Goal: Task Accomplishment & Management: Manage account settings

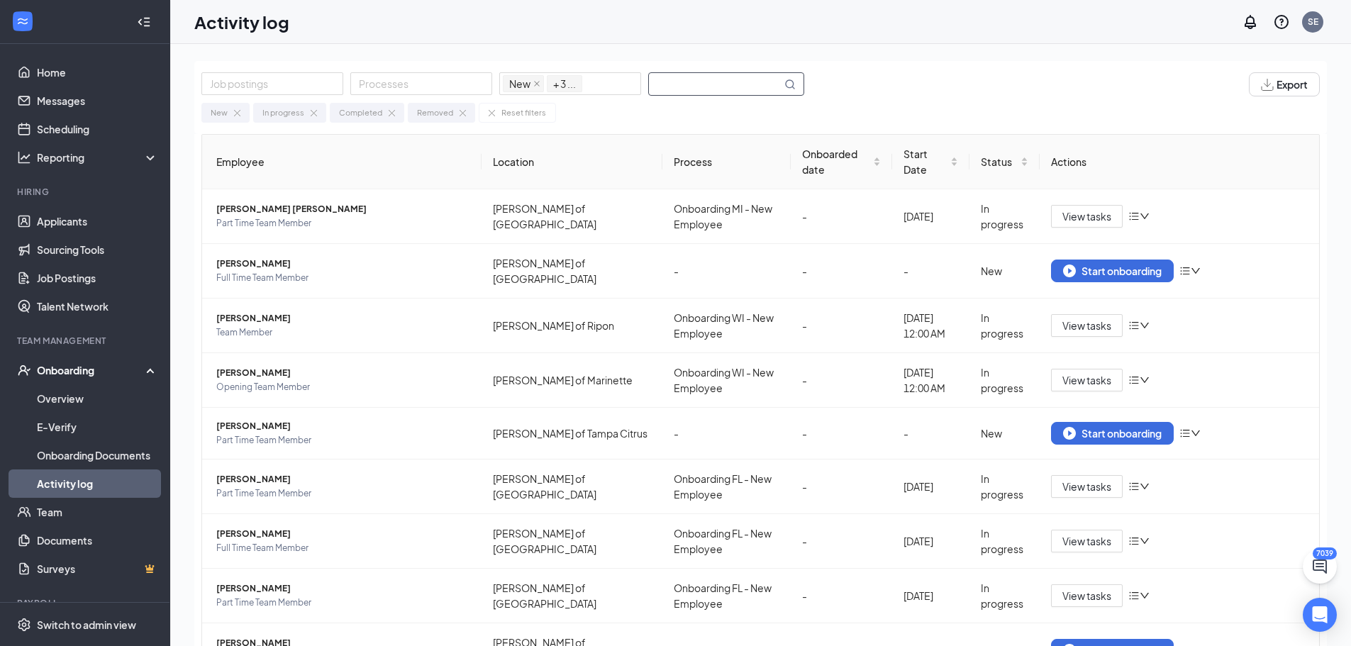
click at [724, 88] on input "text" at bounding box center [715, 84] width 133 height 22
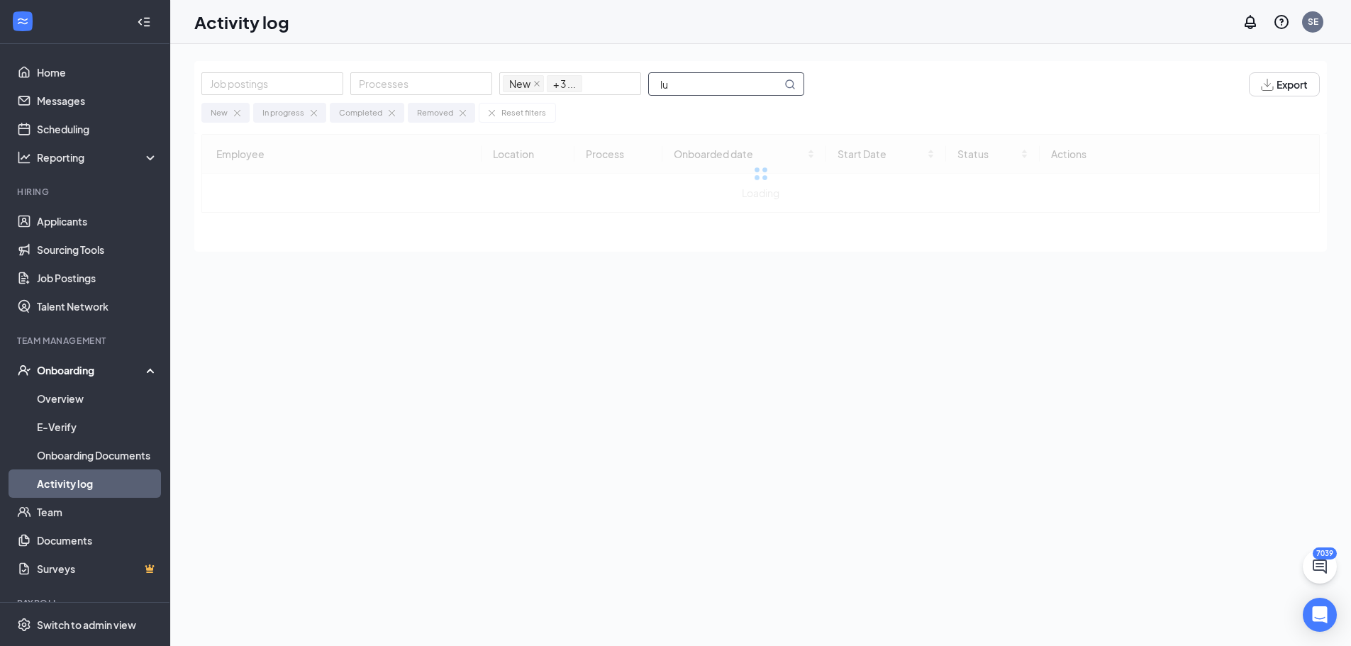
type input "l"
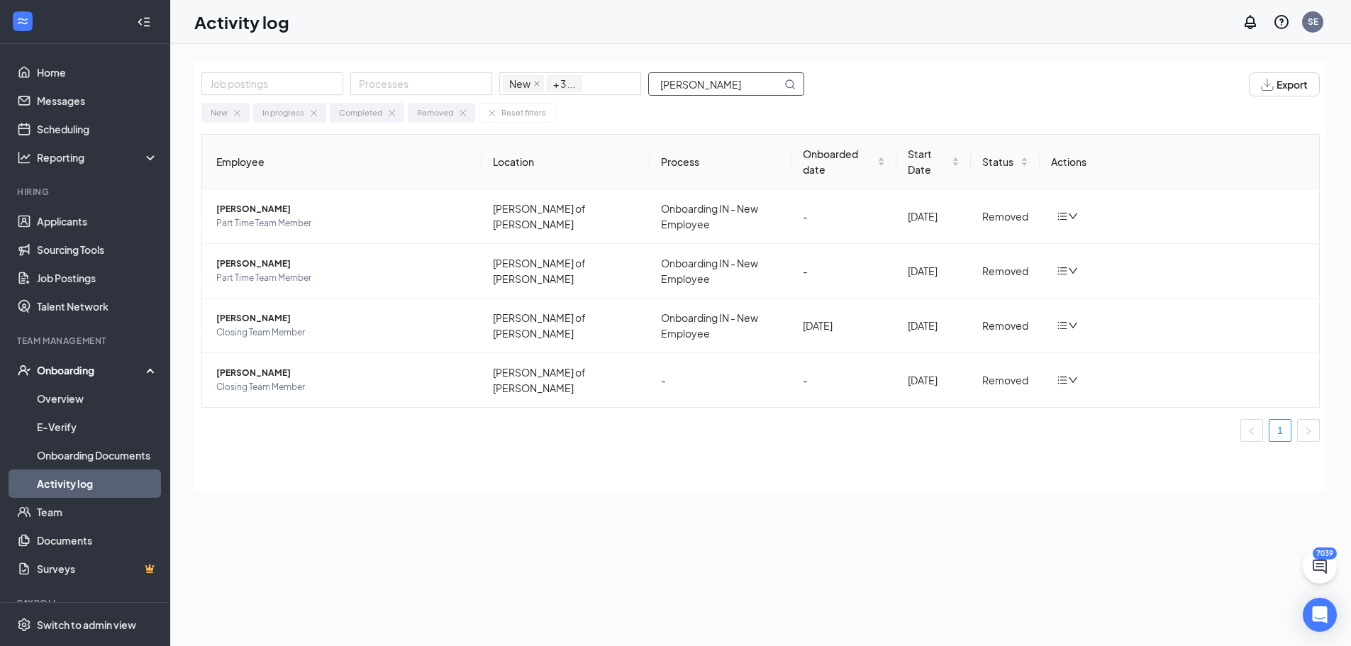
type input "hudec"
click at [1158, 457] on div "Employee Location Process Onboarded date Start Date Status Actions Stephen Hude…" at bounding box center [760, 313] width 1133 height 358
click at [62, 504] on link "Team" at bounding box center [97, 512] width 121 height 28
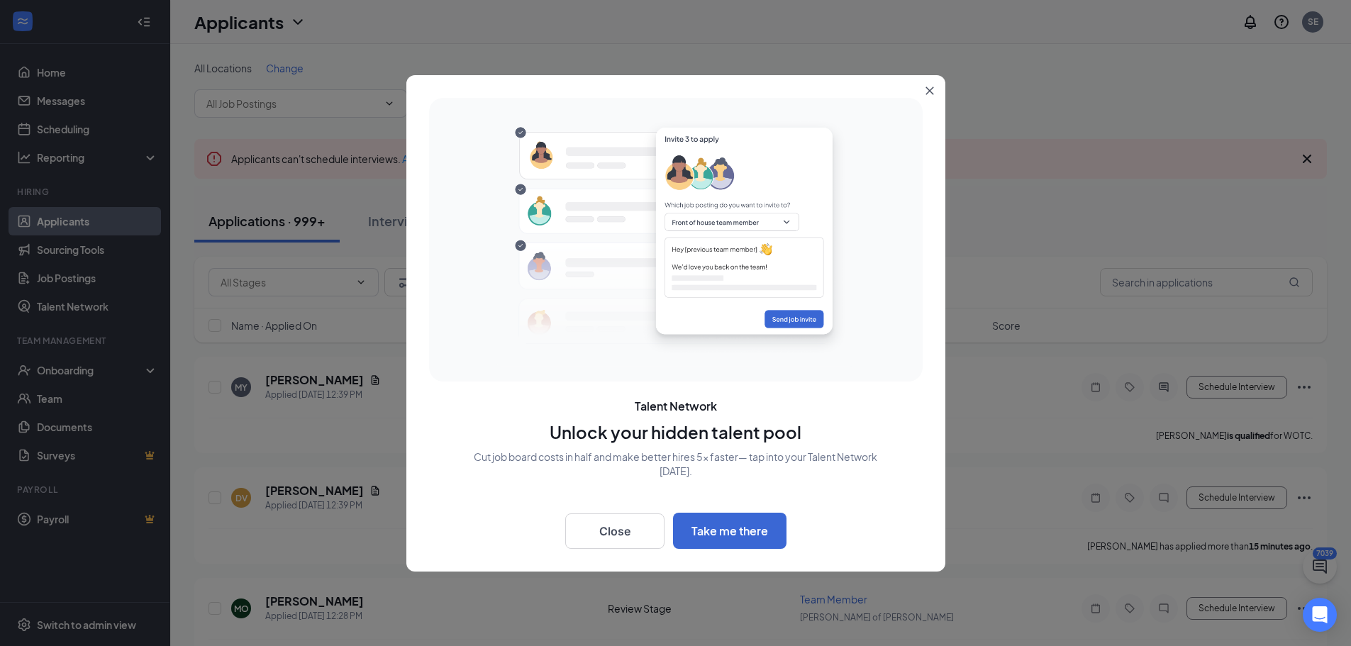
click at [931, 91] on icon "Close" at bounding box center [930, 91] width 8 height 8
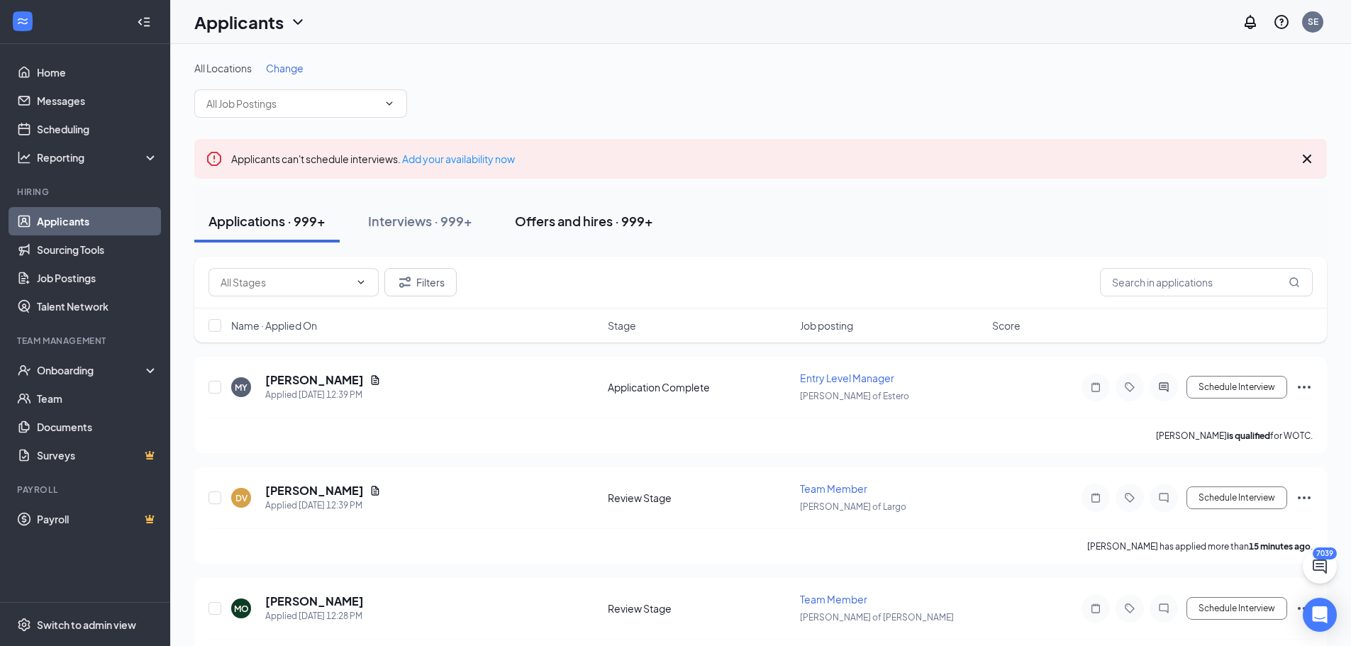
click at [561, 227] on div "Offers and hires · 999+" at bounding box center [584, 221] width 138 height 18
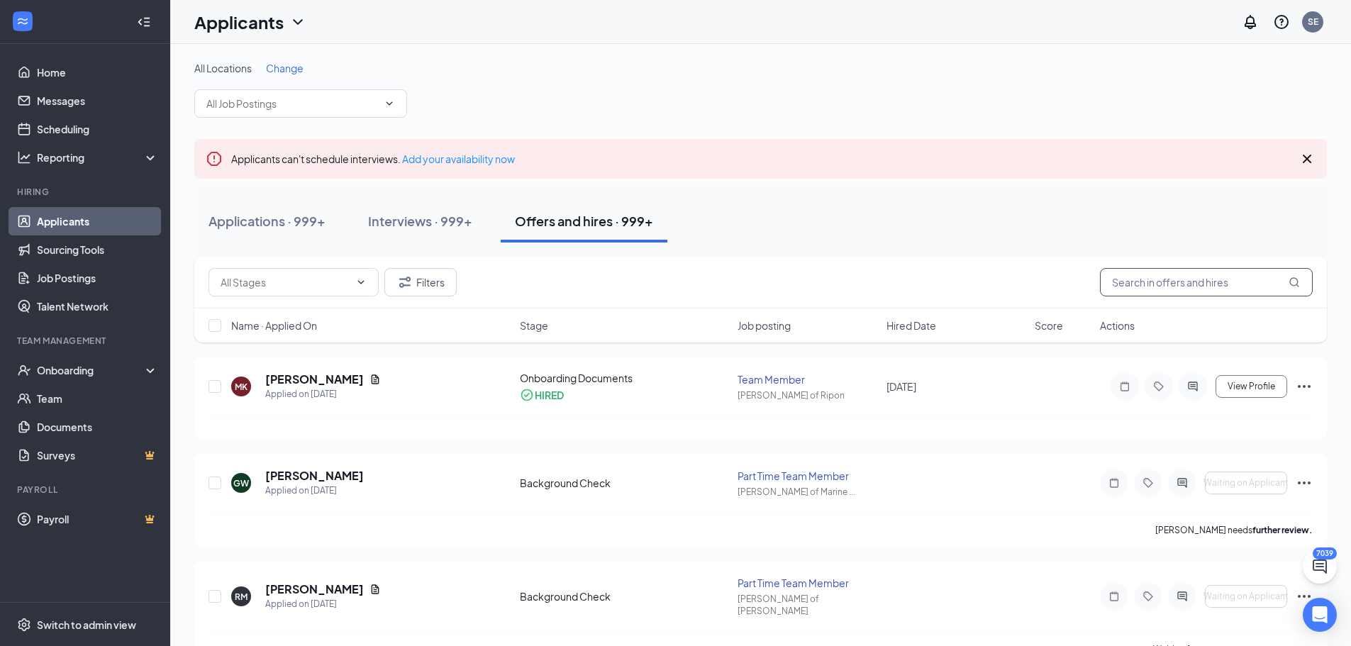
click at [1167, 284] on input "text" at bounding box center [1206, 282] width 213 height 28
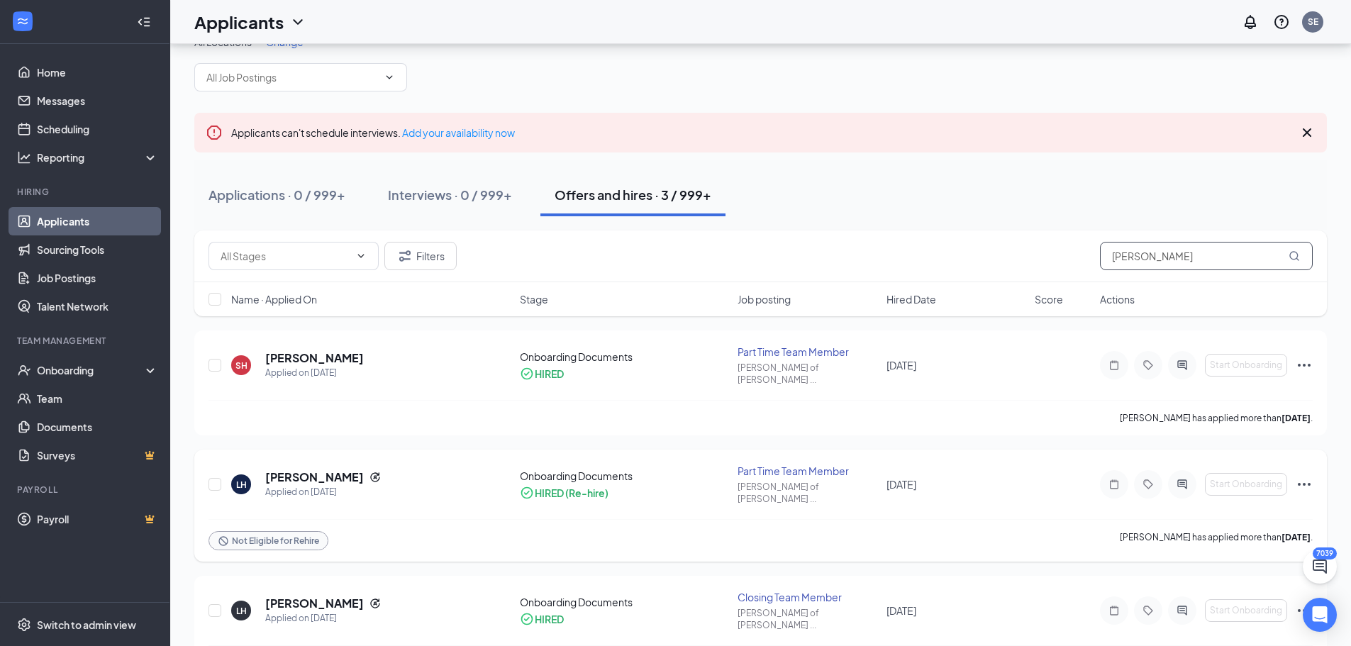
scroll to position [48, 0]
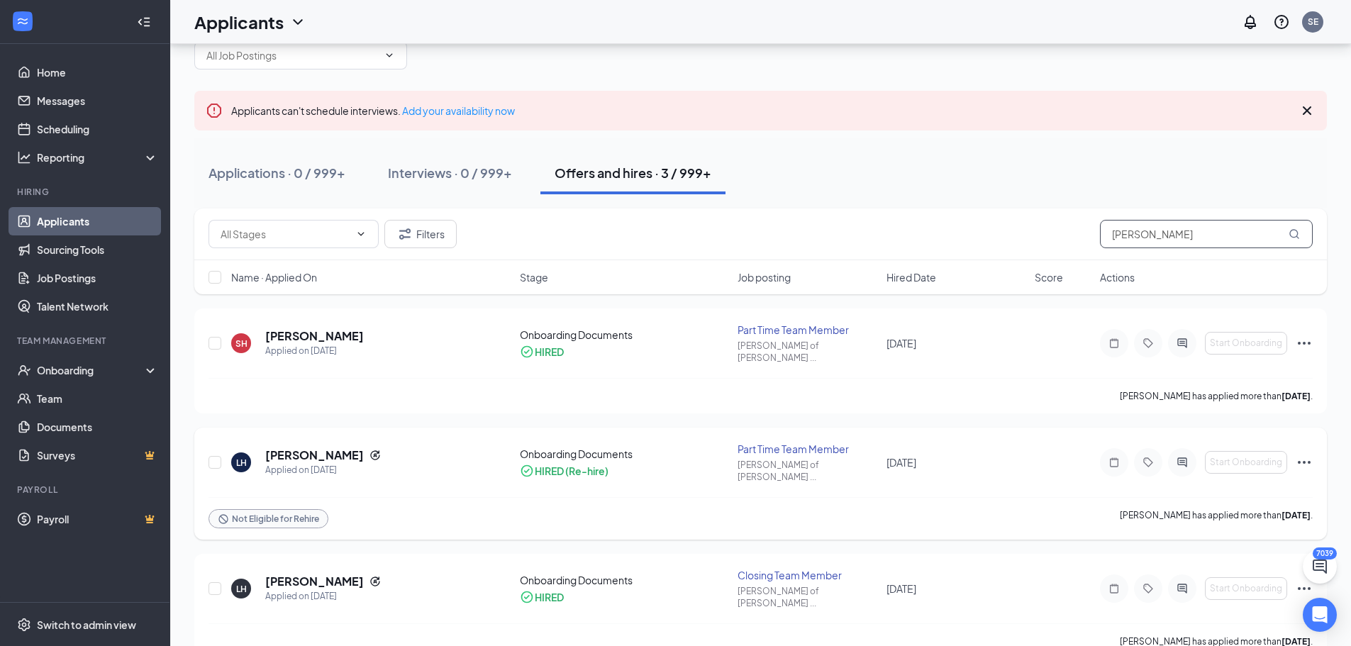
type input "hudec"
click at [1305, 461] on icon "Ellipses" at bounding box center [1304, 462] width 13 height 3
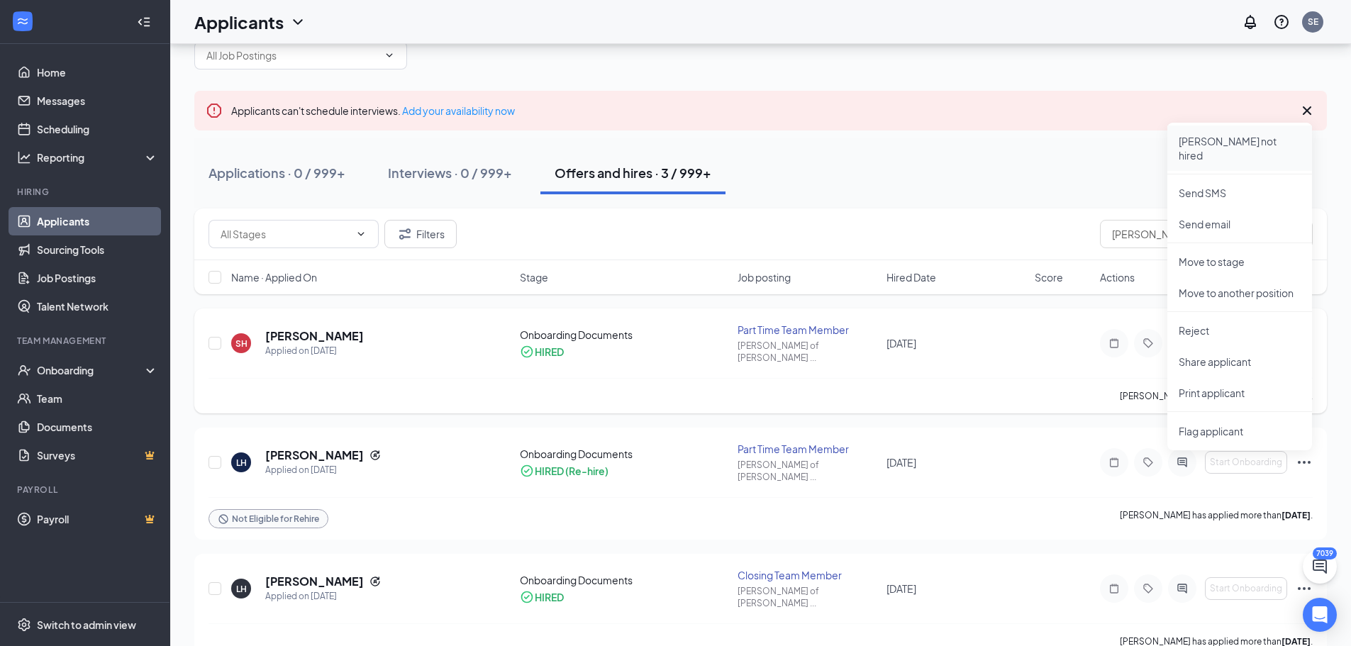
click at [1201, 139] on p "[PERSON_NAME] not hired" at bounding box center [1240, 148] width 122 height 28
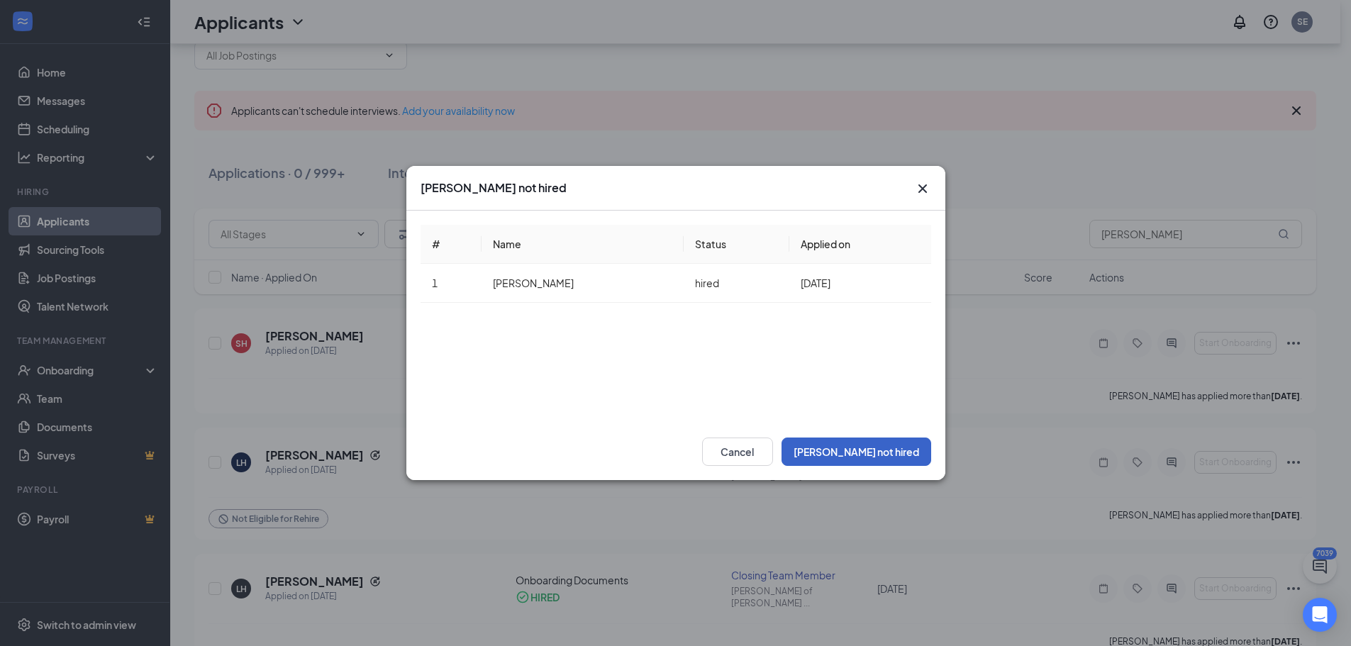
click at [870, 448] on button "[PERSON_NAME] not hired" at bounding box center [857, 452] width 150 height 28
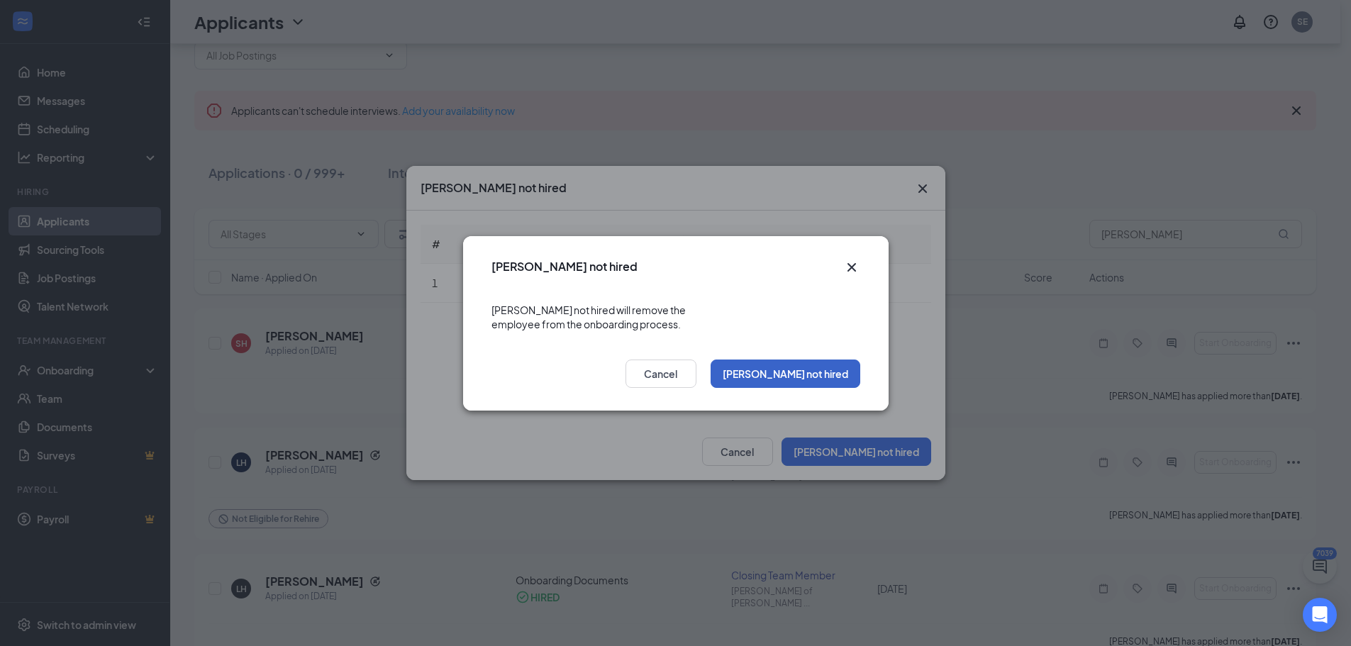
click at [816, 364] on button "[PERSON_NAME] not hired" at bounding box center [786, 374] width 150 height 28
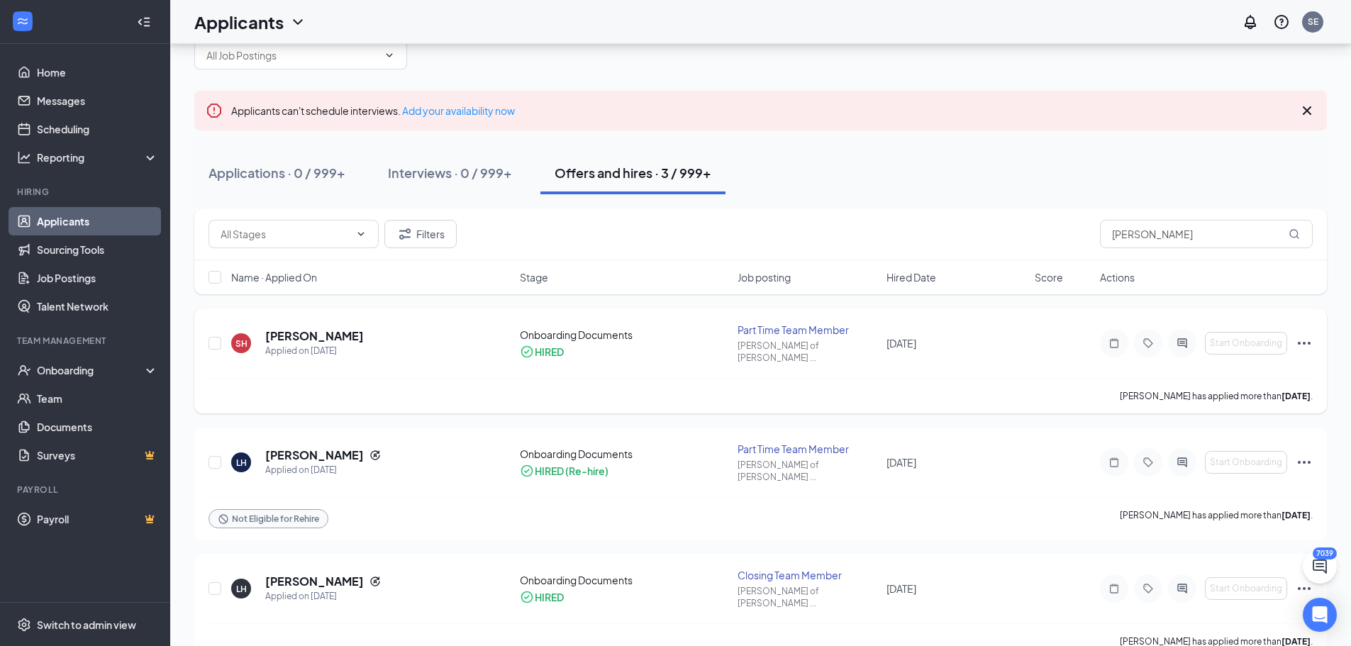
scroll to position [47, 0]
click at [1301, 455] on icon "Ellipses" at bounding box center [1304, 463] width 17 height 17
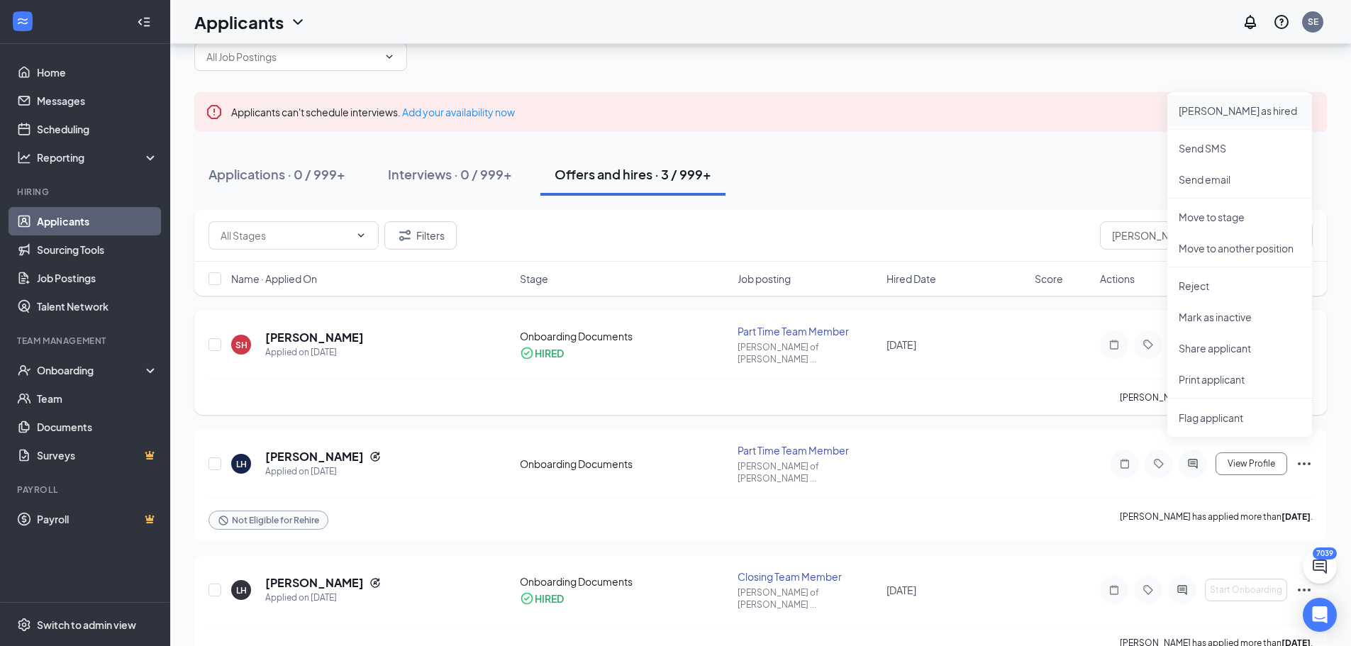
click at [1215, 109] on p "Mark as hired" at bounding box center [1240, 111] width 122 height 14
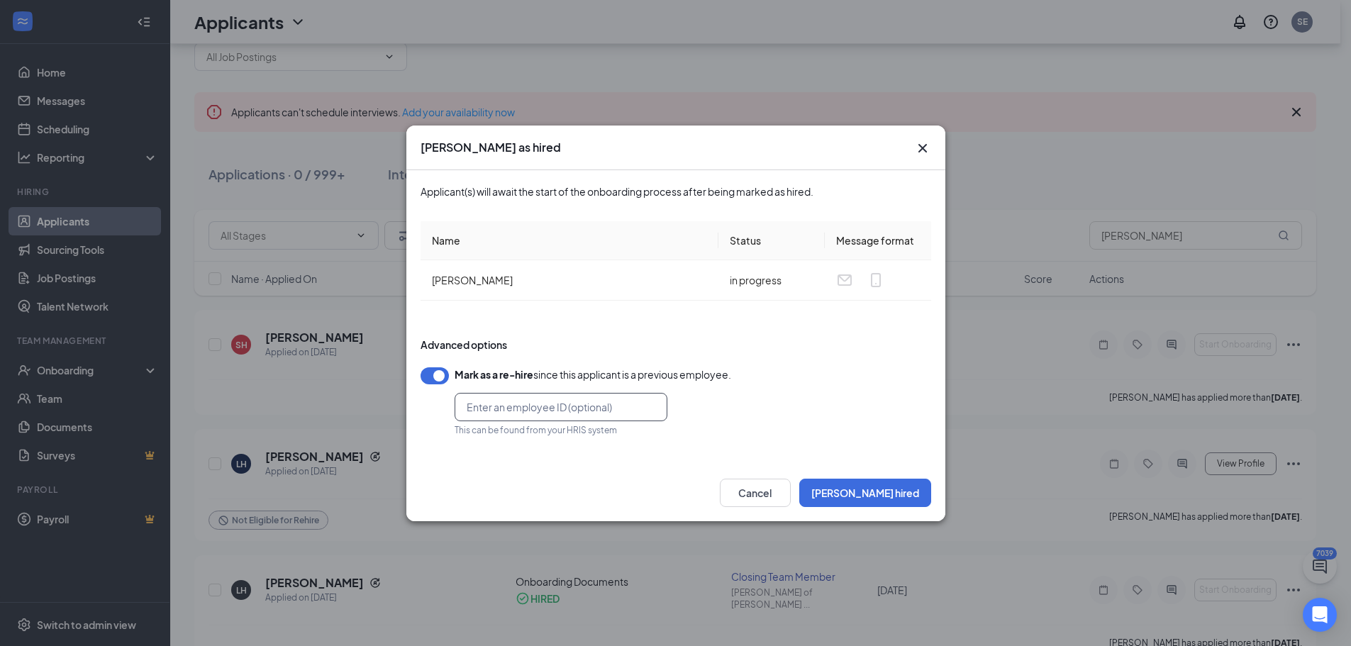
click at [579, 407] on input "text" at bounding box center [561, 407] width 213 height 28
type input "104436"
click at [882, 492] on button "Mark hired" at bounding box center [865, 493] width 132 height 28
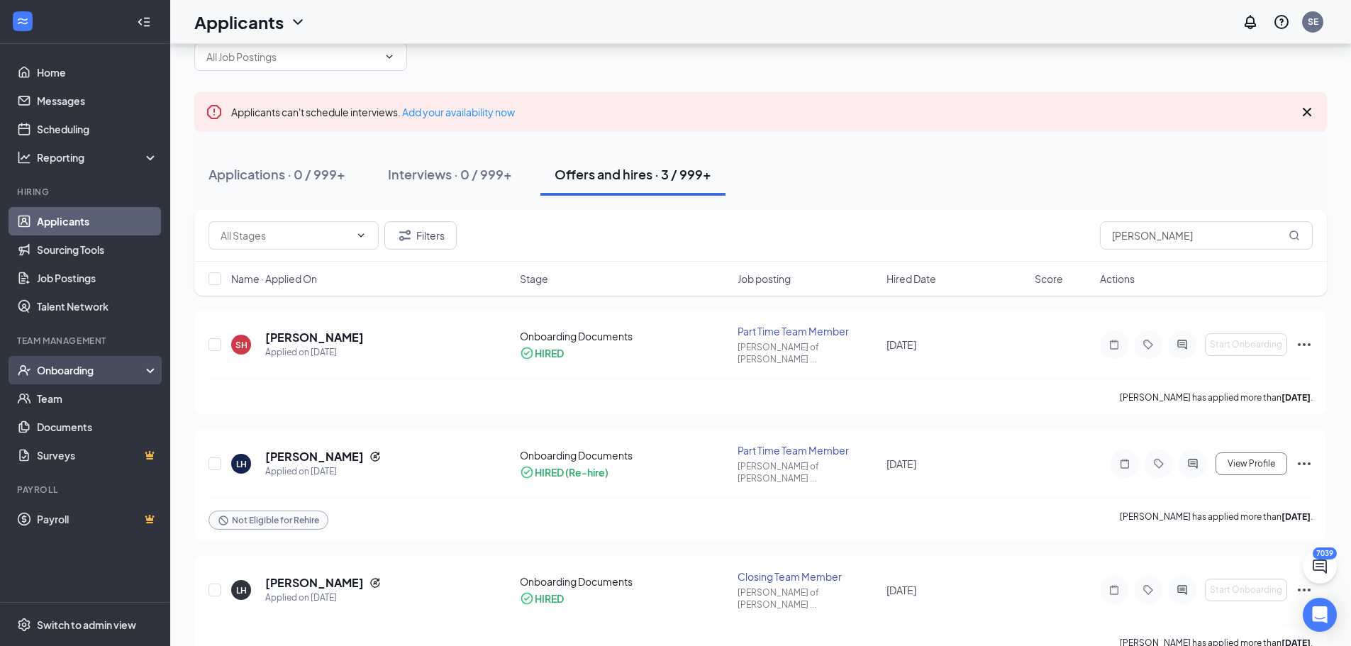
click at [149, 367] on div "Onboarding" at bounding box center [85, 370] width 170 height 28
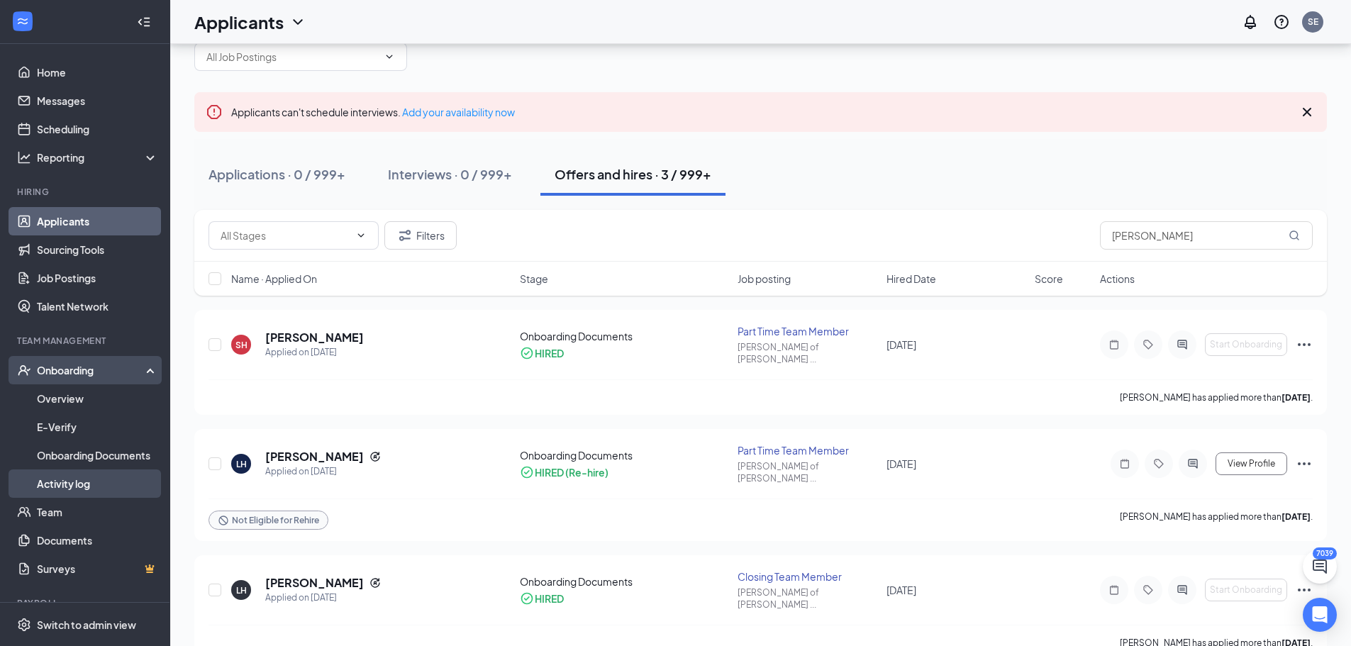
click at [69, 481] on link "Activity log" at bounding box center [97, 484] width 121 height 28
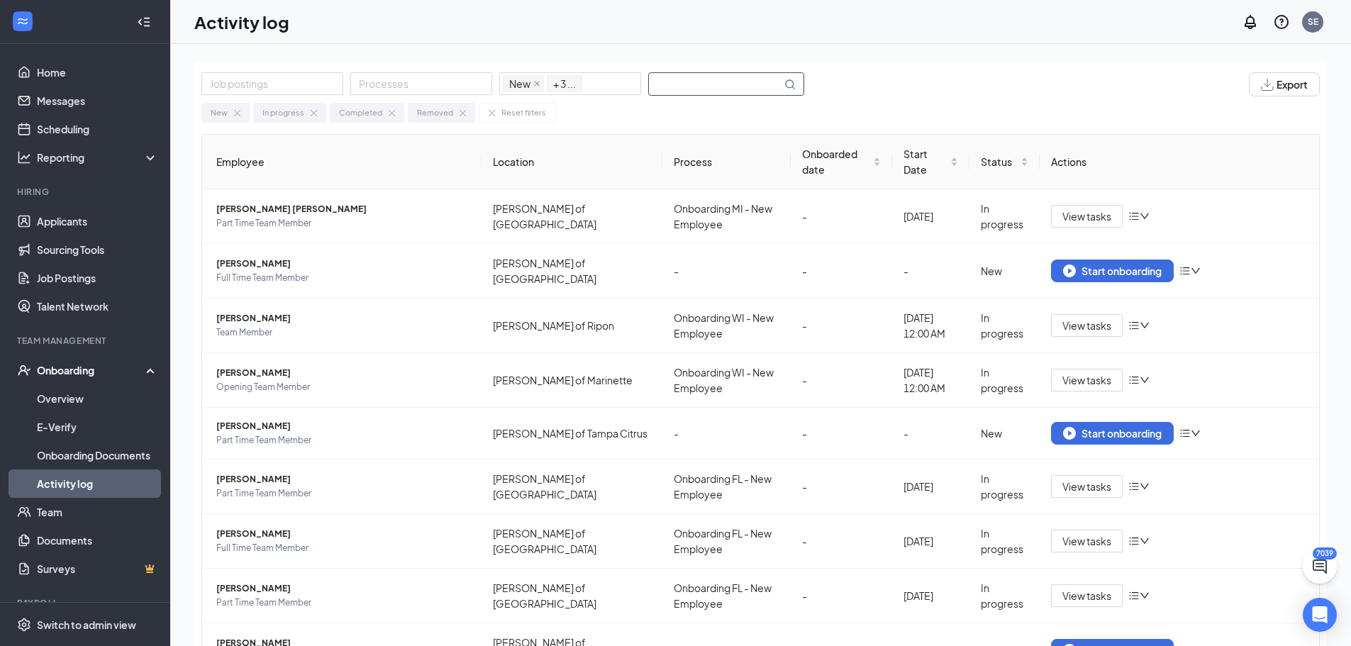
click at [696, 91] on input "text" at bounding box center [715, 84] width 133 height 22
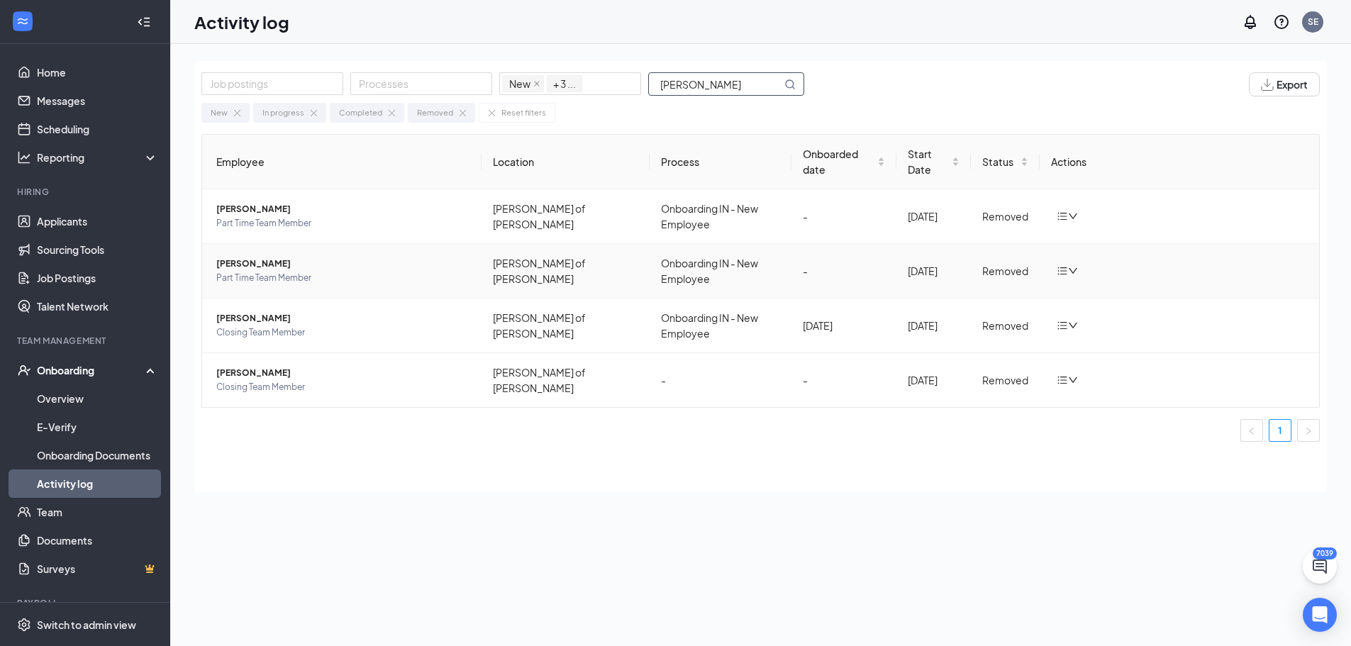
type input "hudec"
click at [263, 257] on span "Logan A hudec" at bounding box center [343, 264] width 254 height 14
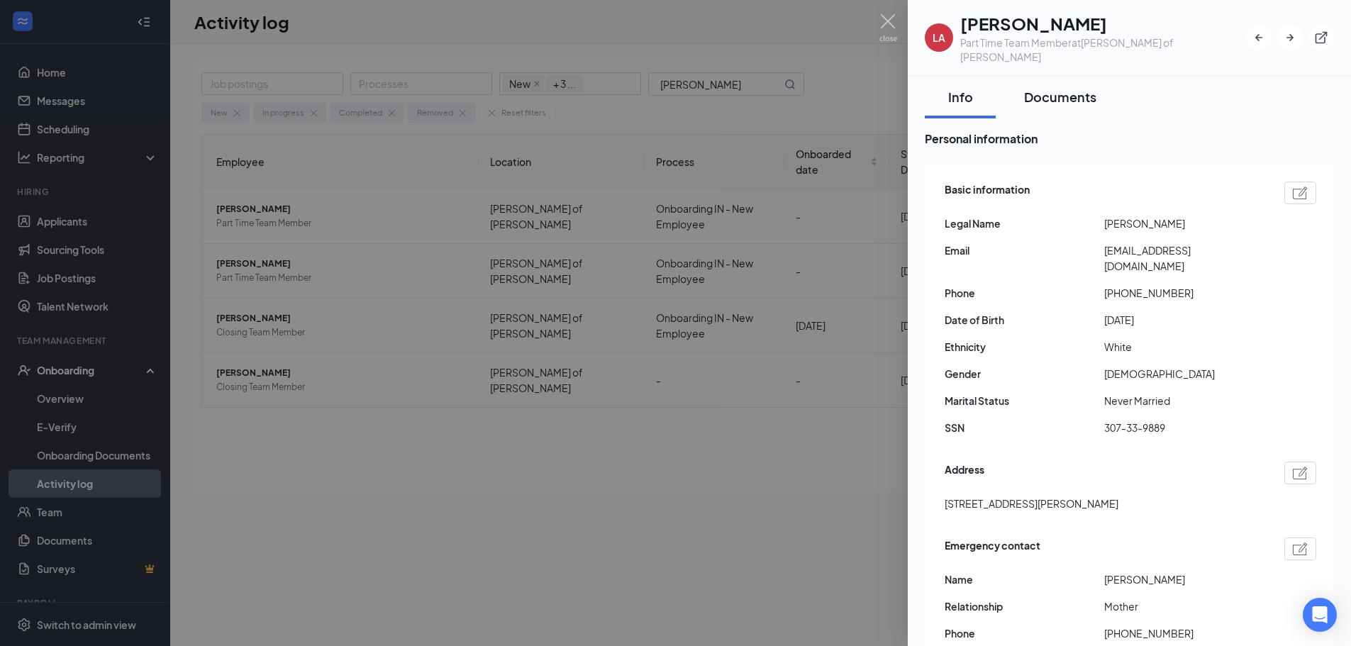
click at [1060, 88] on div "Documents" at bounding box center [1060, 97] width 72 height 18
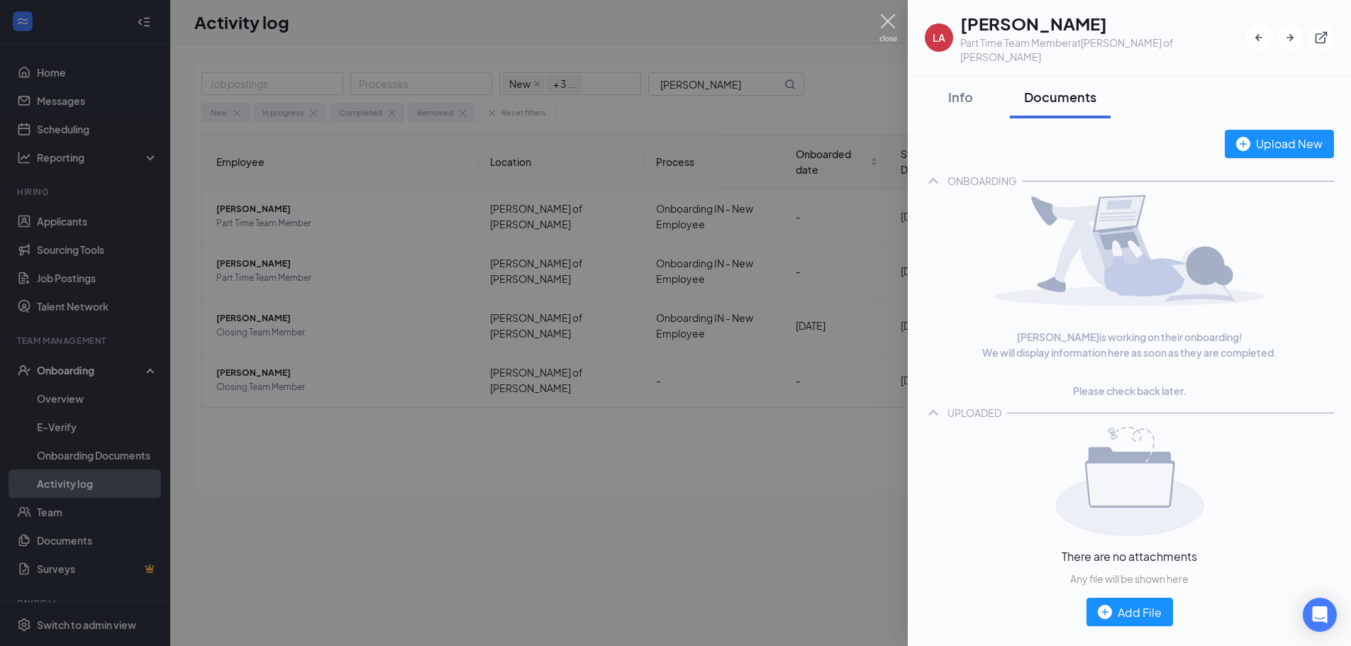
click at [893, 26] on img at bounding box center [888, 28] width 18 height 28
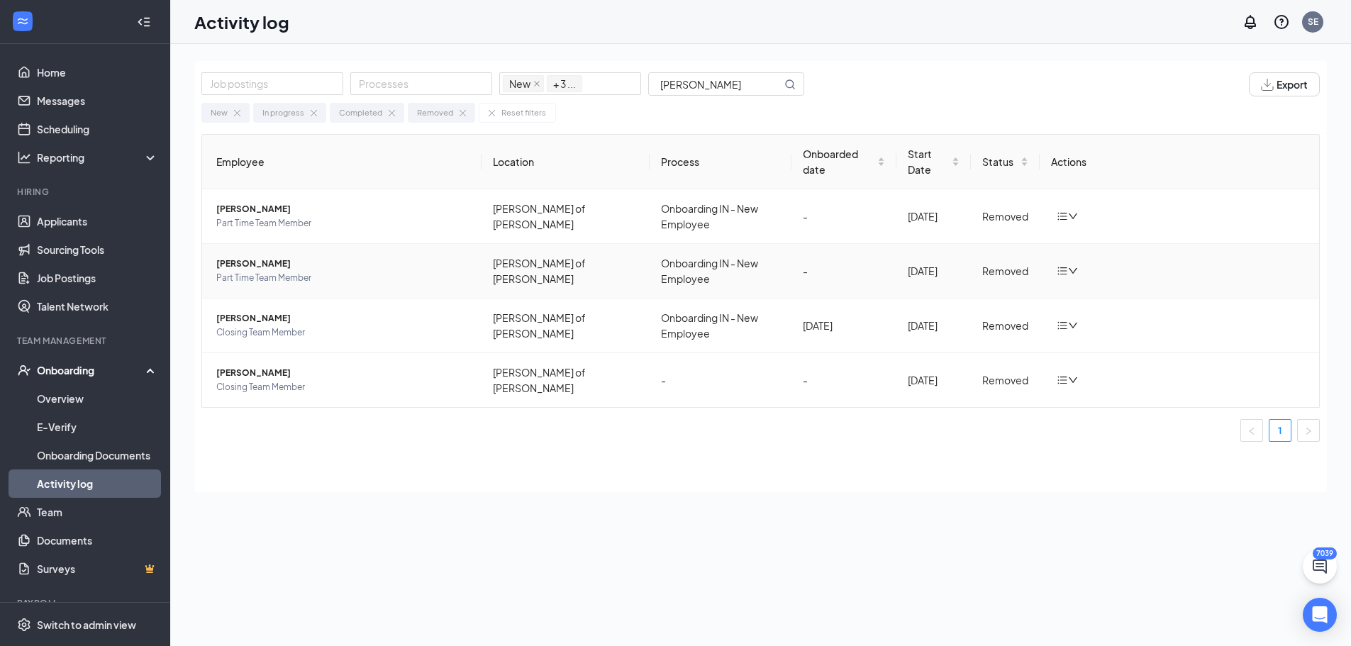
click at [1063, 265] on icon "bars" at bounding box center [1062, 270] width 11 height 11
click at [1101, 285] on div "Return to onboarding" at bounding box center [1141, 281] width 153 height 14
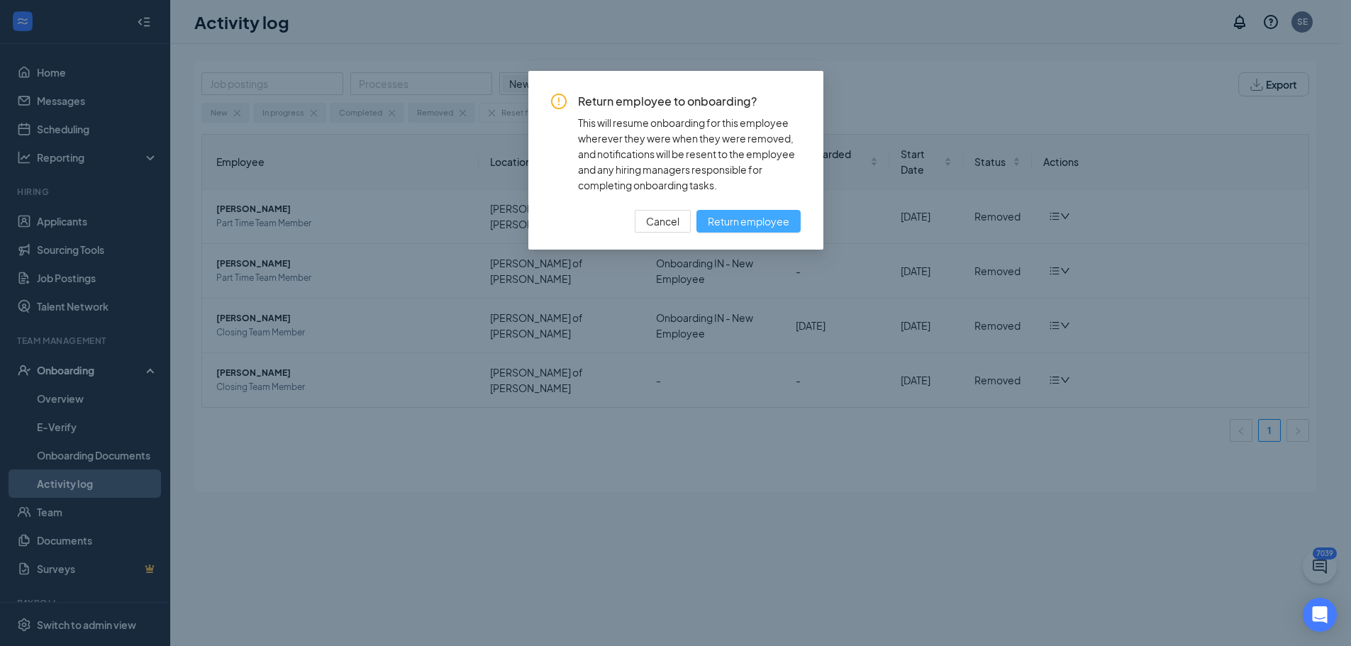
click at [743, 220] on span "Return employee" at bounding box center [749, 221] width 82 height 16
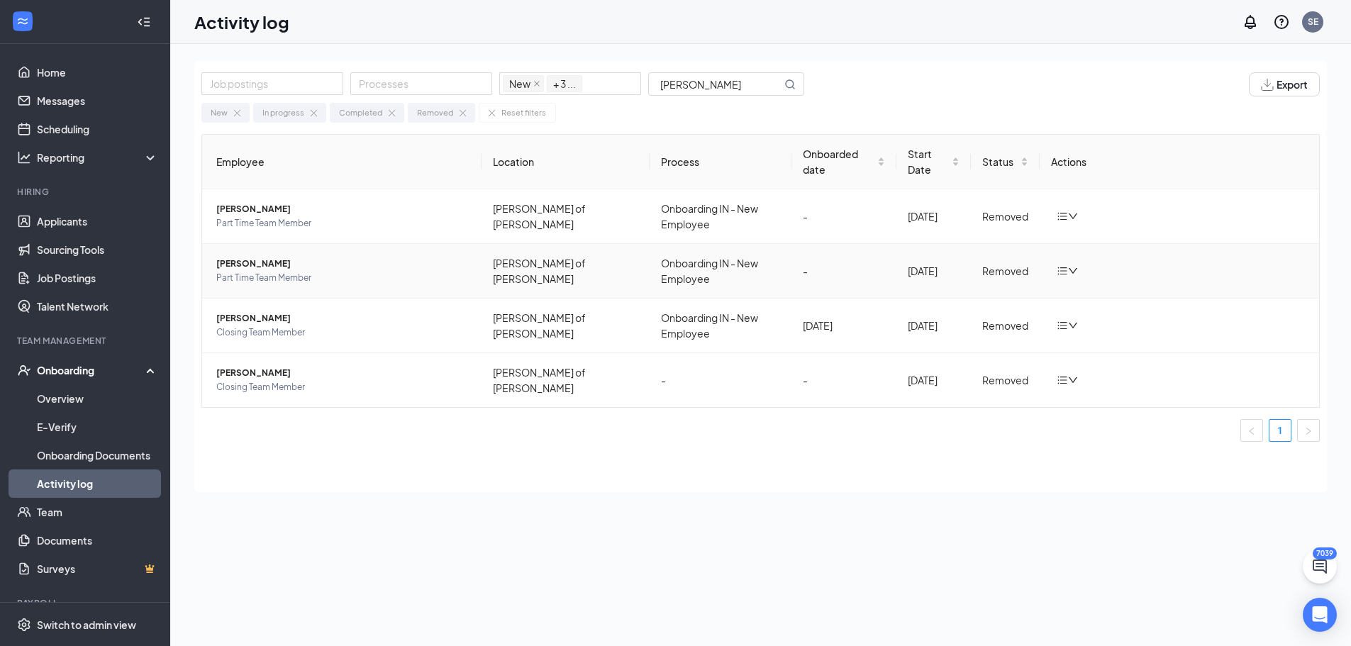
click at [1065, 265] on icon "bars" at bounding box center [1062, 270] width 11 height 11
click at [1074, 266] on icon "down" at bounding box center [1073, 271] width 10 height 10
click at [1072, 266] on icon "down" at bounding box center [1073, 271] width 10 height 10
click at [1077, 277] on div "Return to onboarding" at bounding box center [1141, 281] width 153 height 14
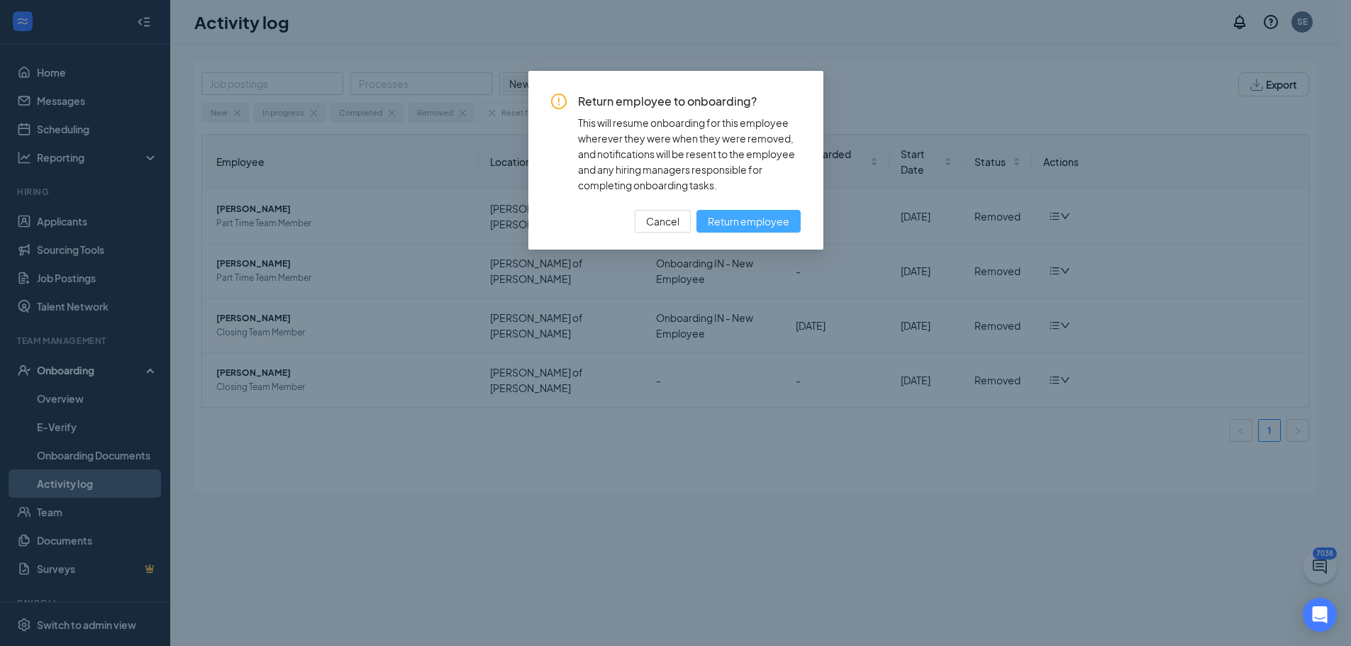
click at [732, 215] on span "Return employee" at bounding box center [749, 221] width 82 height 16
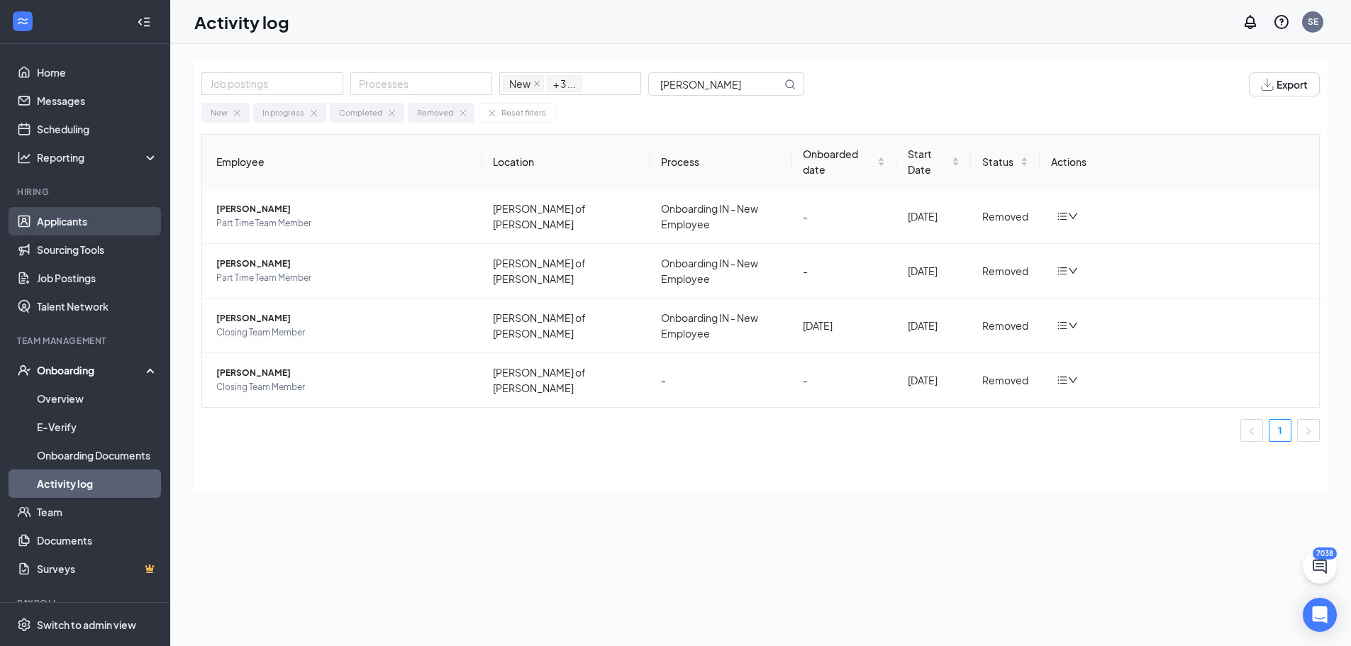
click at [77, 224] on link "Applicants" at bounding box center [97, 221] width 121 height 28
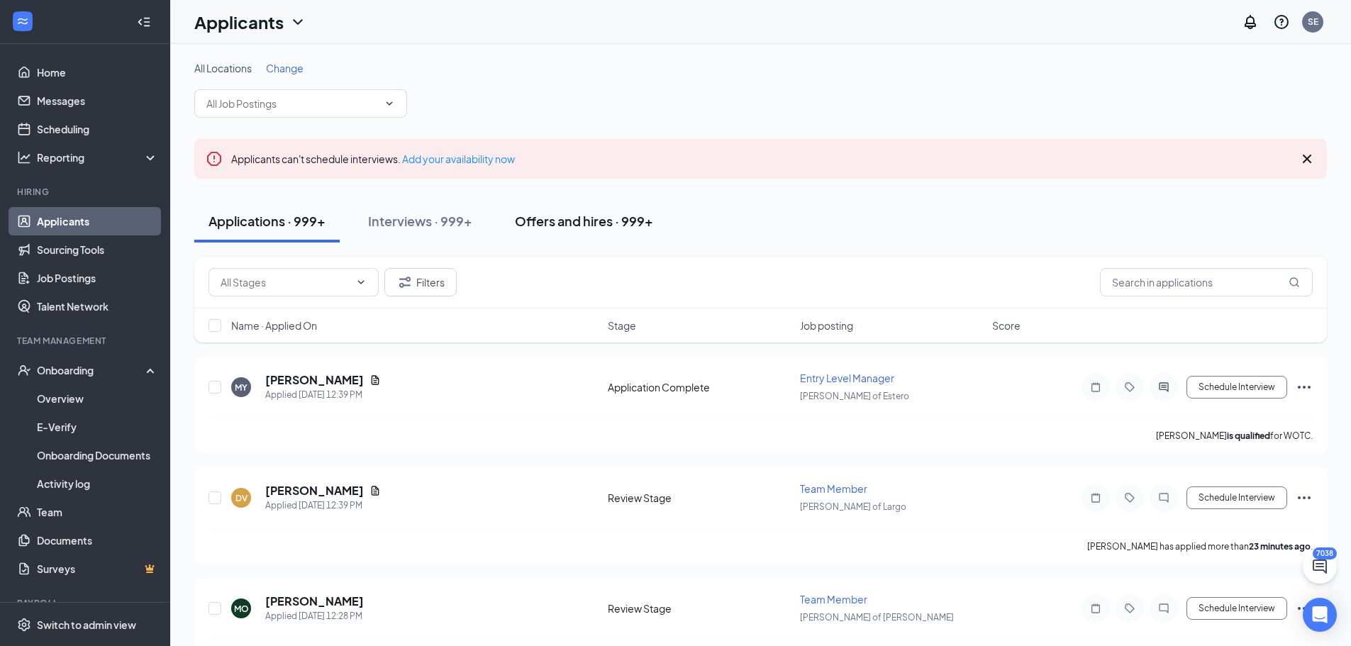
click at [564, 224] on div "Offers and hires · 999+" at bounding box center [584, 221] width 138 height 18
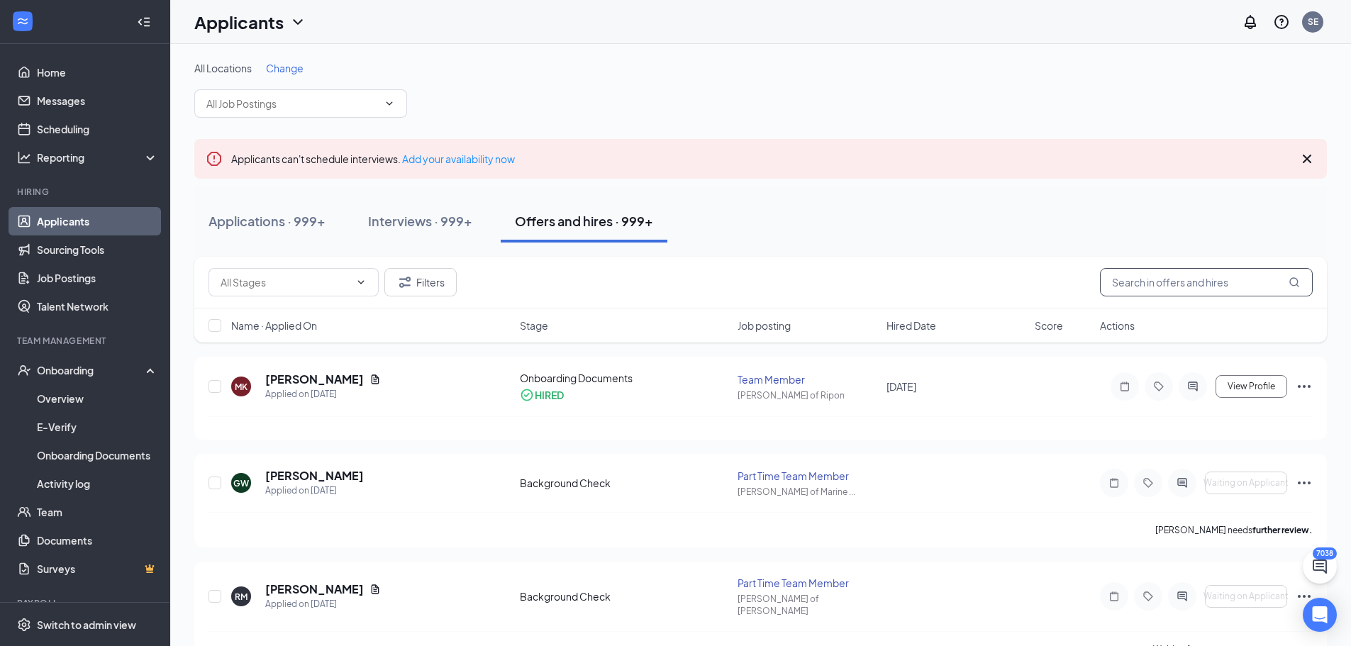
click at [1138, 281] on input "text" at bounding box center [1206, 282] width 213 height 28
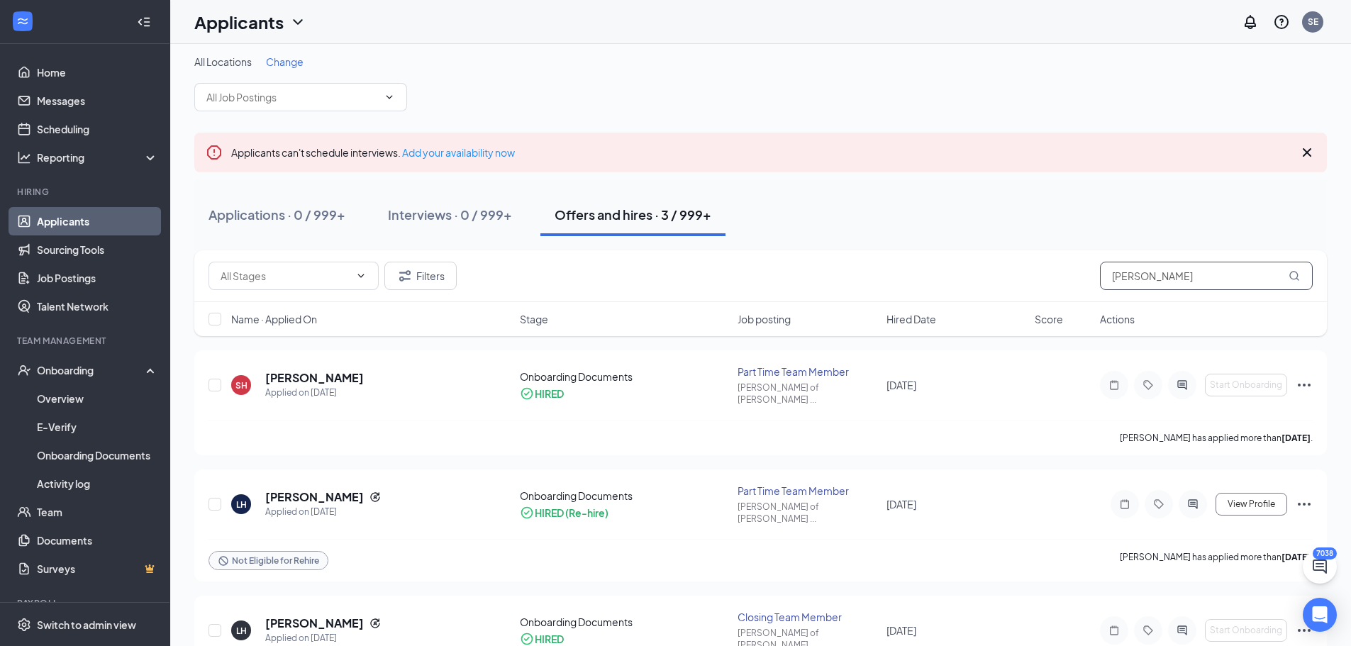
scroll to position [48, 0]
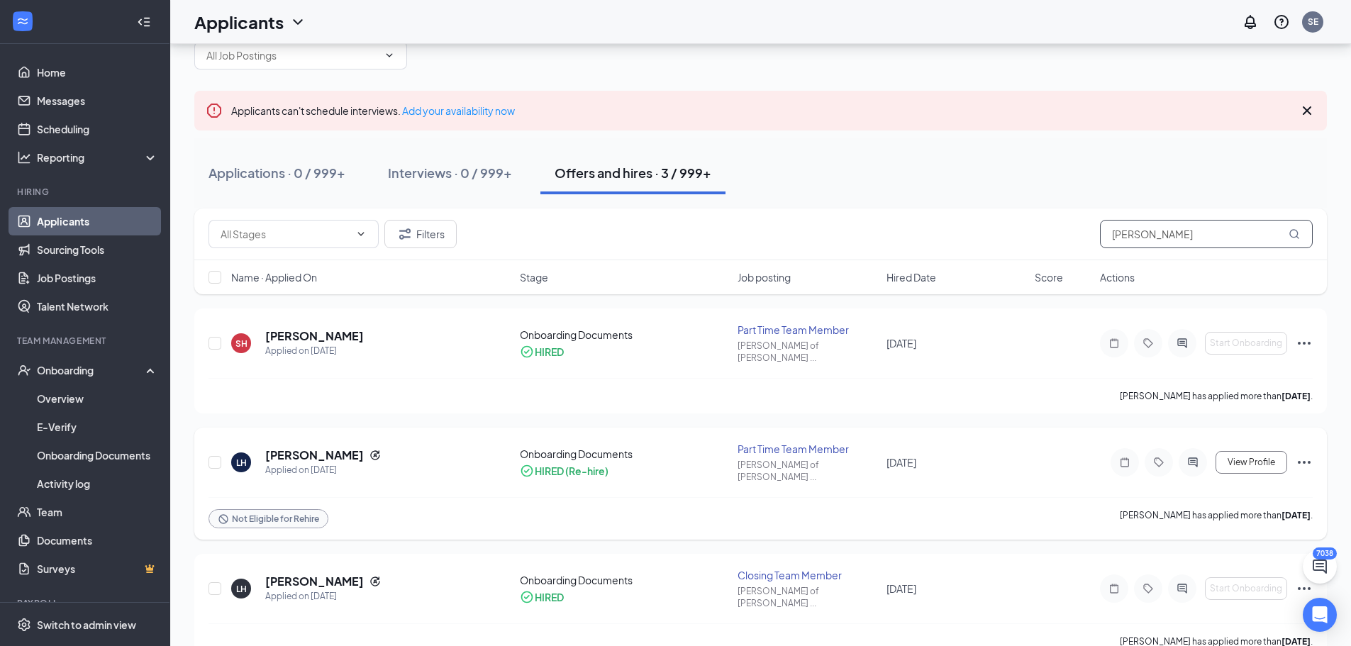
type input "hudec"
click at [1304, 461] on icon "Ellipses" at bounding box center [1304, 462] width 13 height 3
click at [216, 456] on input "checkbox" at bounding box center [215, 462] width 13 height 13
checkbox input "true"
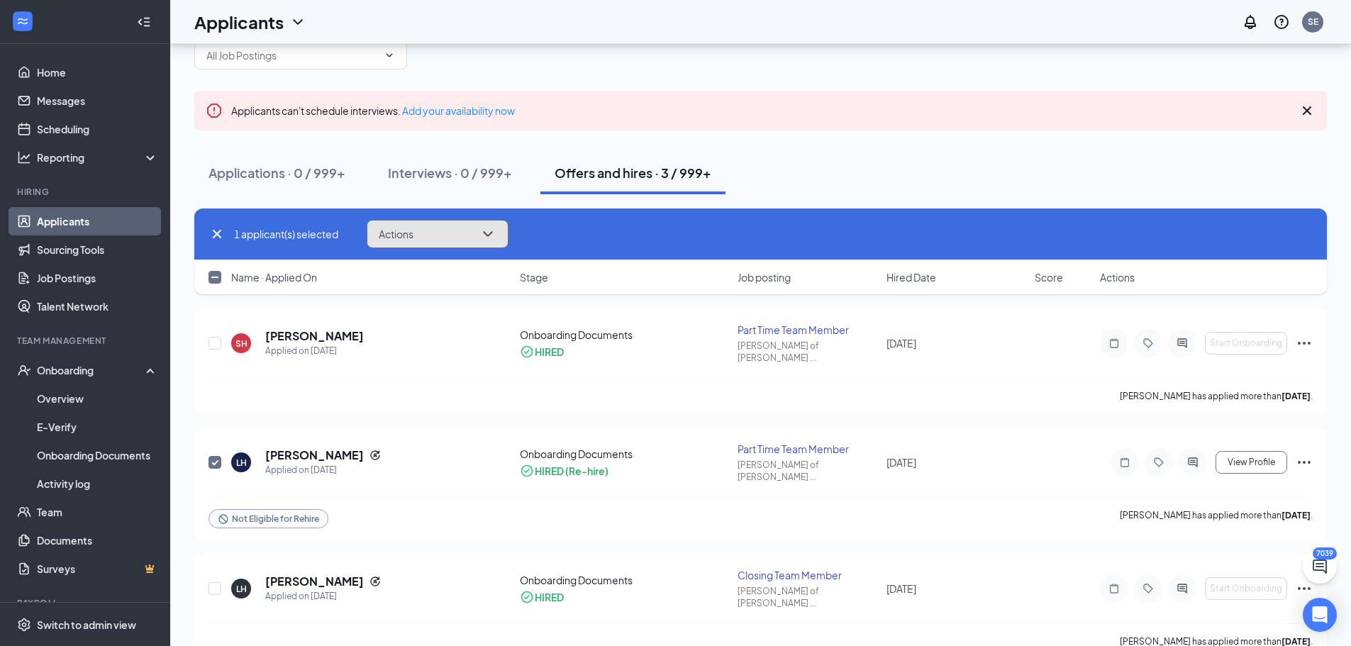
click at [489, 234] on icon "ChevronDown" at bounding box center [487, 234] width 9 height 6
click at [1304, 461] on icon "Ellipses" at bounding box center [1304, 462] width 13 height 3
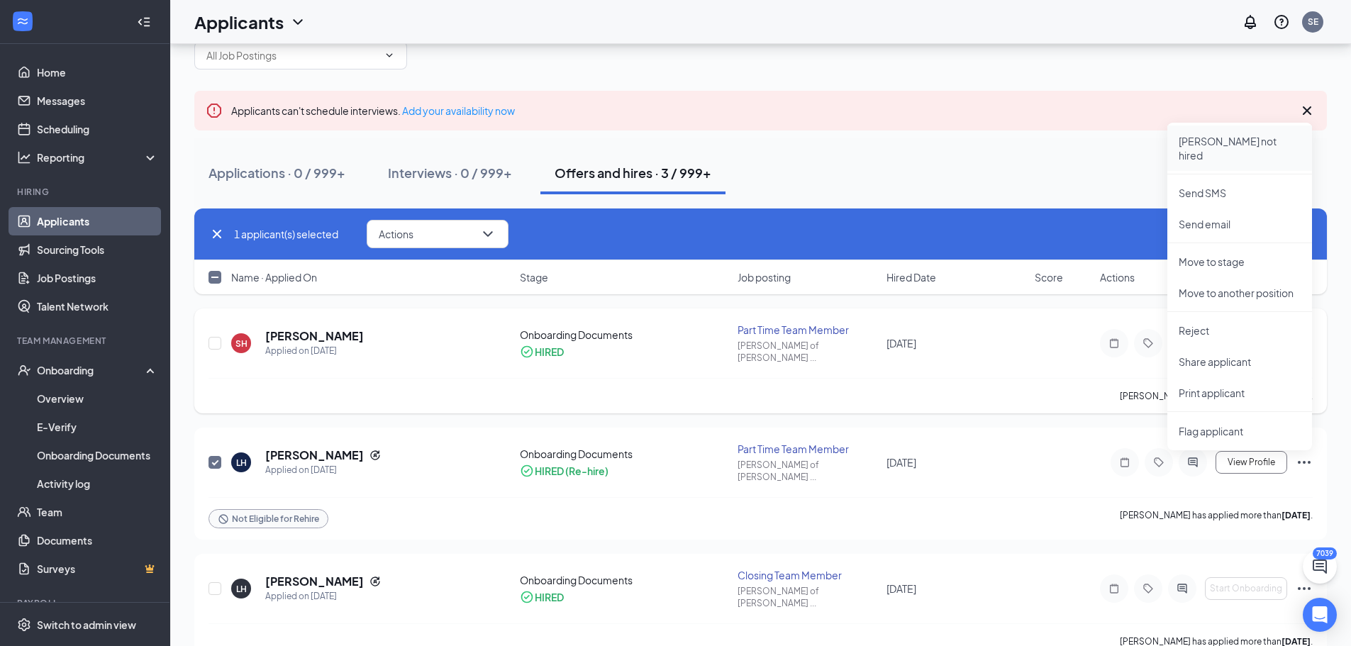
click at [1209, 143] on p "Mark not hired" at bounding box center [1240, 148] width 122 height 28
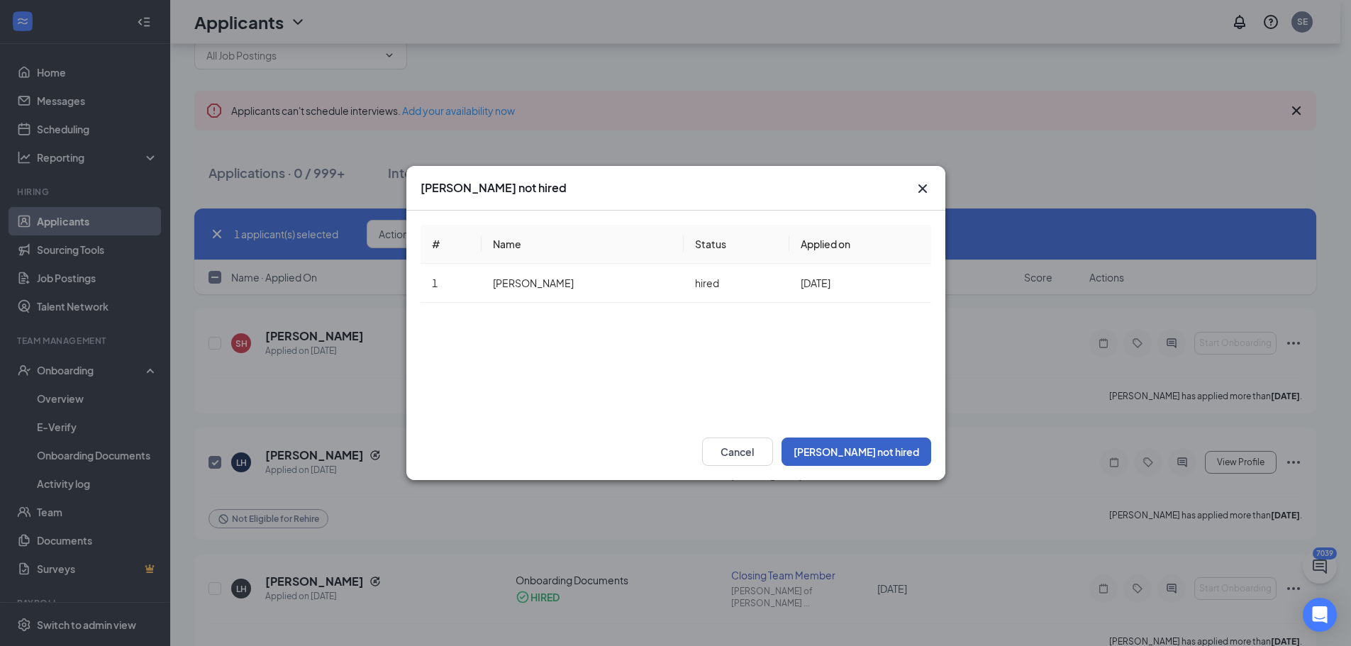
click at [889, 453] on button "Mark not hired" at bounding box center [857, 452] width 150 height 28
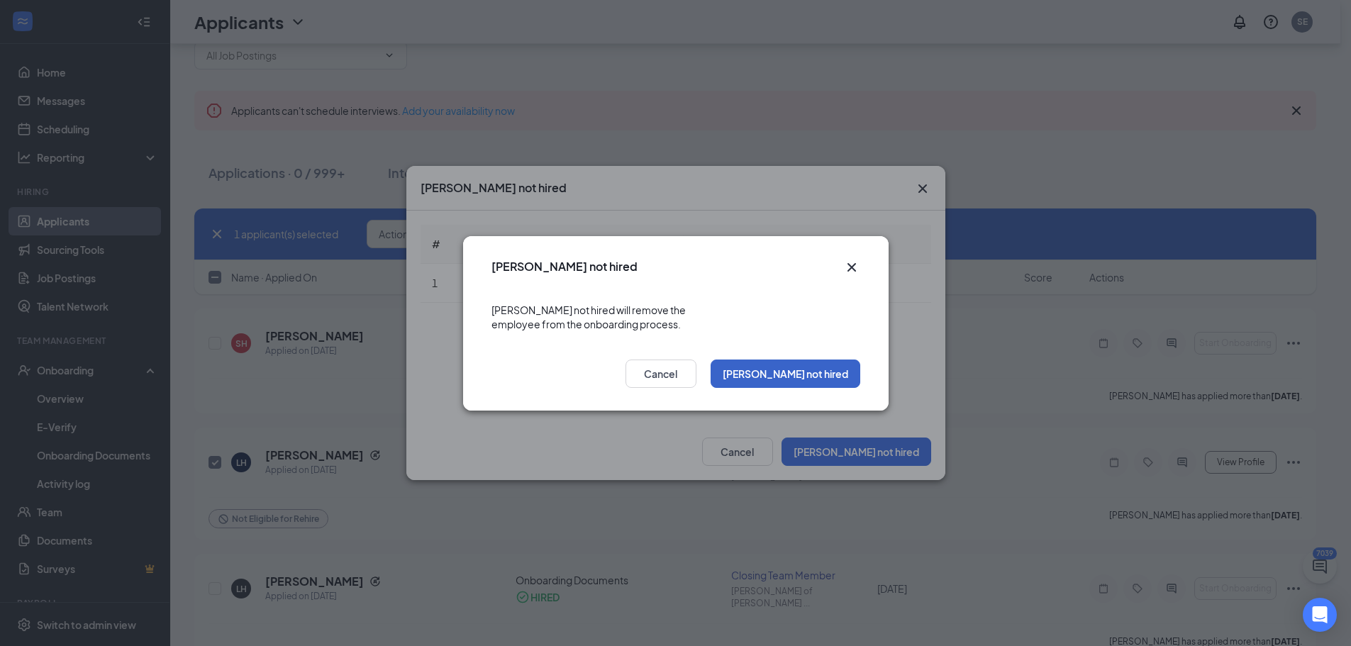
click at [812, 364] on button "Mark not hired" at bounding box center [786, 374] width 150 height 28
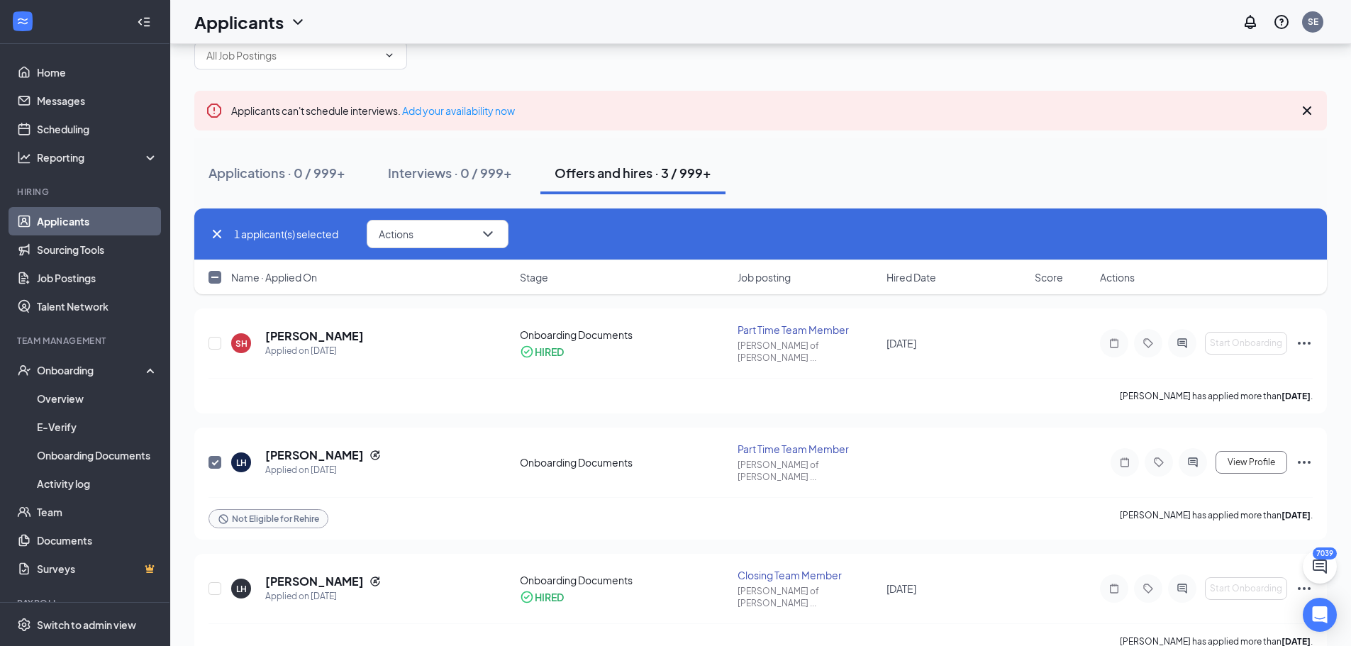
scroll to position [47, 0]
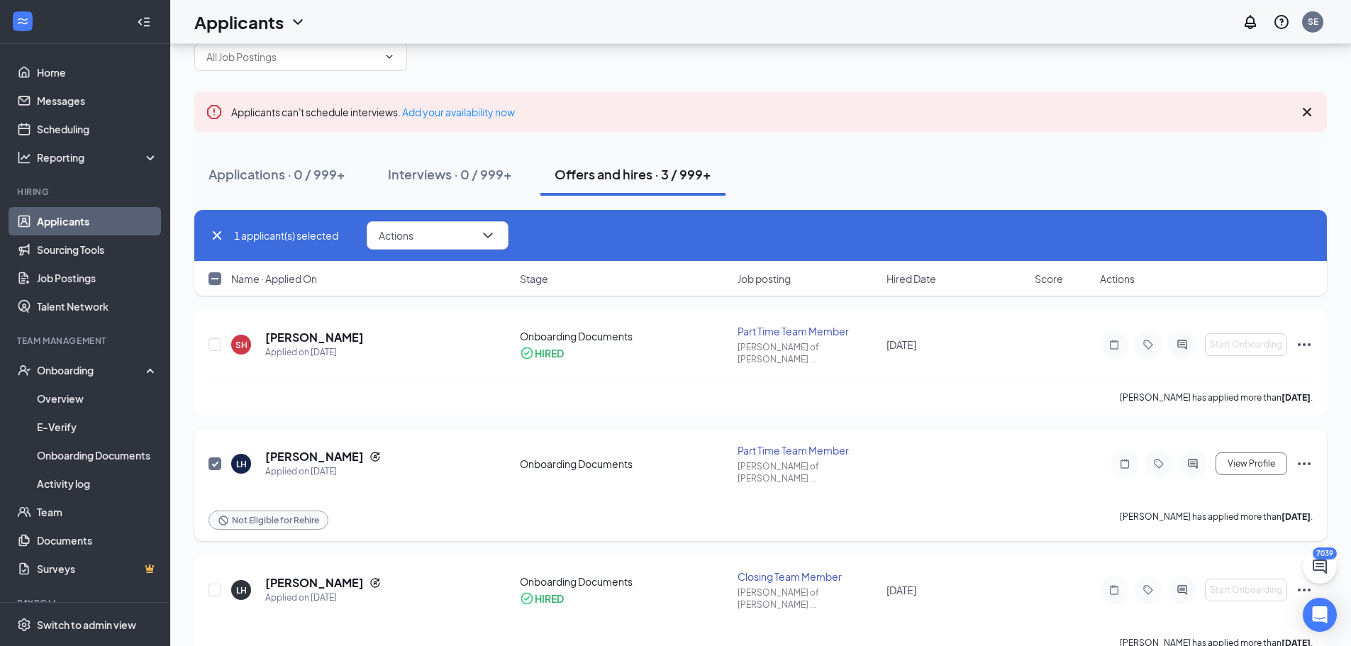
click at [1301, 455] on icon "Ellipses" at bounding box center [1304, 463] width 17 height 17
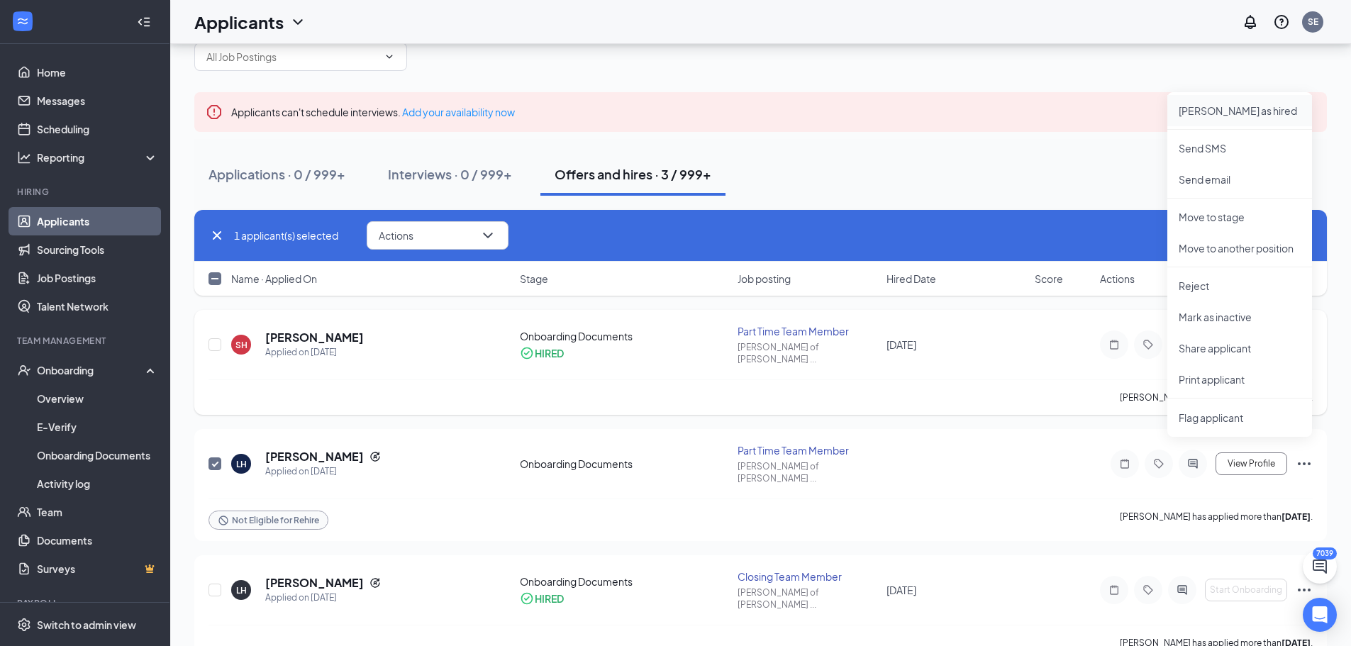
click at [1211, 105] on p "Mark as hired" at bounding box center [1240, 111] width 122 height 14
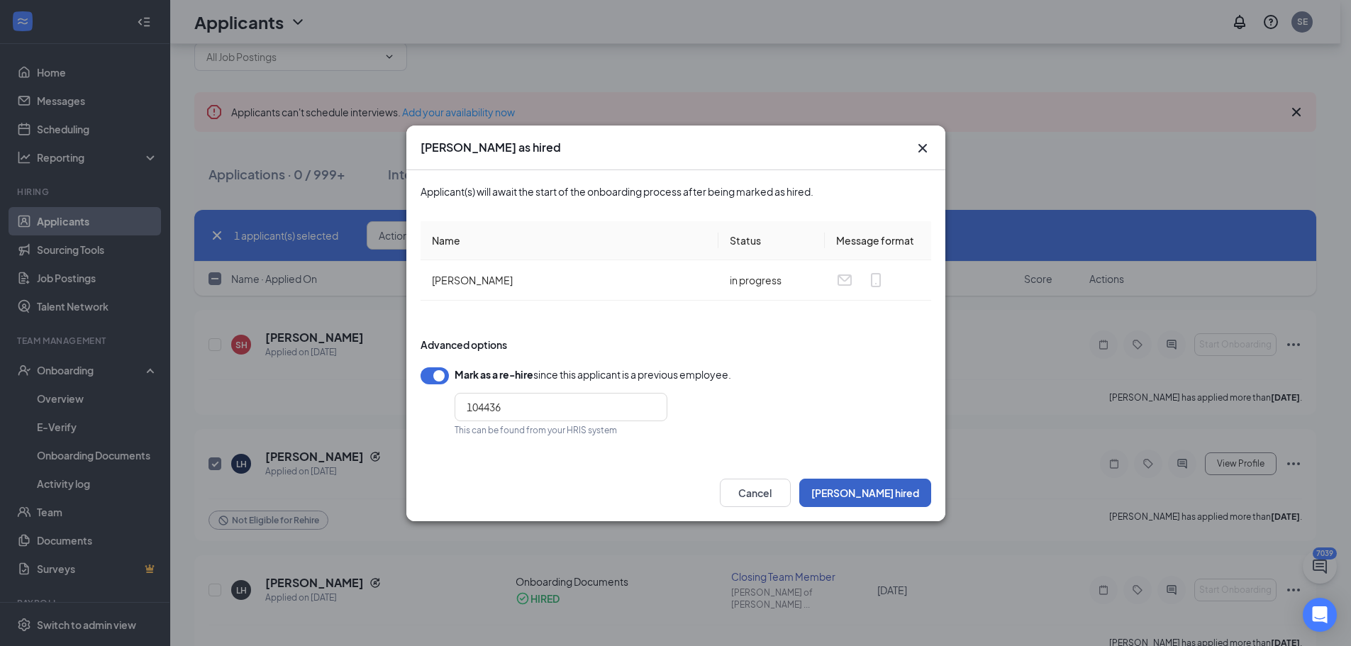
click at [896, 489] on button "Mark hired" at bounding box center [865, 493] width 132 height 28
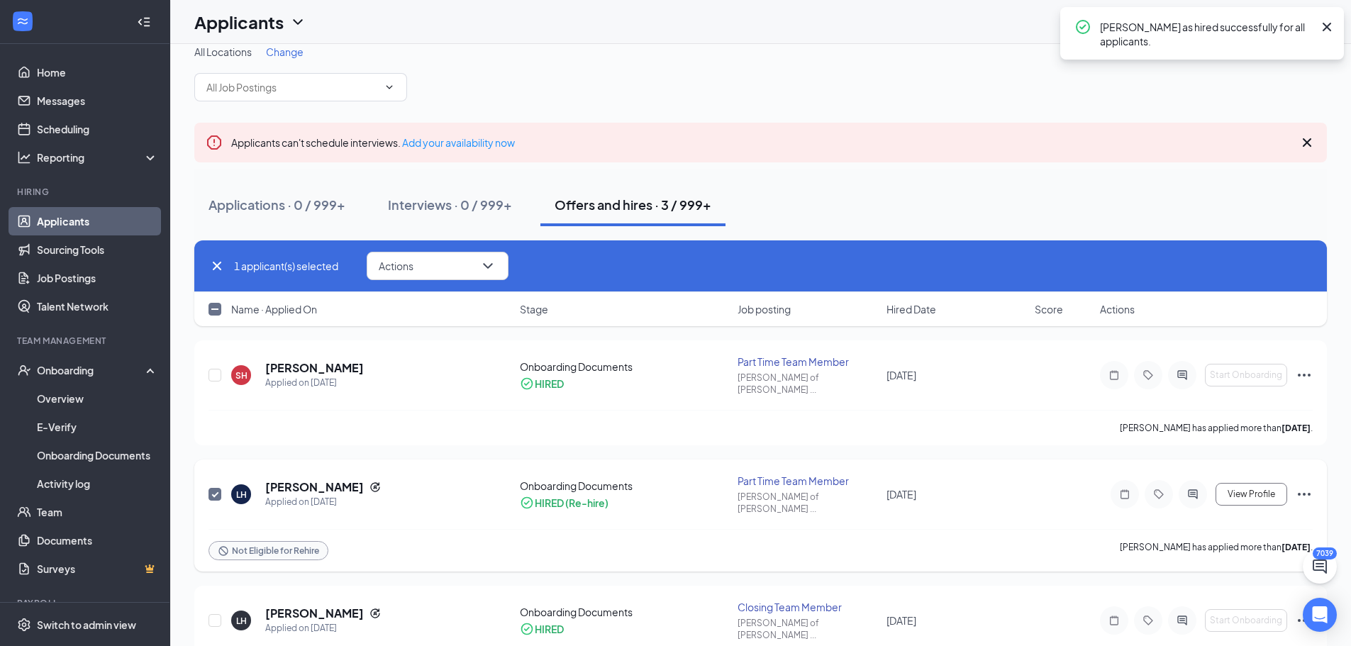
scroll to position [0, 0]
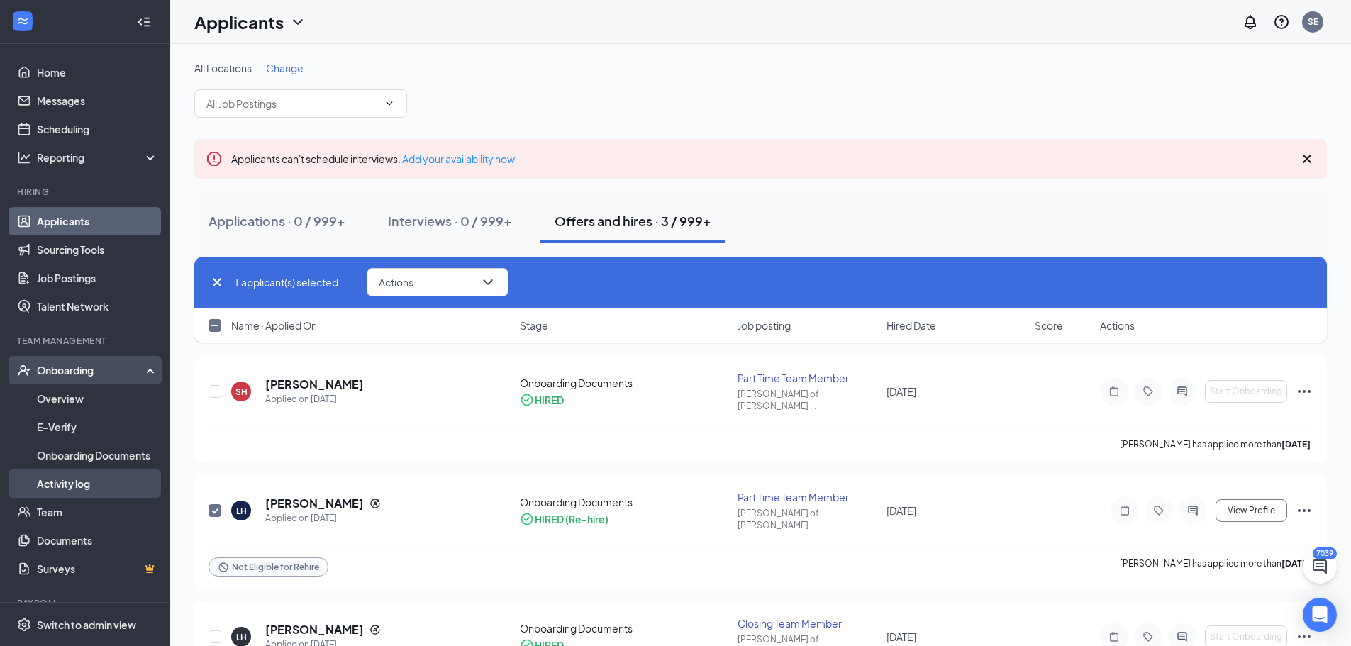
click at [62, 485] on link "Activity log" at bounding box center [97, 484] width 121 height 28
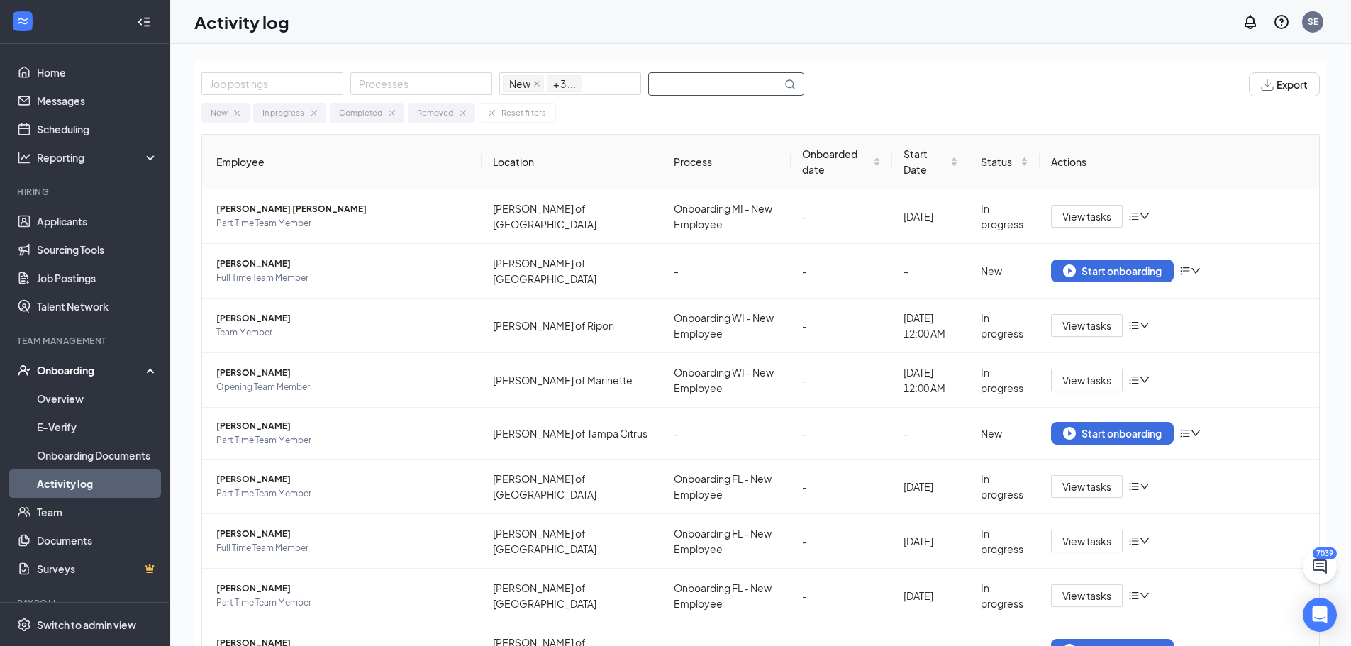
click at [709, 87] on input "text" at bounding box center [715, 84] width 133 height 22
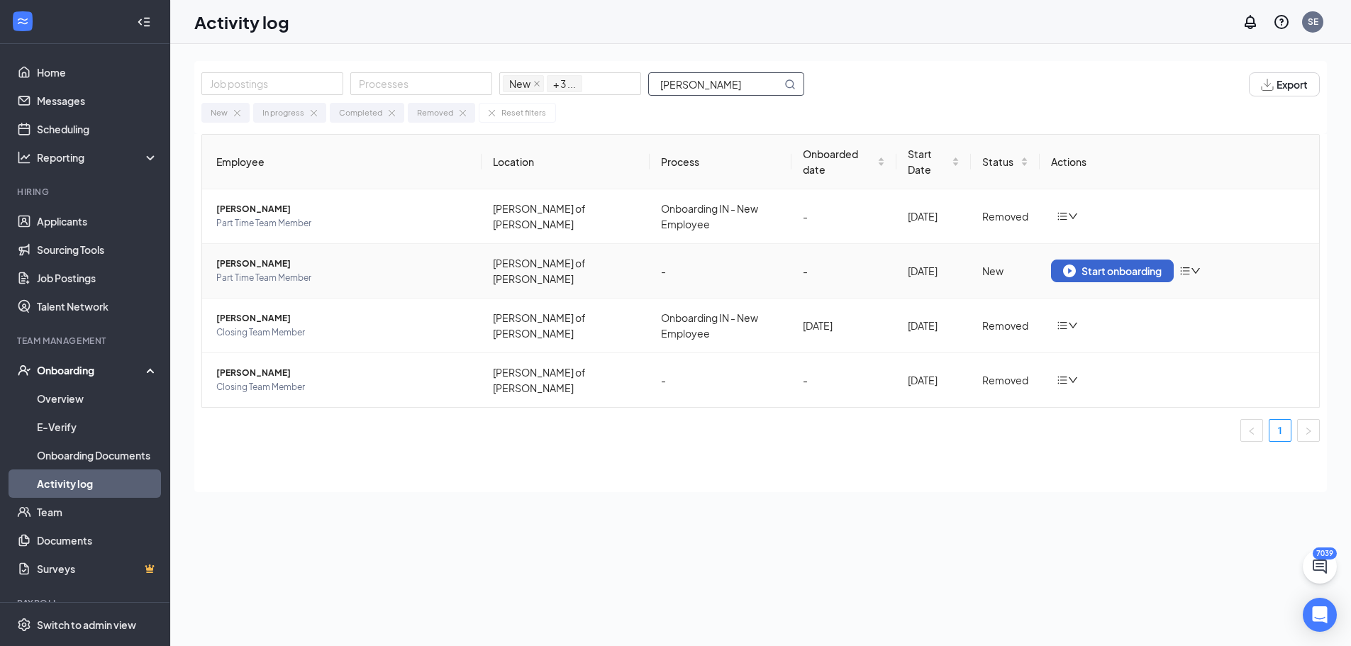
type input "hudec"
click at [1109, 265] on div "Start onboarding" at bounding box center [1112, 271] width 99 height 13
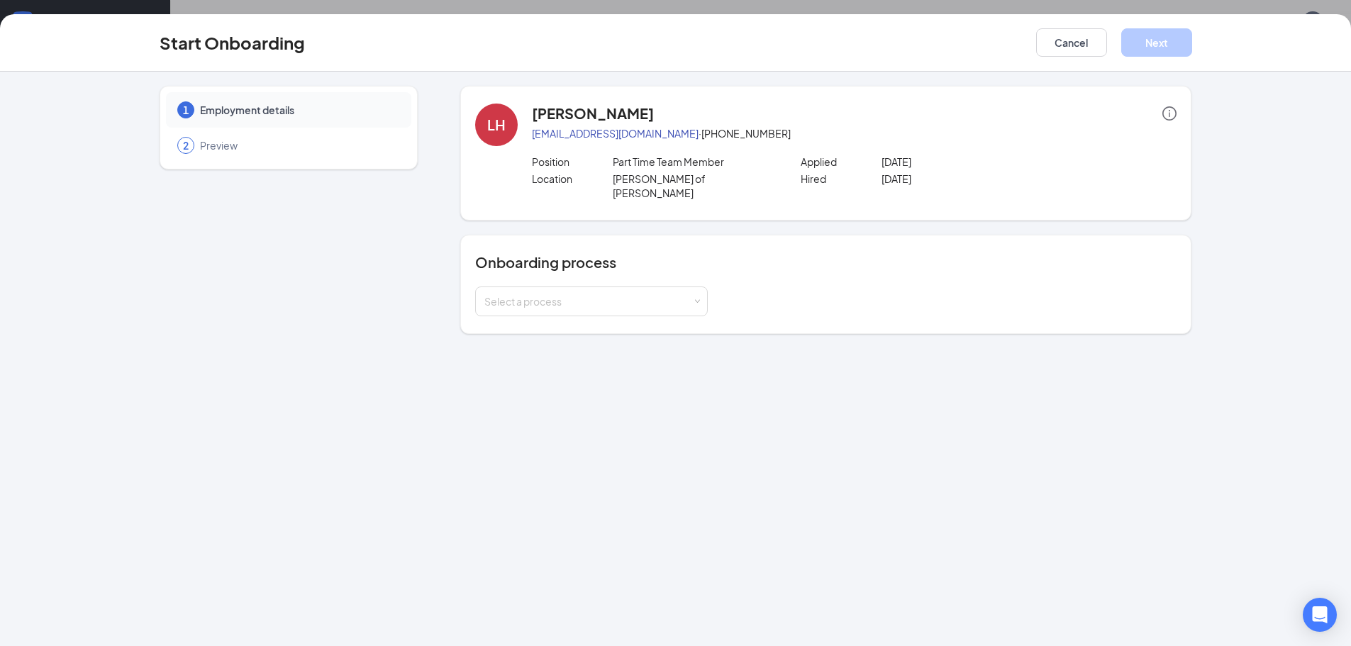
click at [1065, 377] on div "1 Employment details 2 Preview LH Logan hudec loganhudec08@gmail.com · (812) 60…" at bounding box center [675, 359] width 1351 height 575
click at [605, 294] on div "Select a process" at bounding box center [588, 301] width 208 height 14
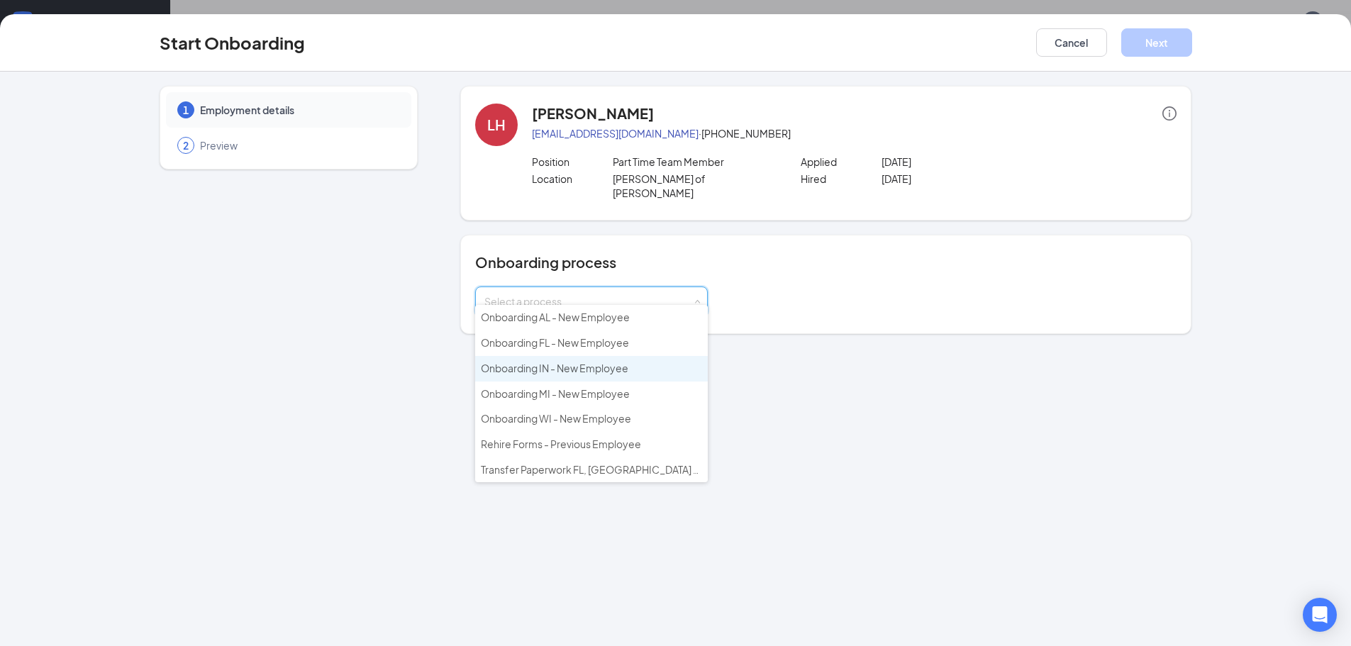
click at [589, 367] on span "Onboarding IN - New Employee" at bounding box center [555, 368] width 148 height 13
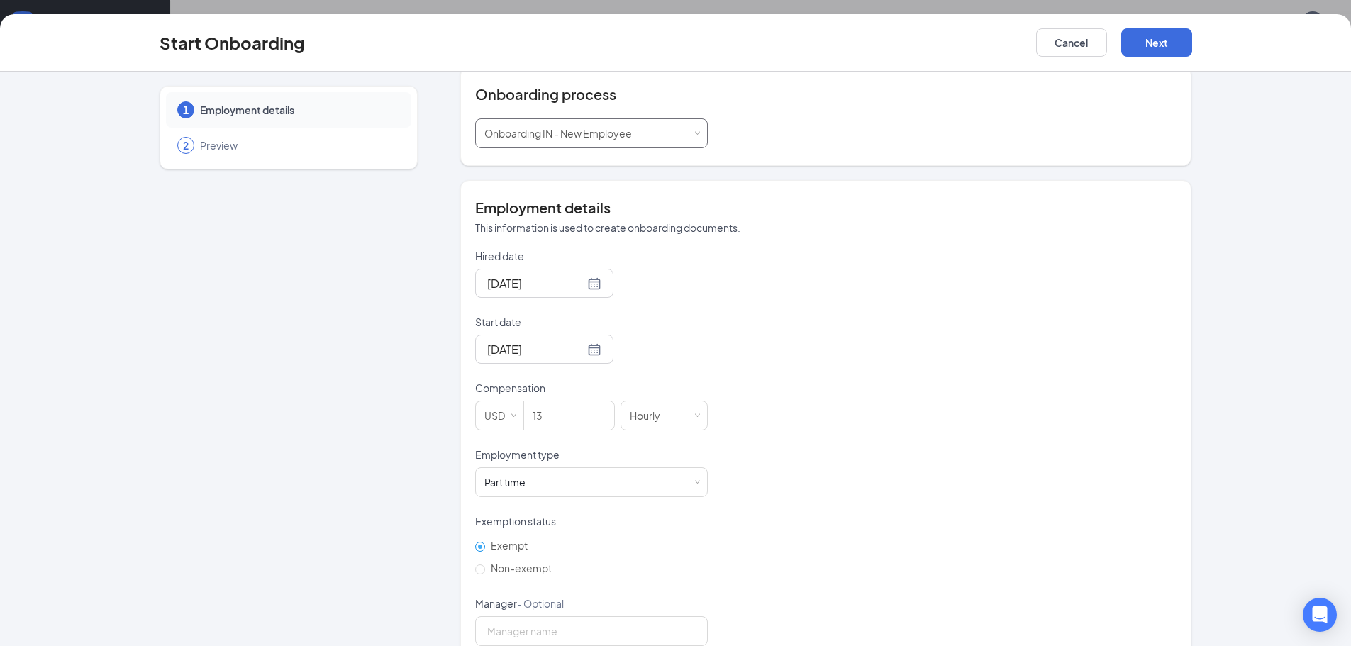
scroll to position [213, 0]
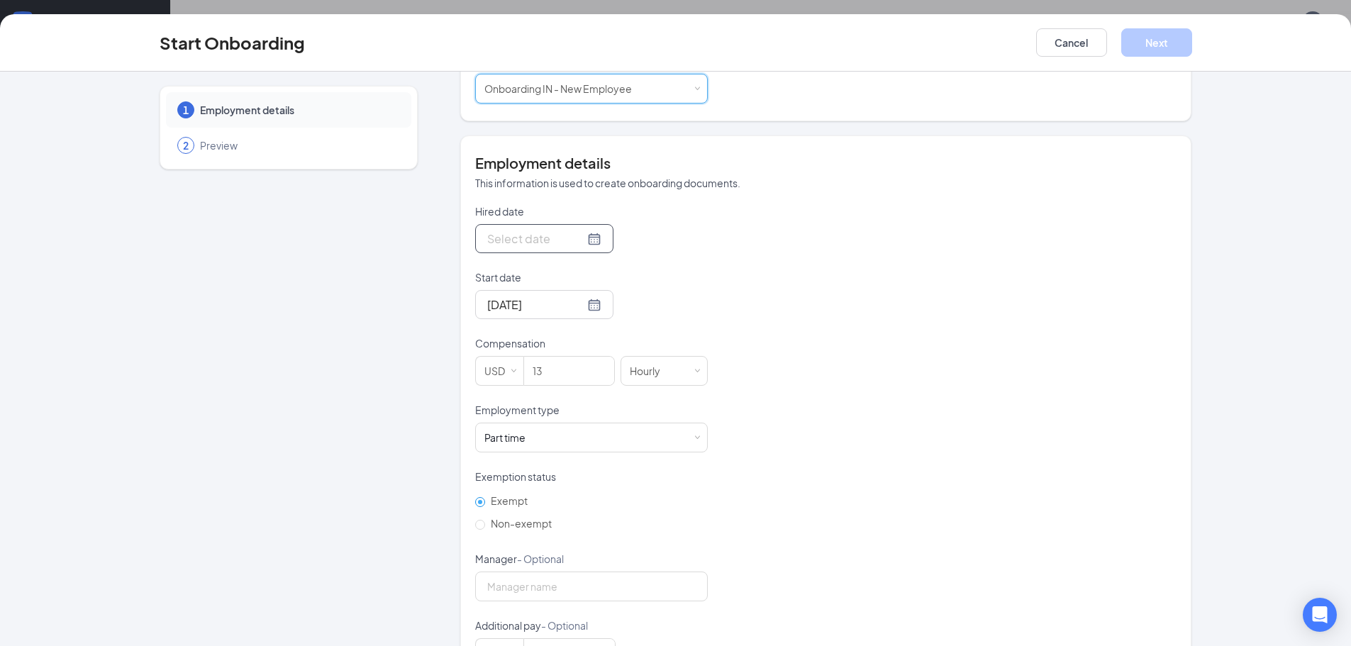
click at [577, 230] on div at bounding box center [544, 239] width 114 height 18
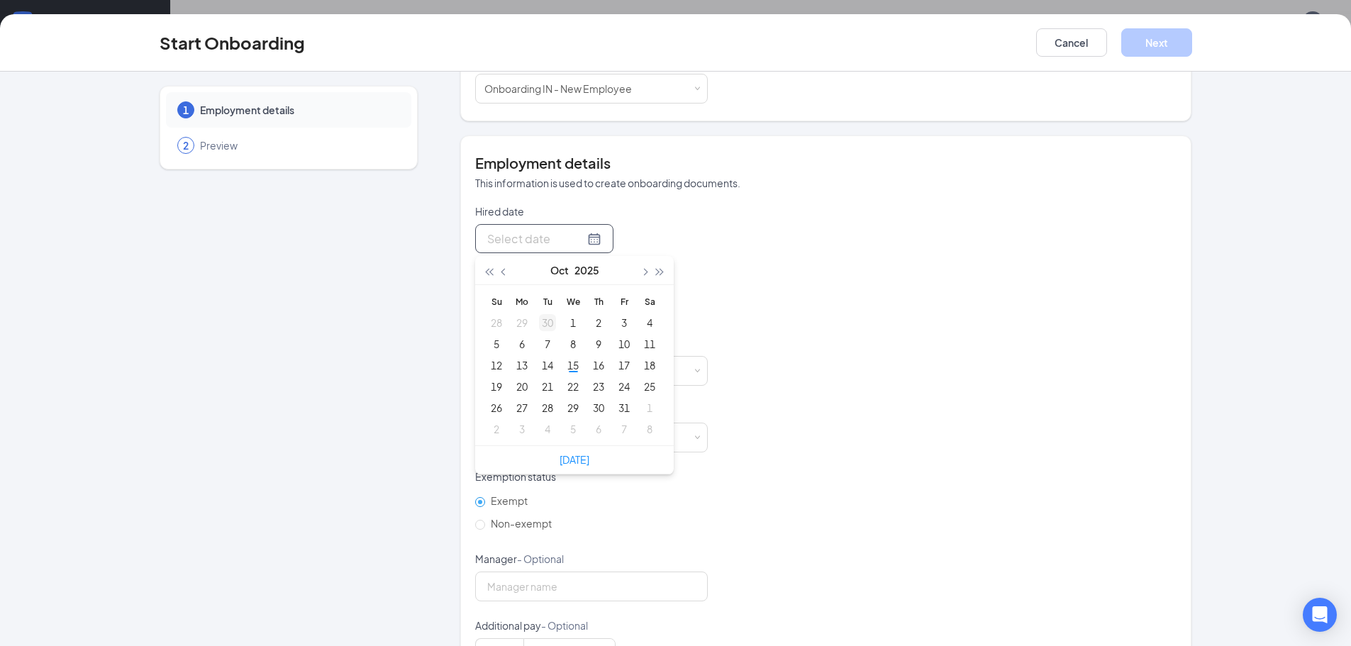
type input "Sep 30, 2025"
click at [547, 314] on div "30" at bounding box center [547, 322] width 17 height 17
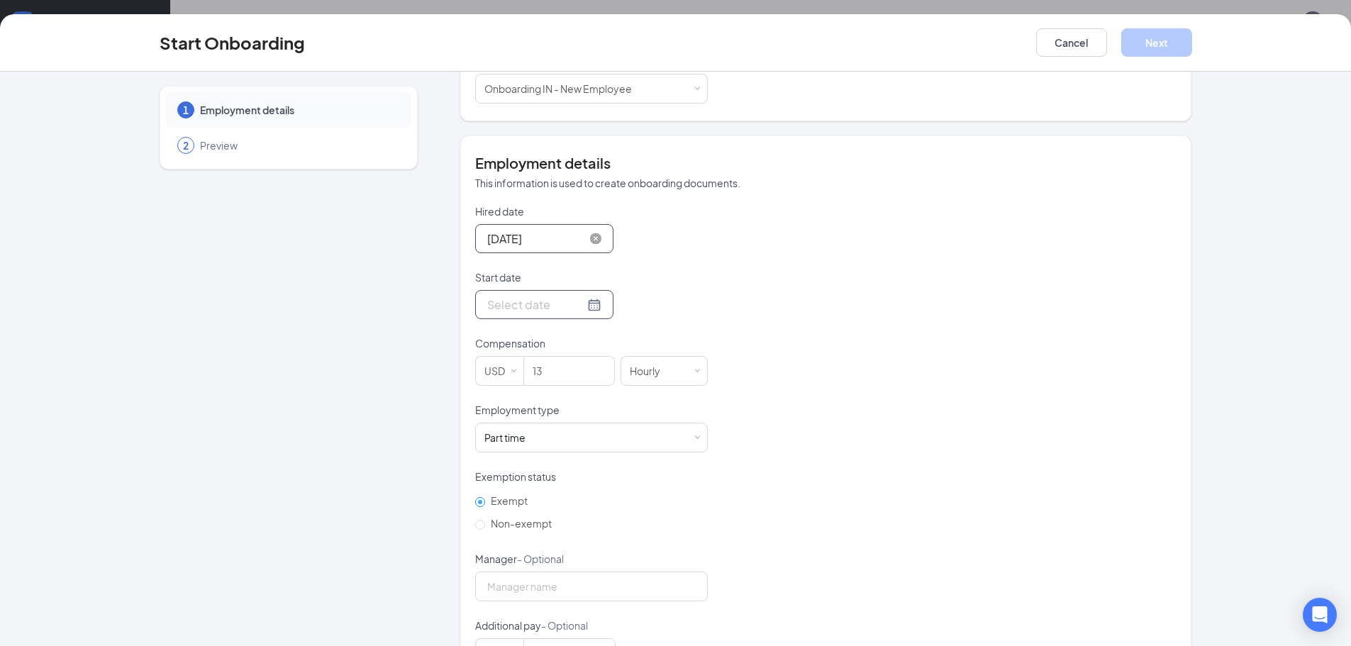
click at [576, 296] on div at bounding box center [544, 305] width 114 height 18
type input "Sep 30, 2025"
click at [550, 380] on div "30" at bounding box center [547, 388] width 17 height 17
click at [588, 362] on input "13" at bounding box center [569, 371] width 90 height 28
type input "13.5"
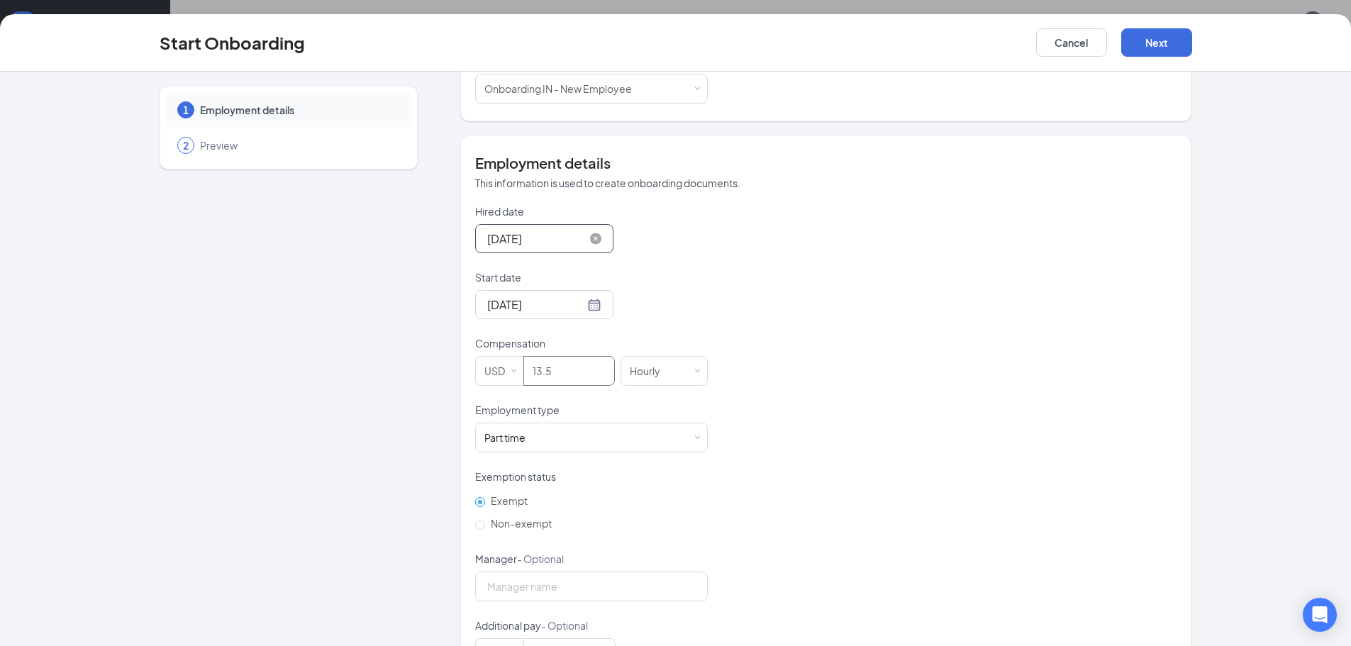
click at [831, 414] on div "Hired date Sep 30, 2025 Sep 2025 Su Mo Tu We Th Fr Sa 31 1 2 3 4 5 6 7 8 9 10 1…" at bounding box center [825, 436] width 701 height 464
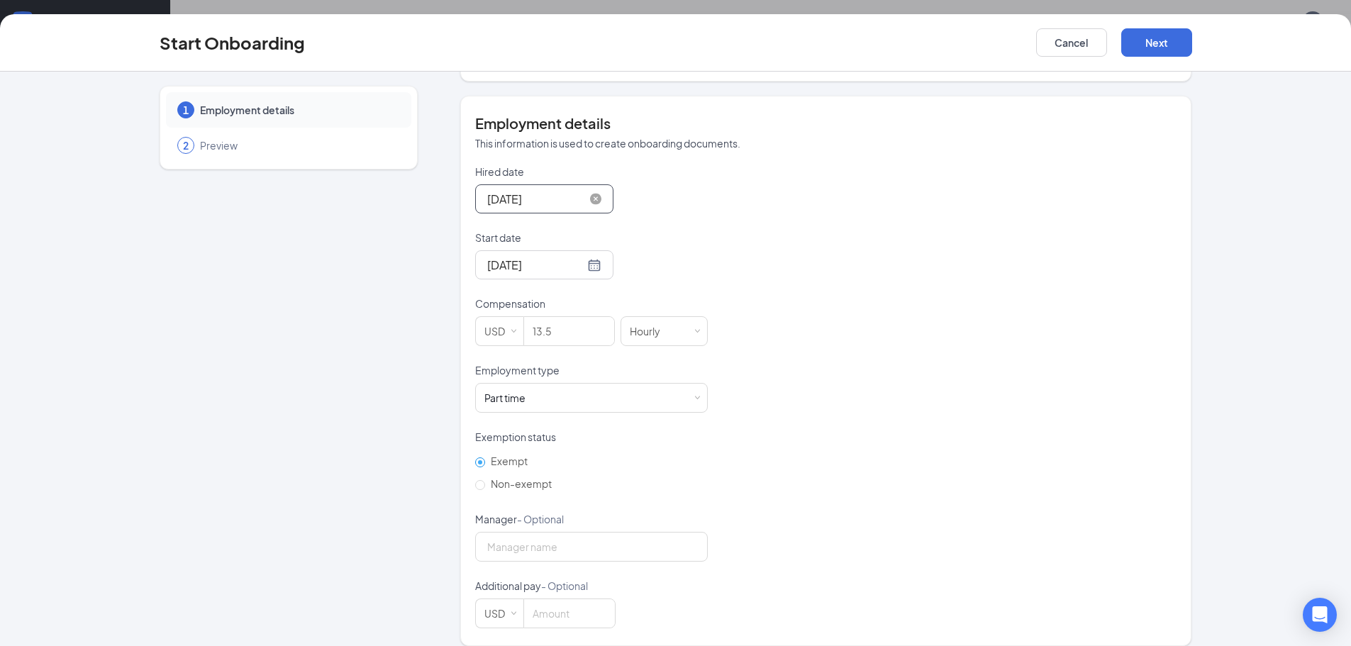
scroll to position [64, 0]
click at [1146, 45] on button "Next" at bounding box center [1156, 42] width 71 height 28
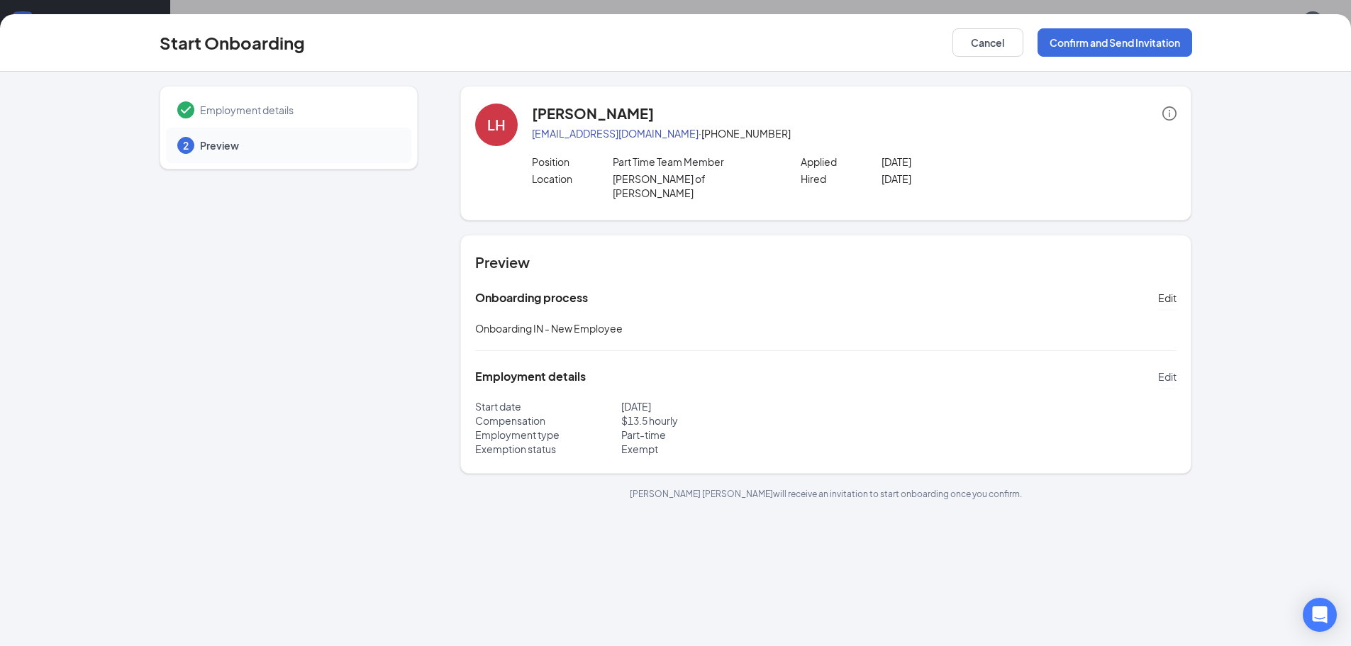
click at [1158, 370] on span "Edit" at bounding box center [1167, 377] width 18 height 14
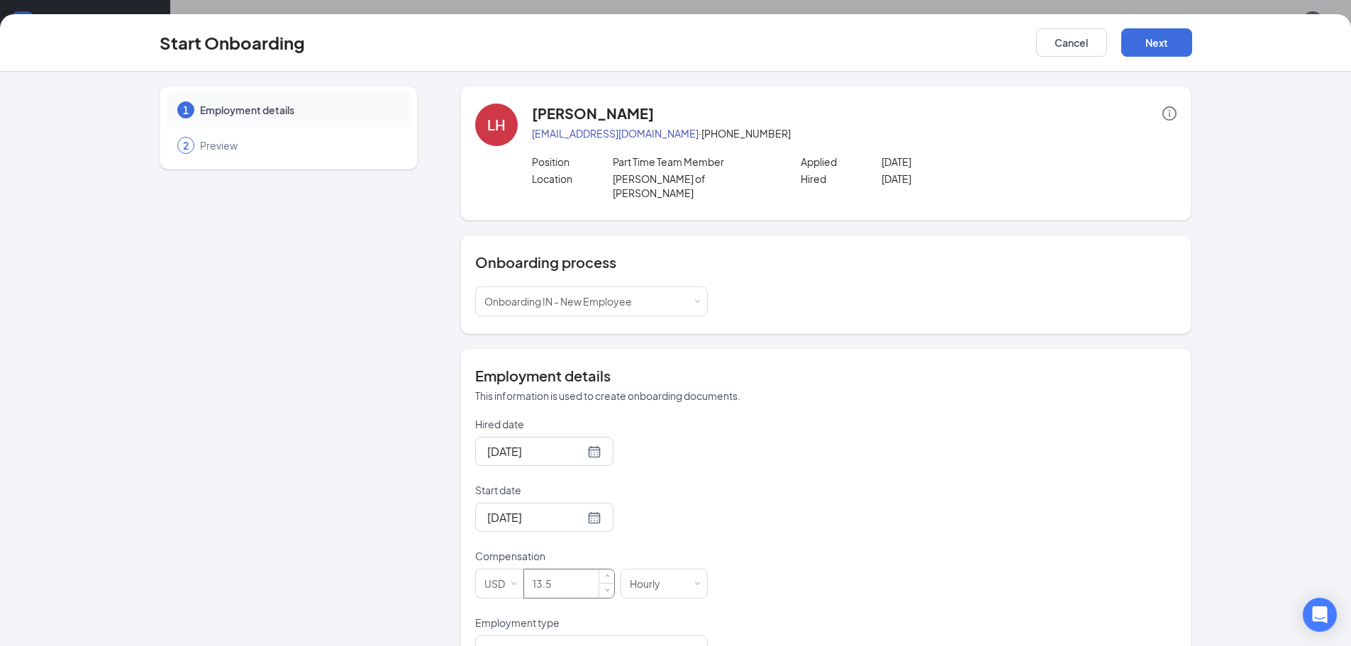
click at [570, 573] on input "13.5" at bounding box center [569, 584] width 90 height 28
type input "13.5"
click at [1009, 439] on div "Hired date Sep 30, 2025 Start date Sep 30, 2025 Compensation USD 13.5 Hourly Em…" at bounding box center [825, 649] width 701 height 464
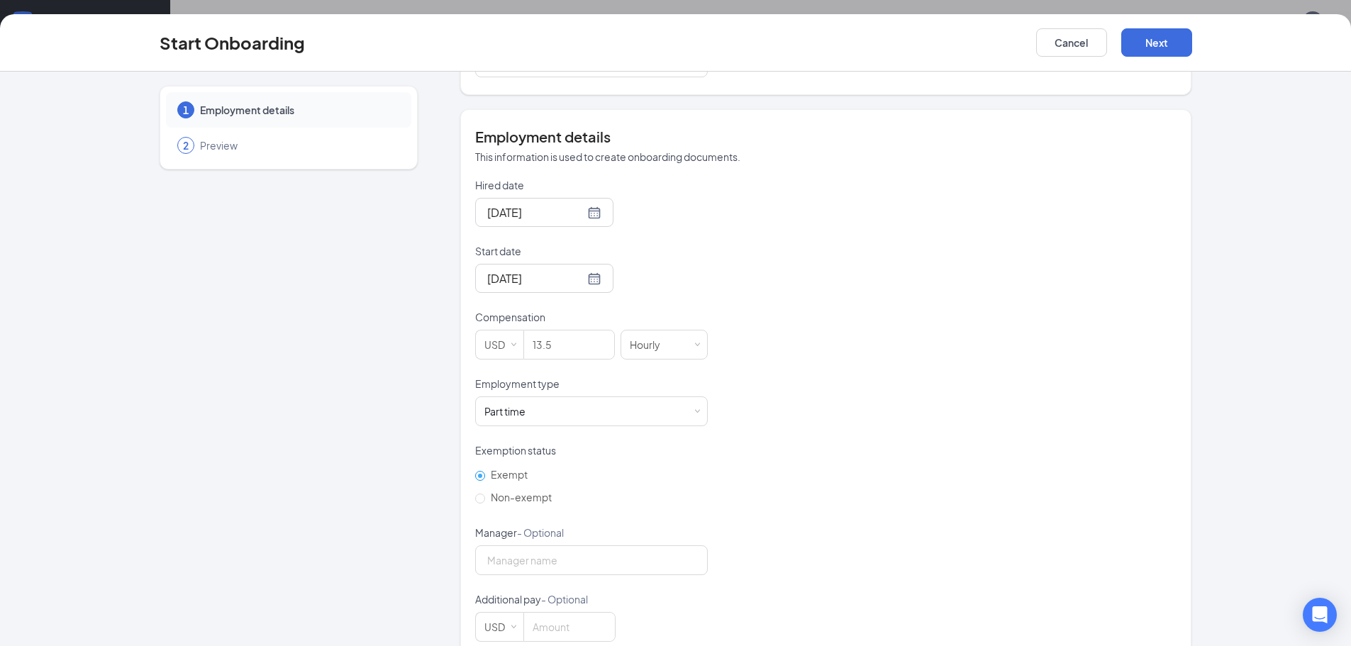
scroll to position [252, 0]
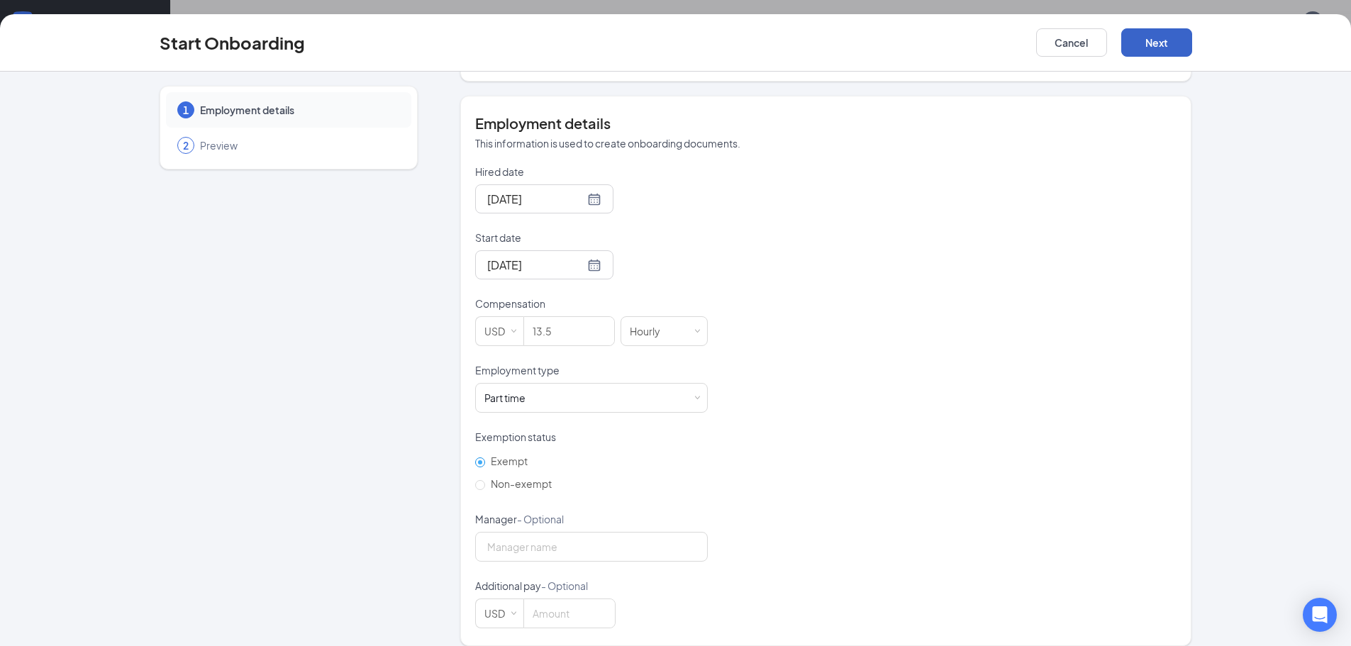
click at [1147, 43] on button "Next" at bounding box center [1156, 42] width 71 height 28
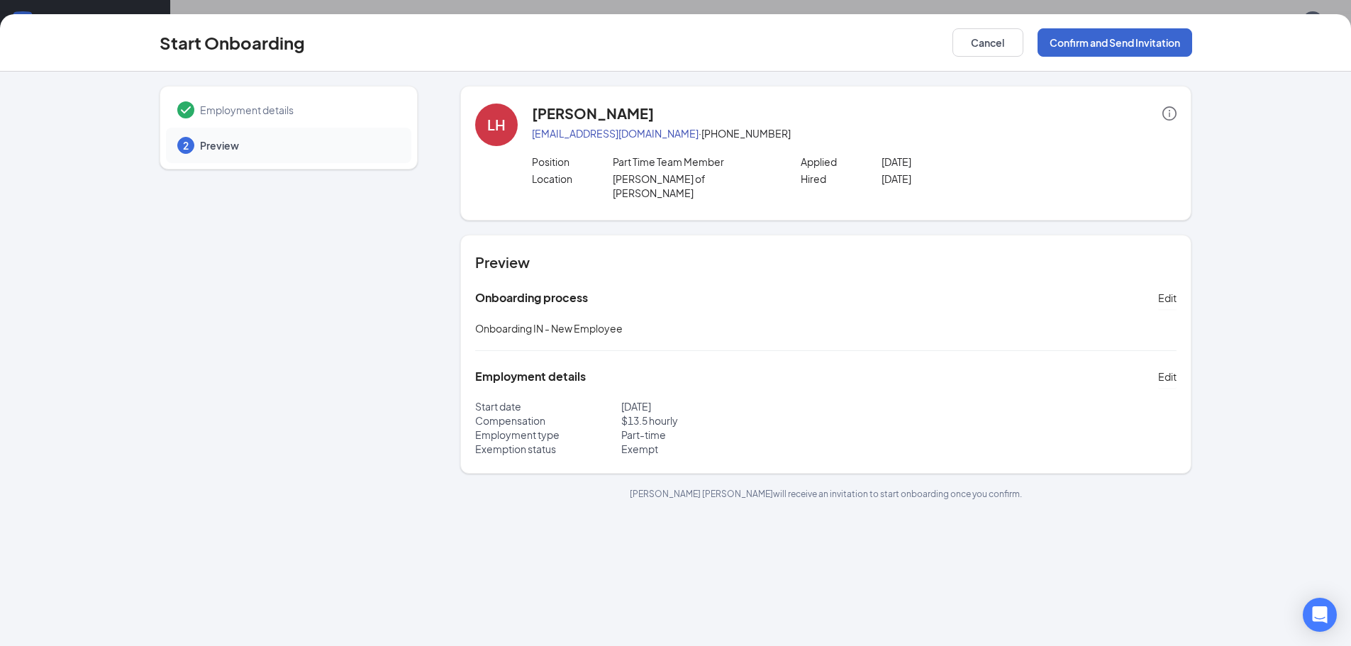
scroll to position [0, 0]
click at [1118, 43] on button "Confirm and Send Invitation" at bounding box center [1115, 42] width 155 height 28
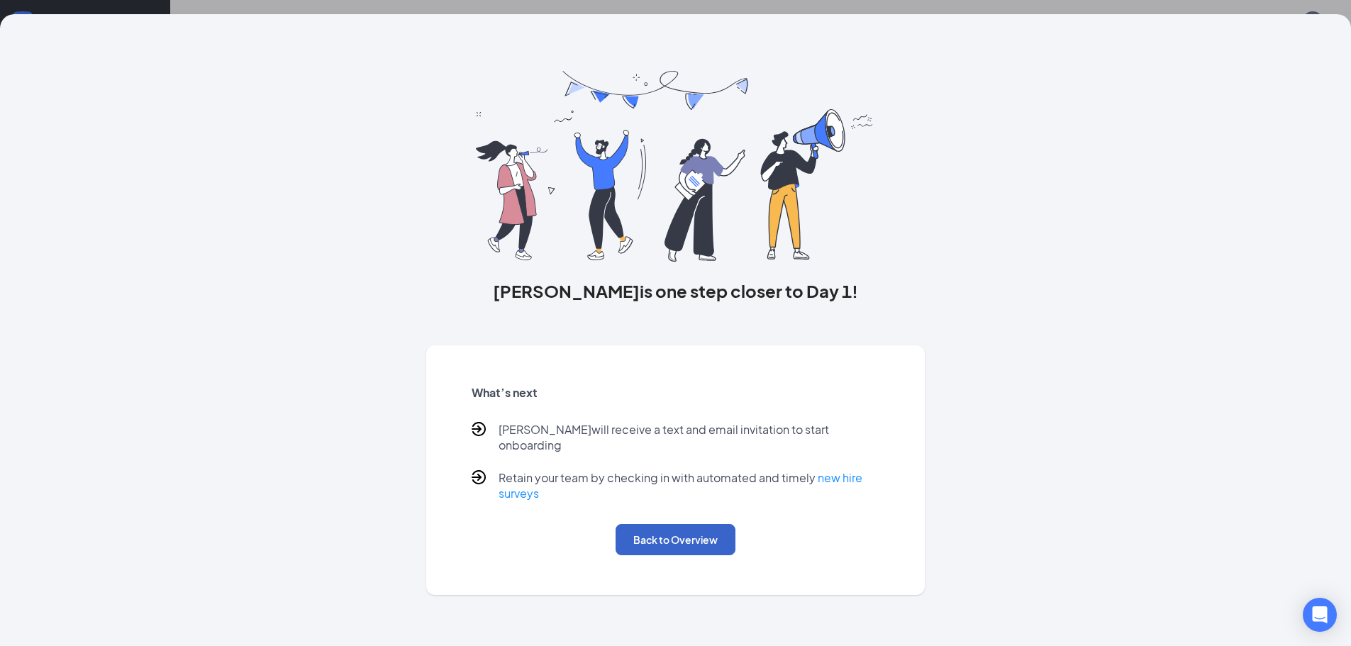
click at [665, 530] on button "Back to Overview" at bounding box center [676, 539] width 120 height 31
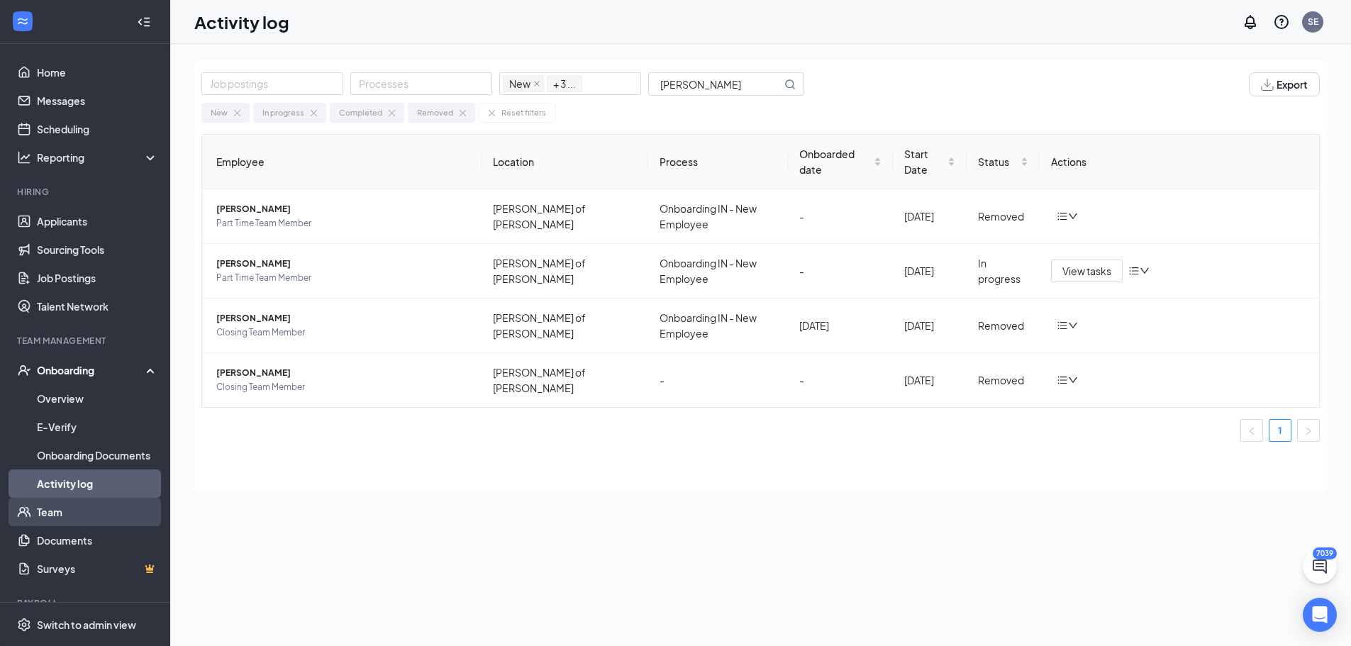
click at [41, 509] on link "Team" at bounding box center [97, 512] width 121 height 28
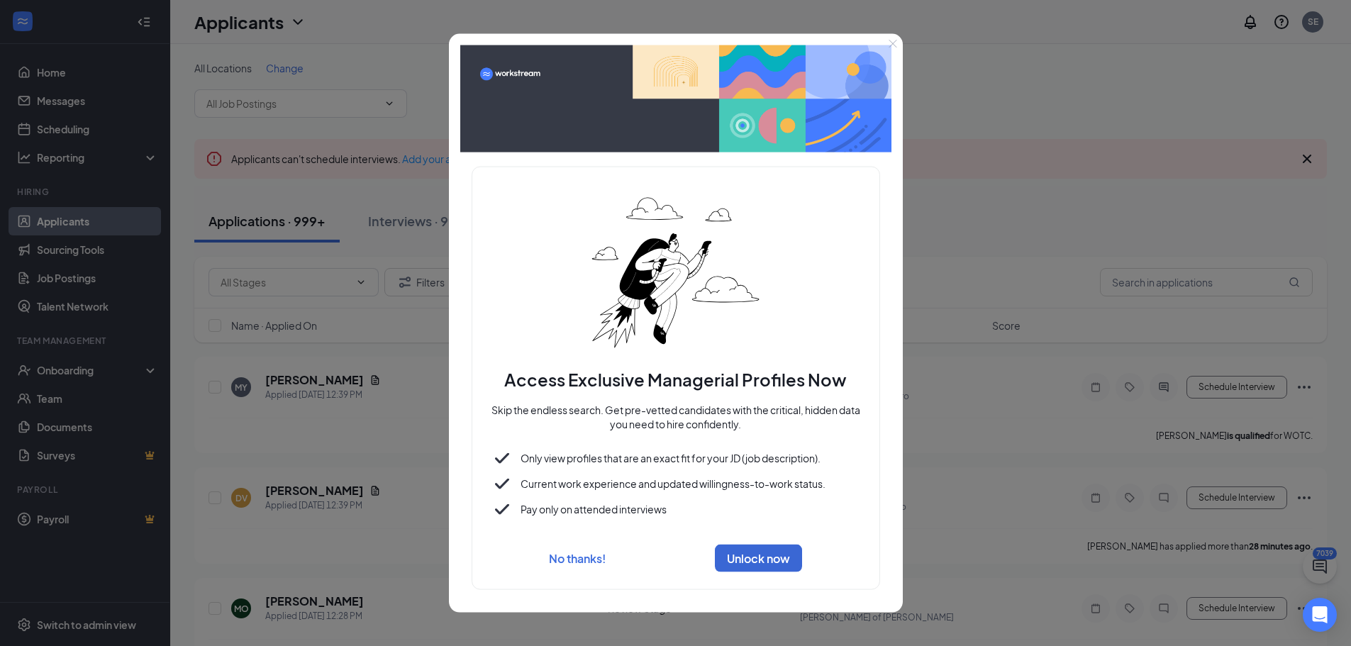
click at [889, 43] on icon "Close" at bounding box center [893, 43] width 9 height 9
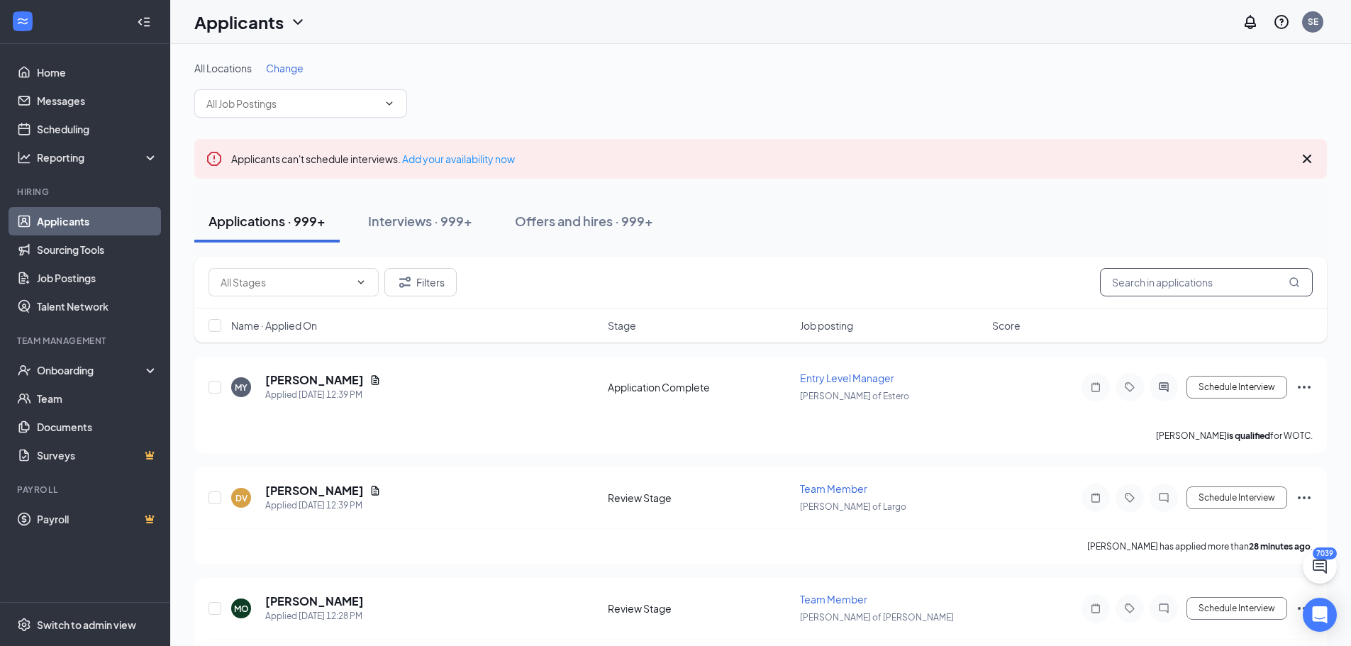
click at [1126, 281] on input "text" at bounding box center [1206, 282] width 213 height 28
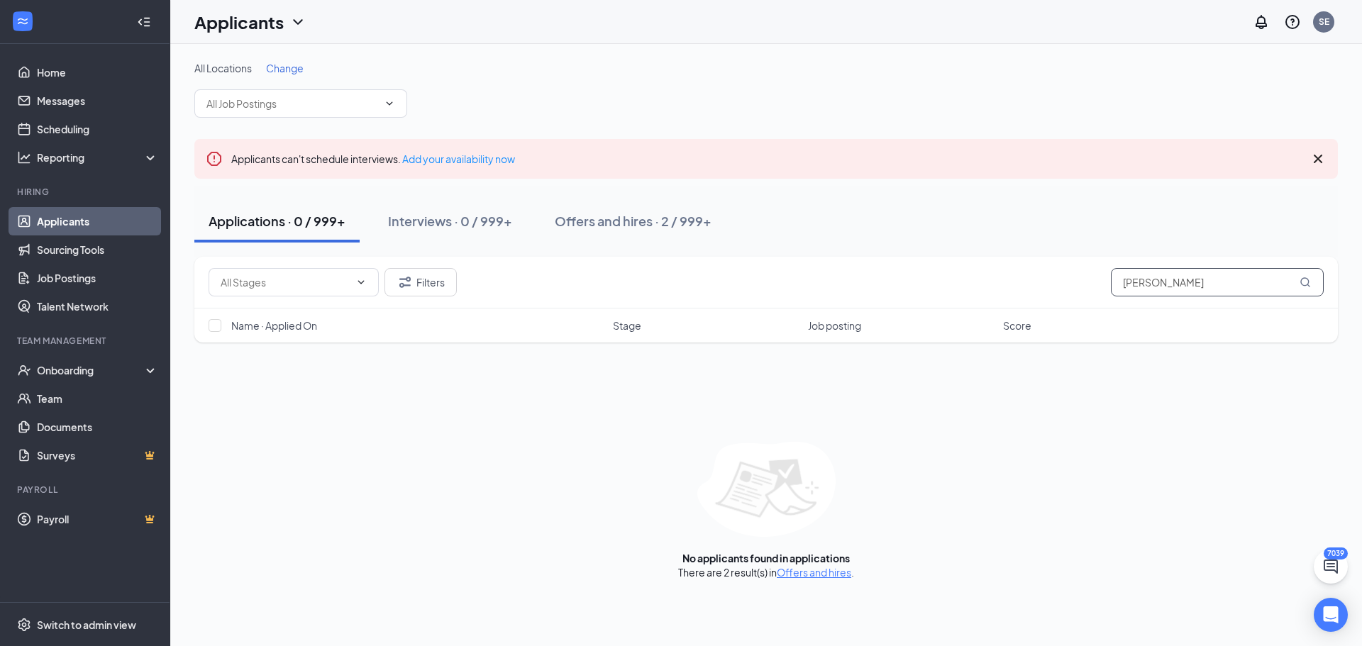
drag, startPoint x: 1187, startPoint y: 279, endPoint x: 1076, endPoint y: 279, distance: 111.4
click at [1084, 279] on div "Filters smigielski" at bounding box center [766, 282] width 1115 height 28
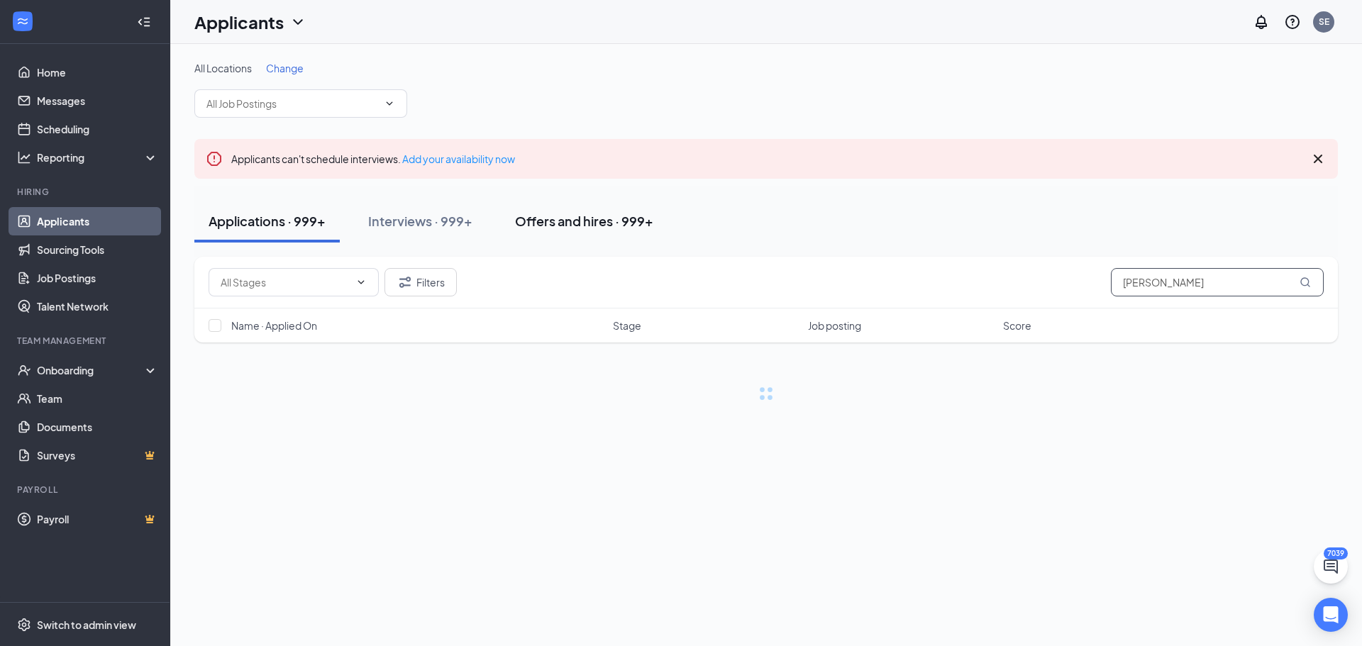
type input "romeo"
click at [554, 220] on div "Offers and hires · 999+" at bounding box center [584, 221] width 138 height 18
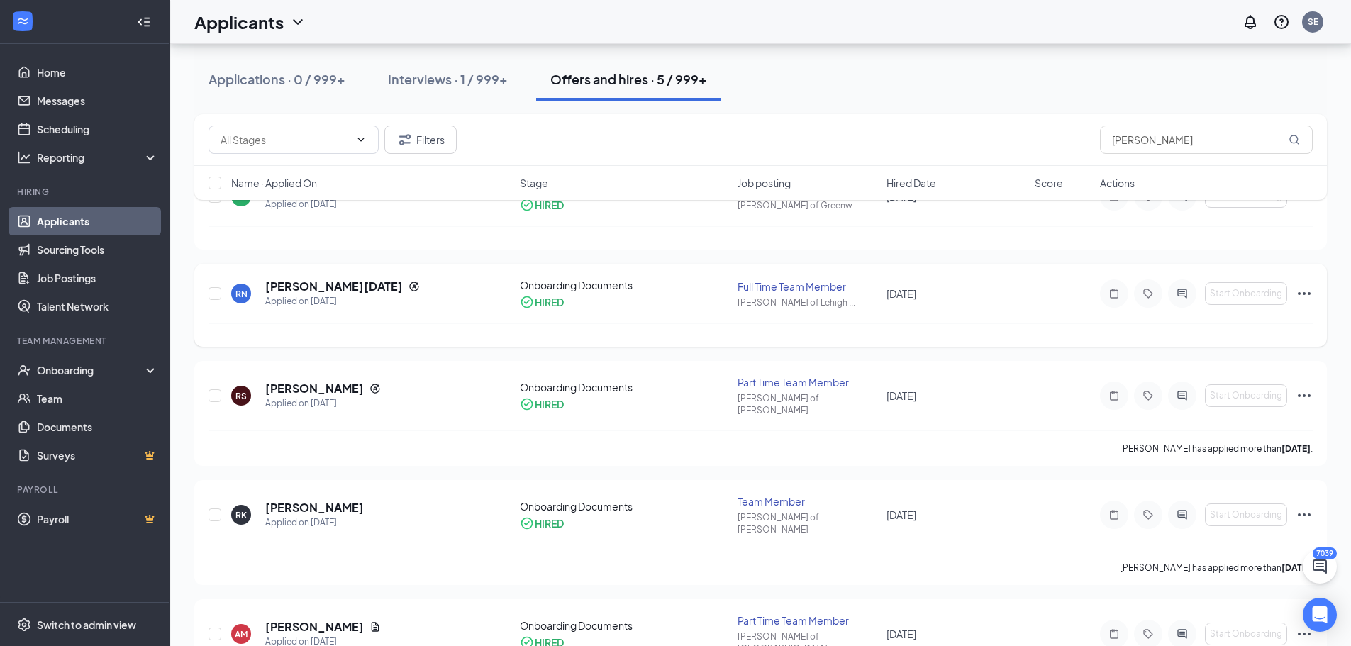
scroll to position [165, 0]
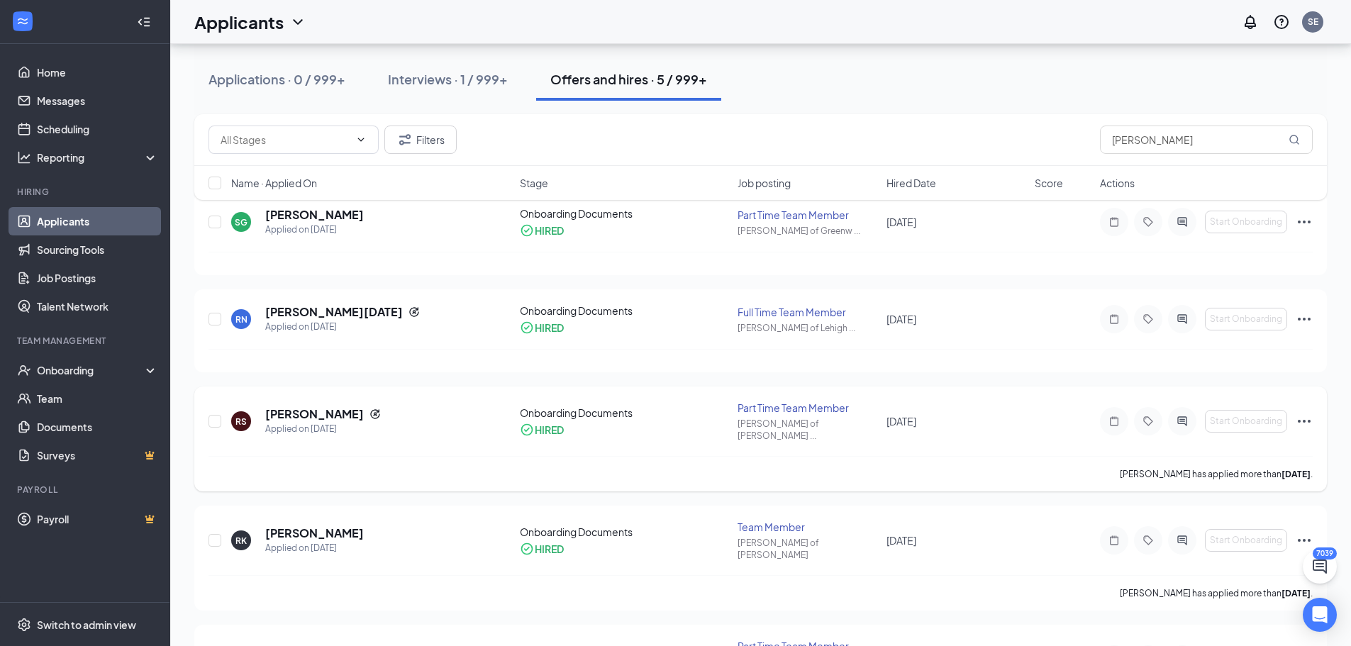
click at [1308, 418] on icon "Ellipses" at bounding box center [1304, 421] width 17 height 17
click at [1201, 113] on p "Mark not hired" at bounding box center [1240, 117] width 122 height 28
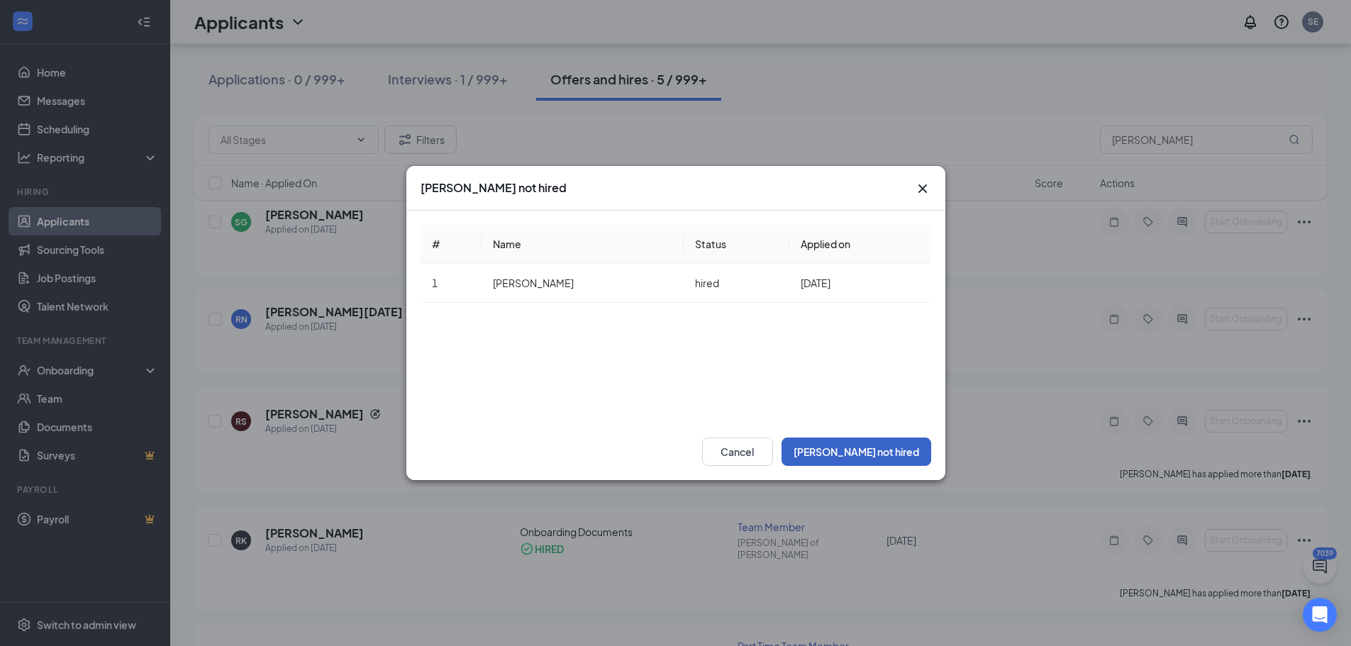
click at [885, 453] on button "Mark not hired" at bounding box center [857, 452] width 150 height 28
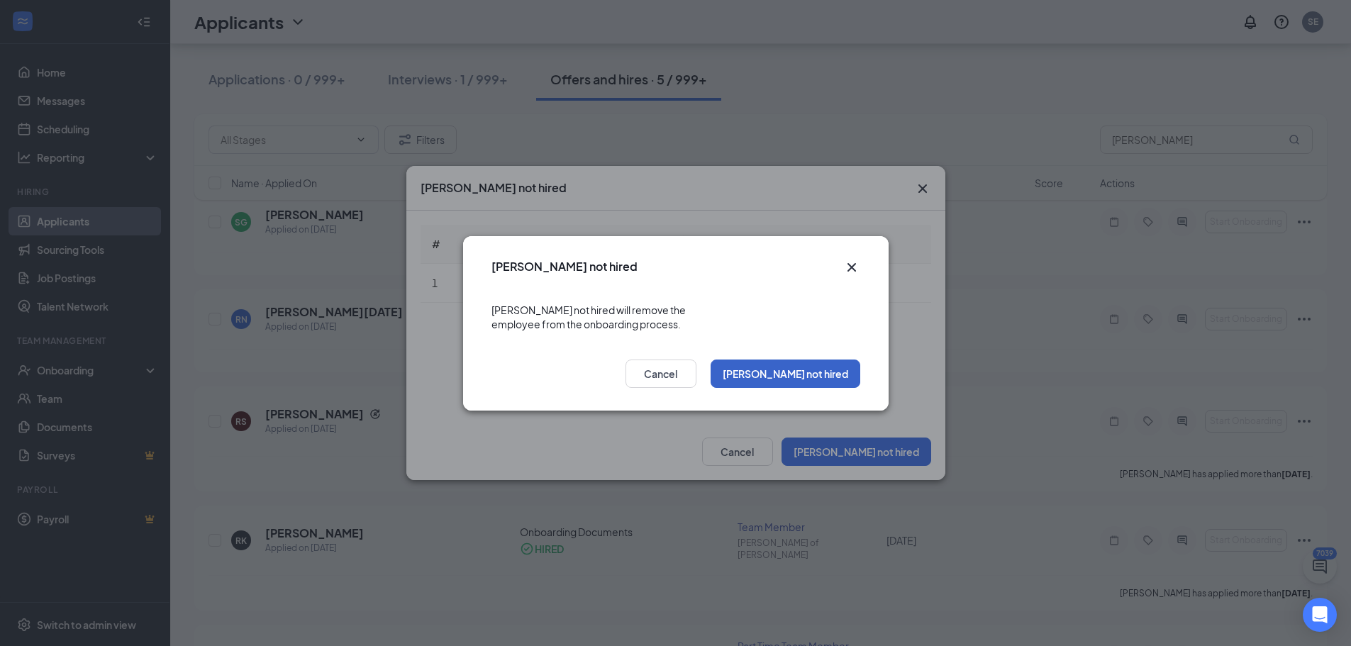
click at [814, 367] on button "Mark not hired" at bounding box center [786, 374] width 150 height 28
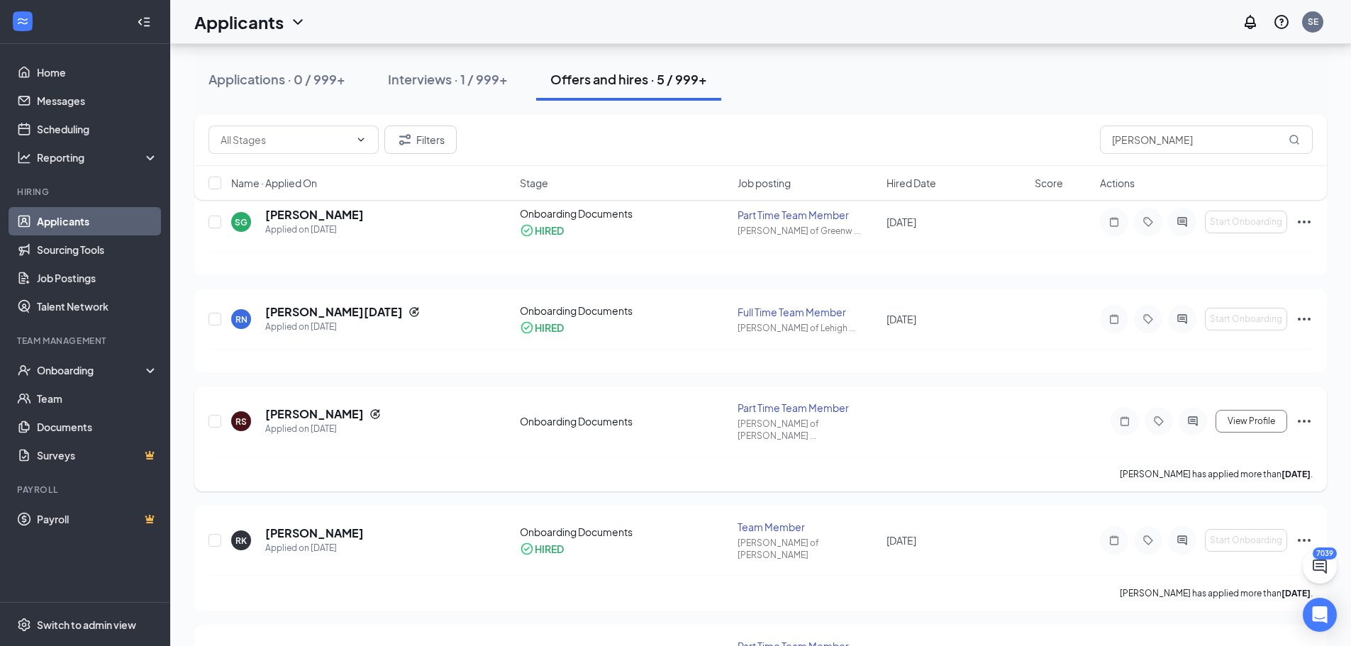
click at [1303, 420] on icon "Ellipses" at bounding box center [1304, 421] width 13 height 3
click at [1204, 79] on p "Mark as hired" at bounding box center [1240, 78] width 122 height 14
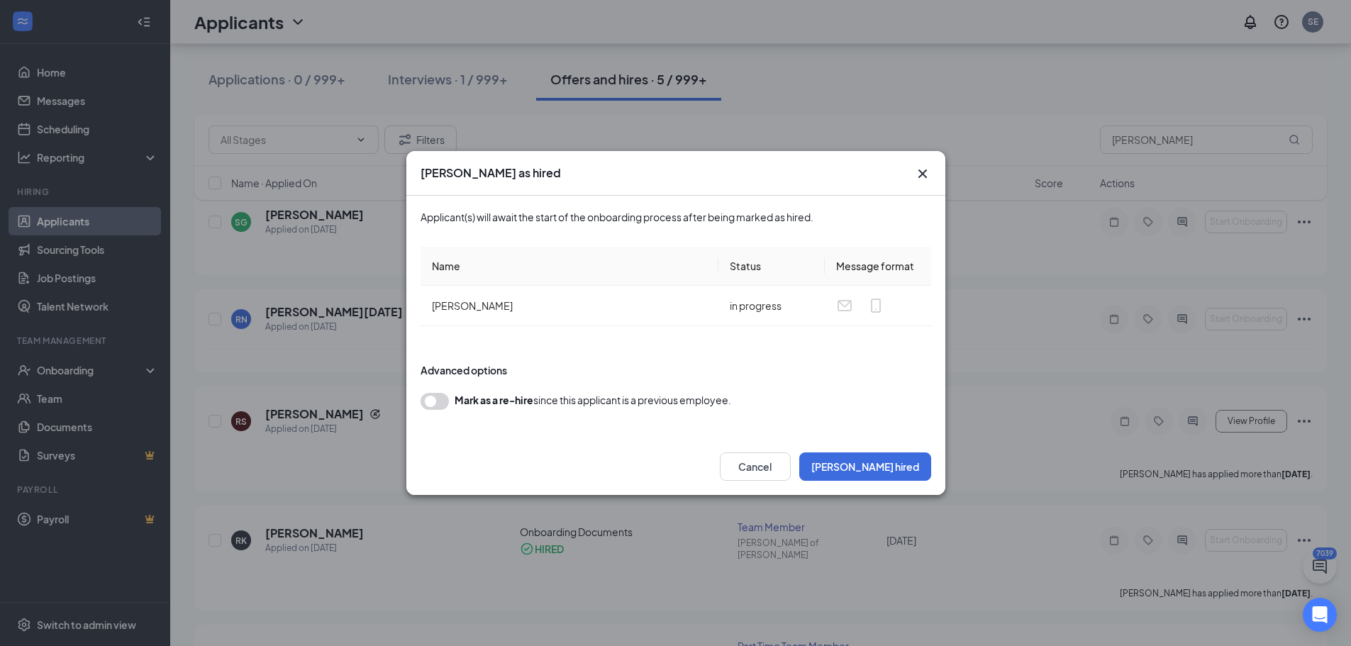
click at [439, 400] on button "button" at bounding box center [435, 401] width 28 height 17
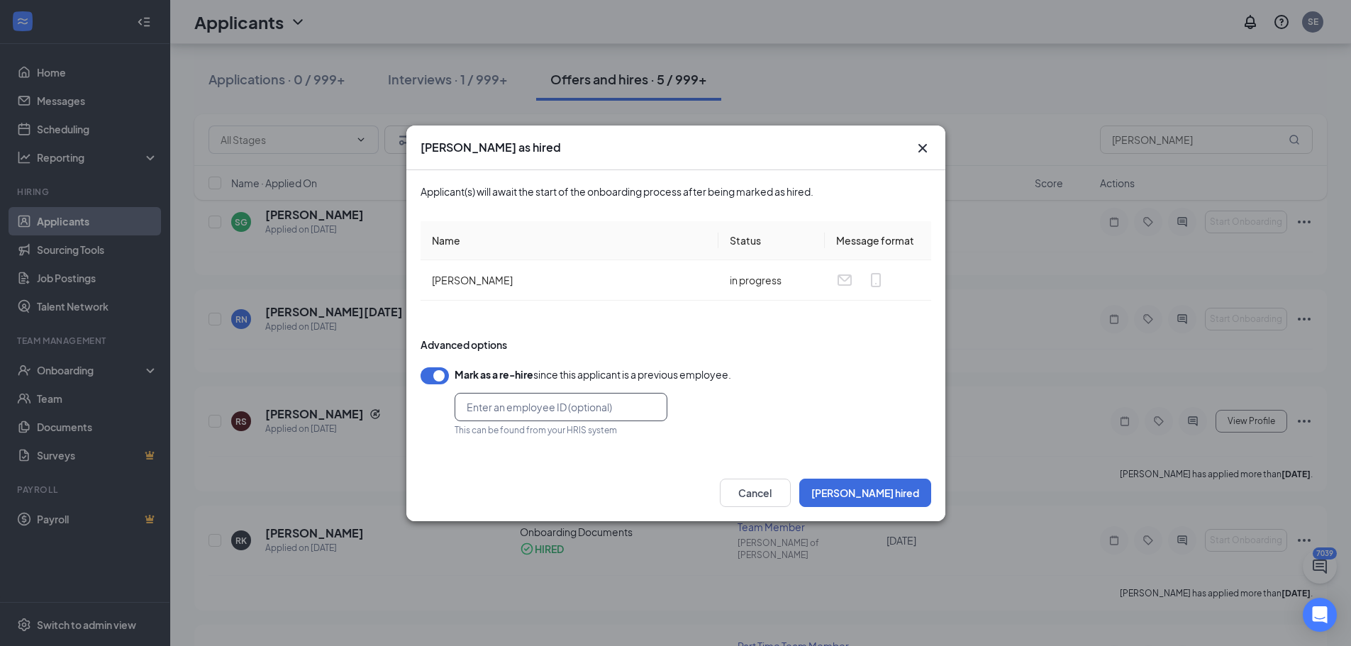
click at [489, 405] on input "text" at bounding box center [561, 407] width 213 height 28
type input "104192"
click at [894, 494] on button "Mark hired" at bounding box center [865, 493] width 132 height 28
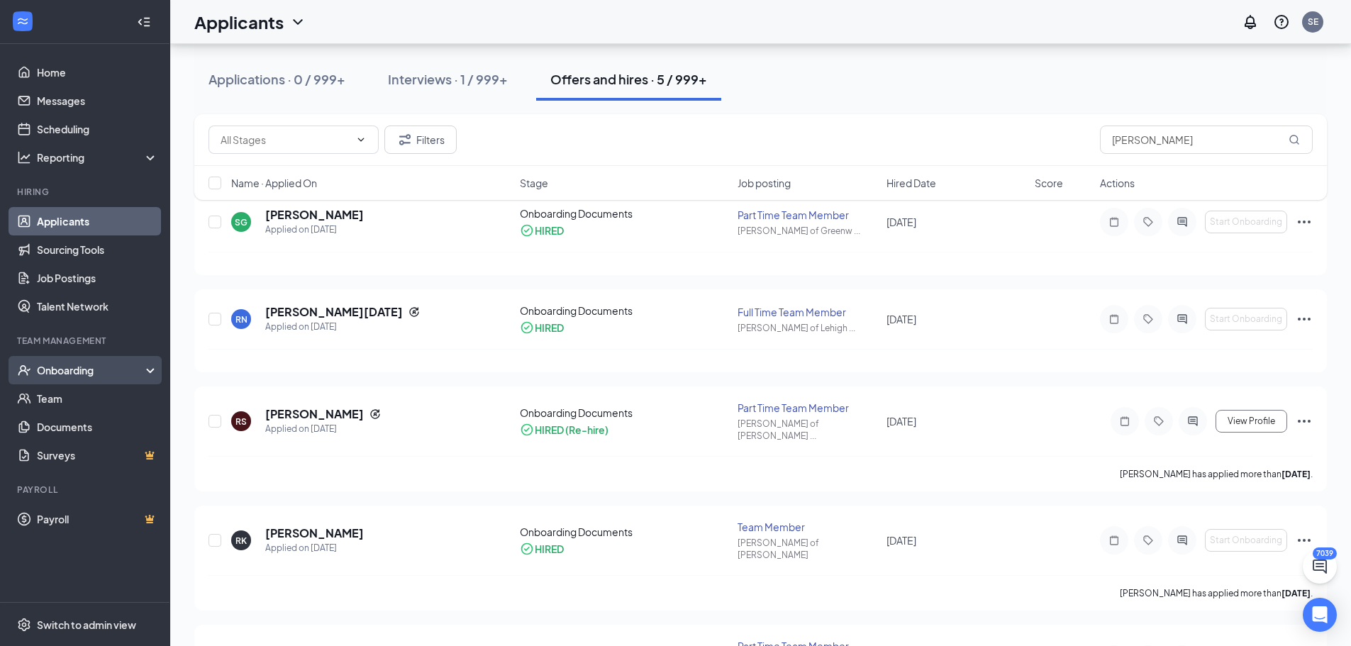
click at [74, 372] on div "Onboarding" at bounding box center [91, 370] width 109 height 14
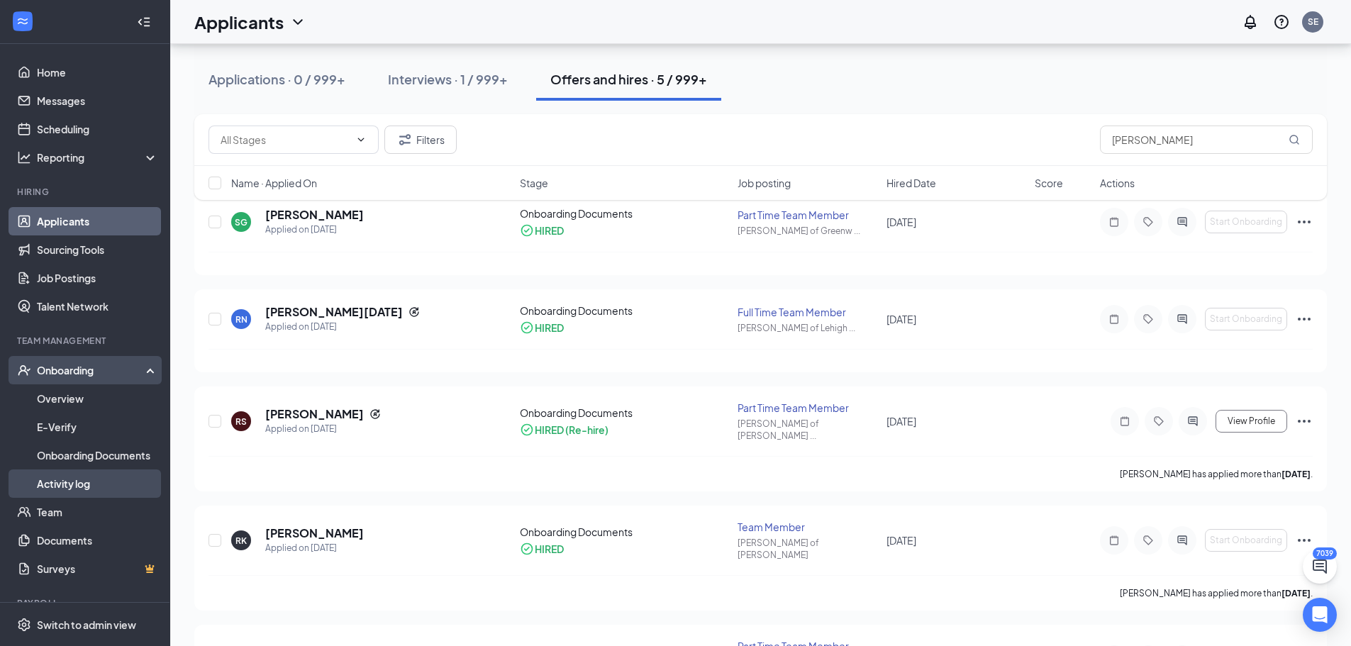
click at [77, 482] on link "Activity log" at bounding box center [97, 484] width 121 height 28
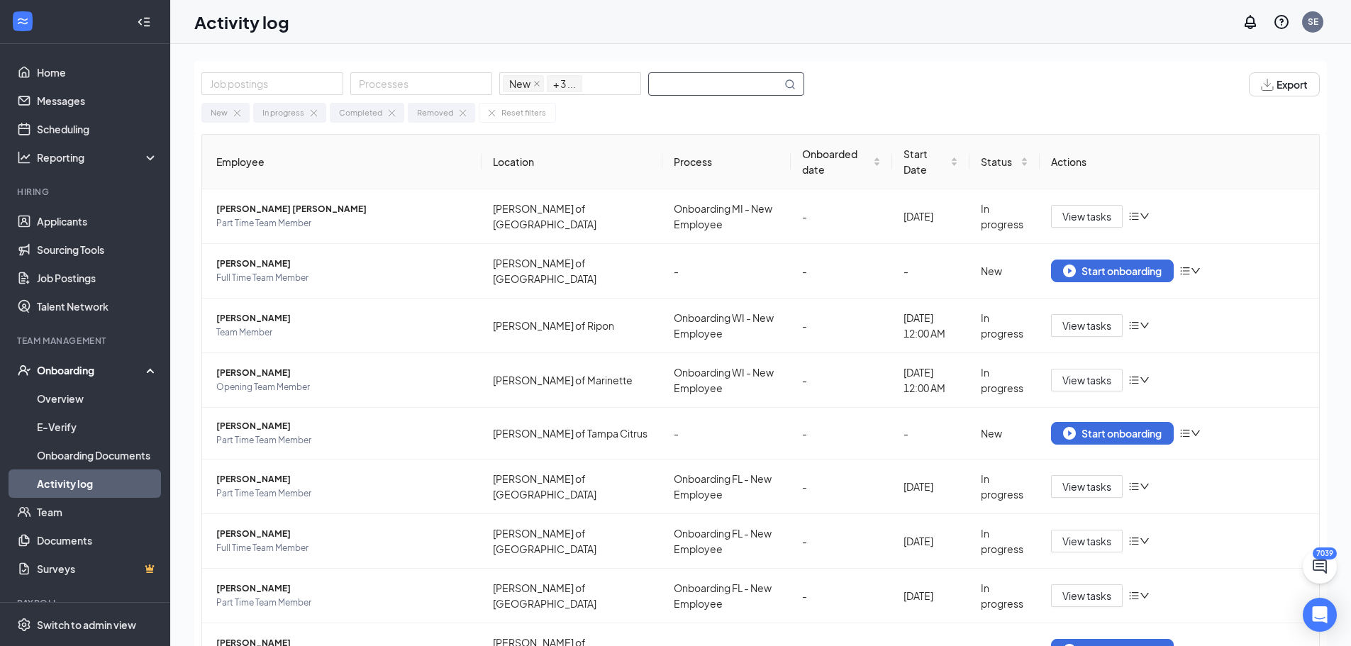
click at [664, 87] on input "text" at bounding box center [715, 84] width 133 height 22
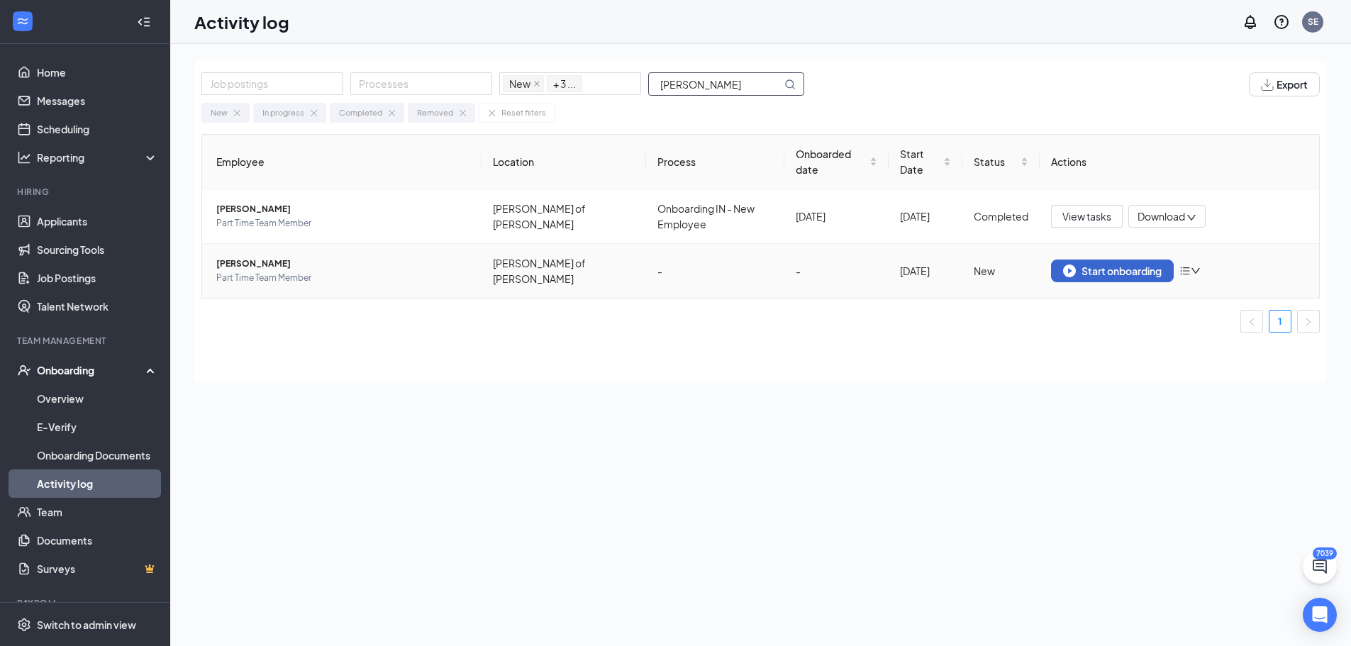
type input "smigielski"
click at [1101, 265] on div "Start onboarding" at bounding box center [1112, 271] width 99 height 13
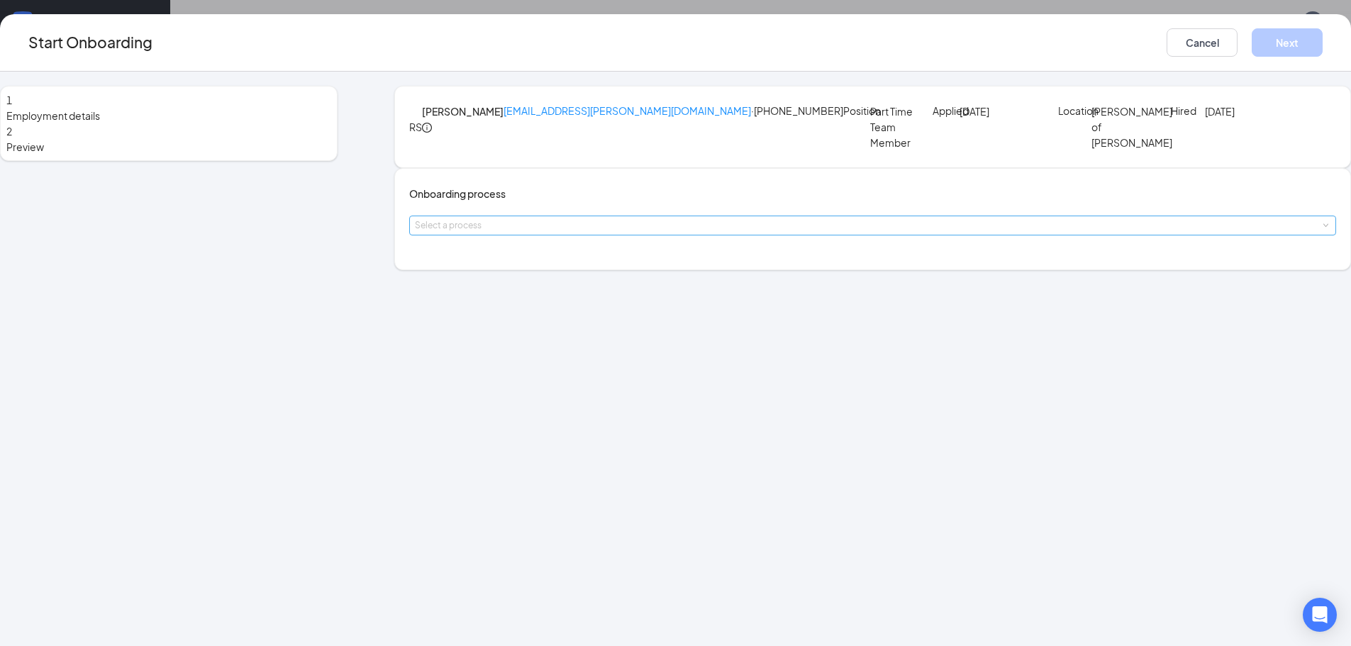
click at [587, 233] on div "Select a process" at bounding box center [869, 225] width 909 height 14
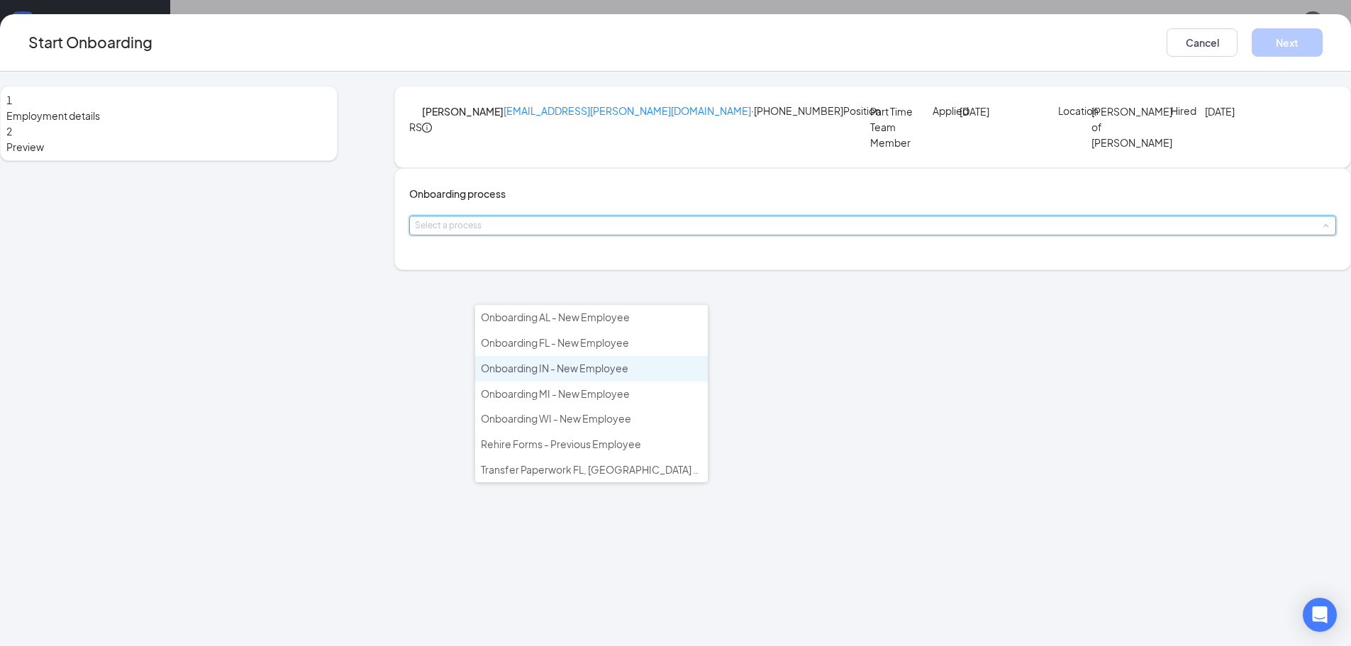
click at [574, 370] on span "Onboarding IN - New Employee" at bounding box center [555, 368] width 148 height 13
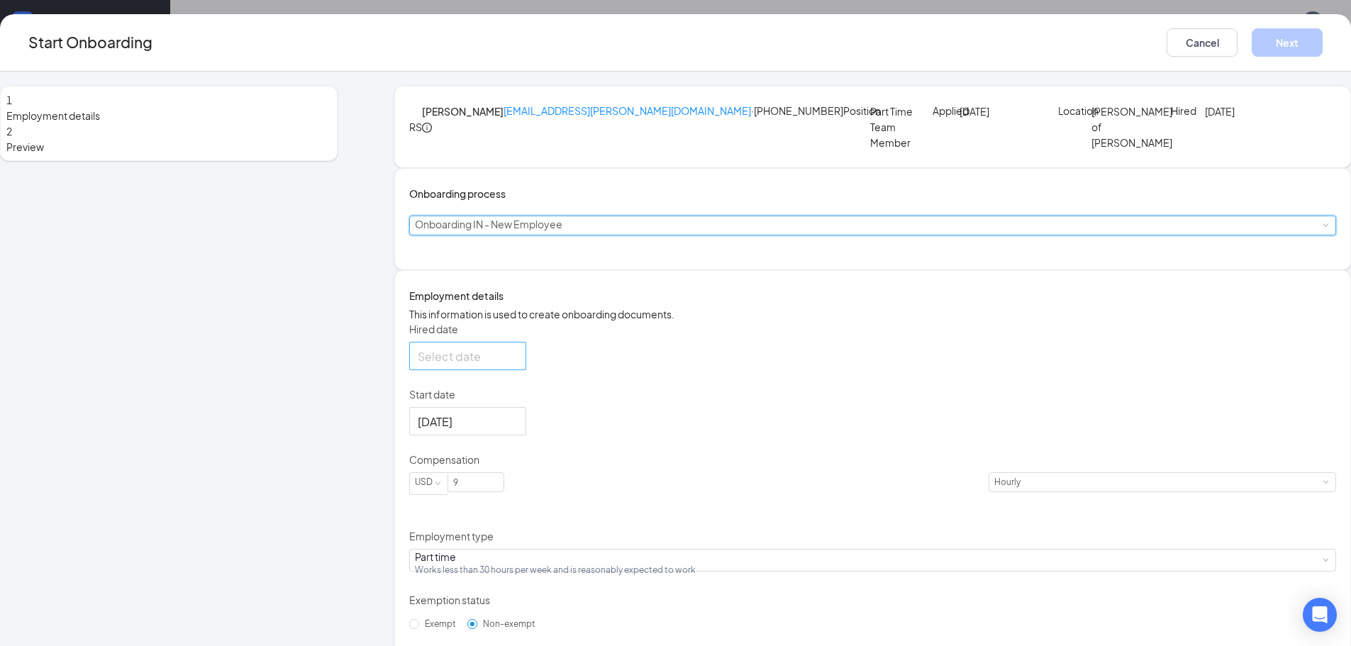
click at [518, 365] on div at bounding box center [468, 357] width 100 height 18
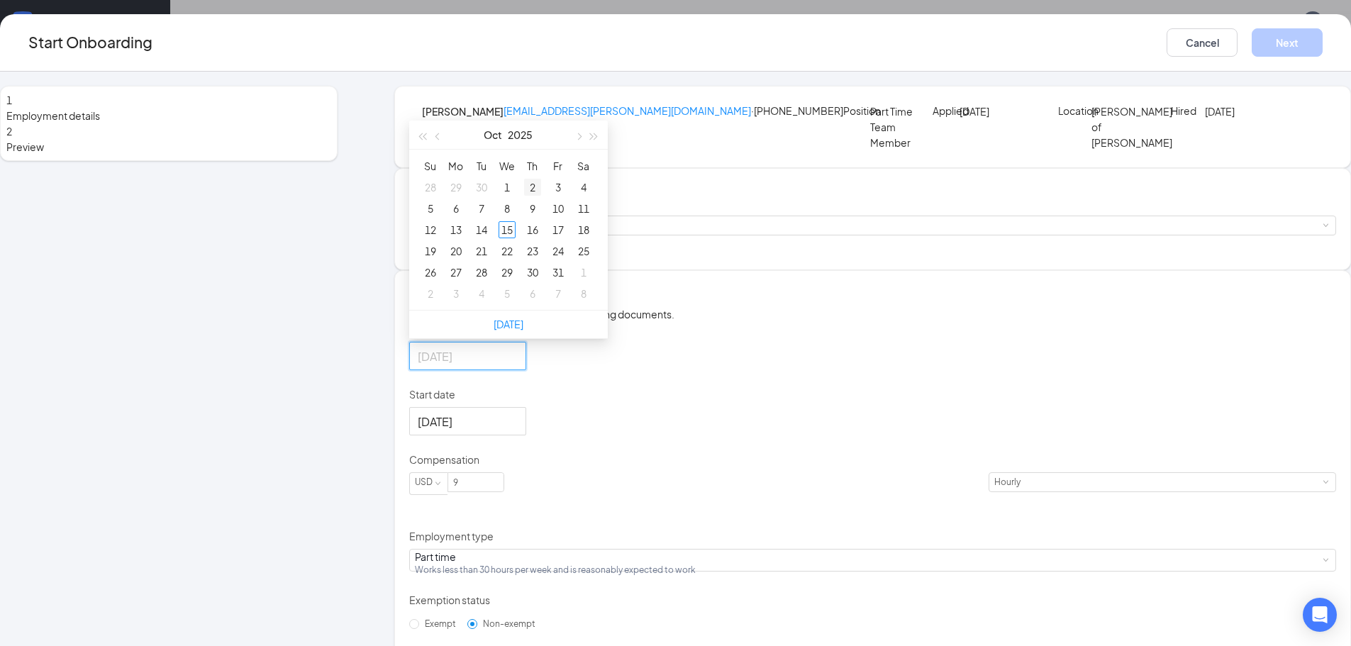
type input "Oct 2, 2025"
click at [541, 196] on div "2" at bounding box center [532, 187] width 17 height 17
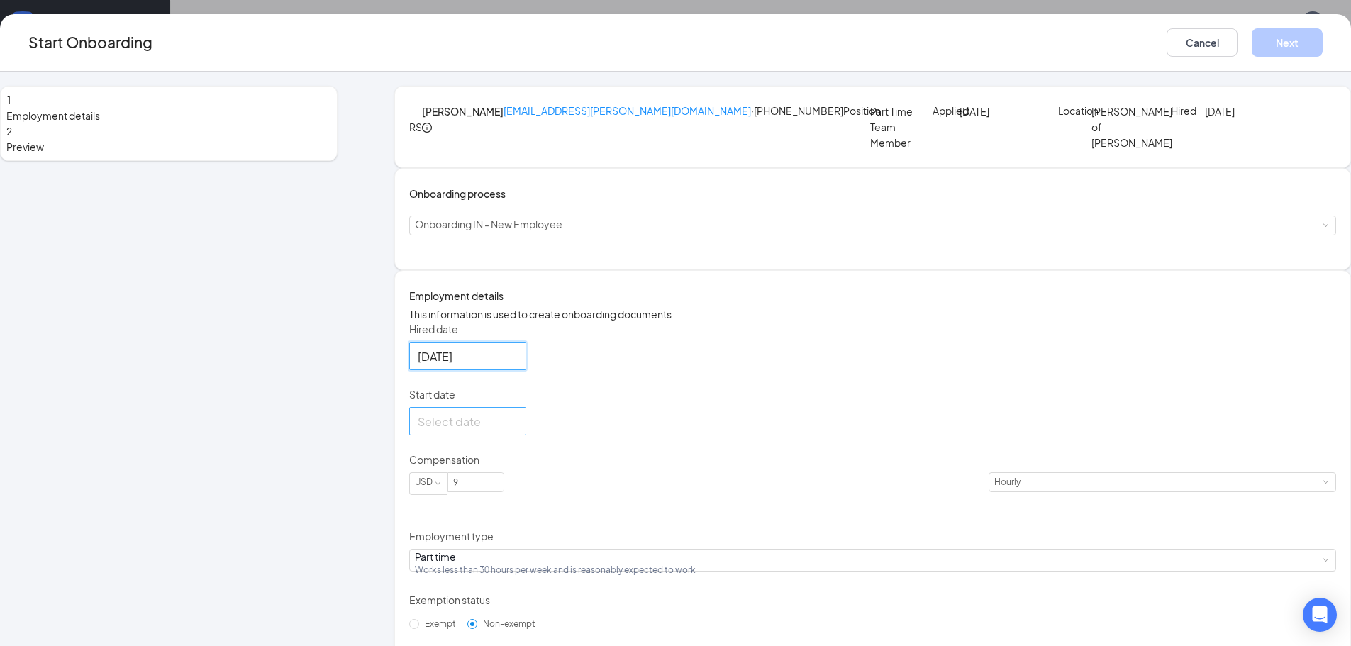
click at [518, 431] on div at bounding box center [468, 422] width 100 height 18
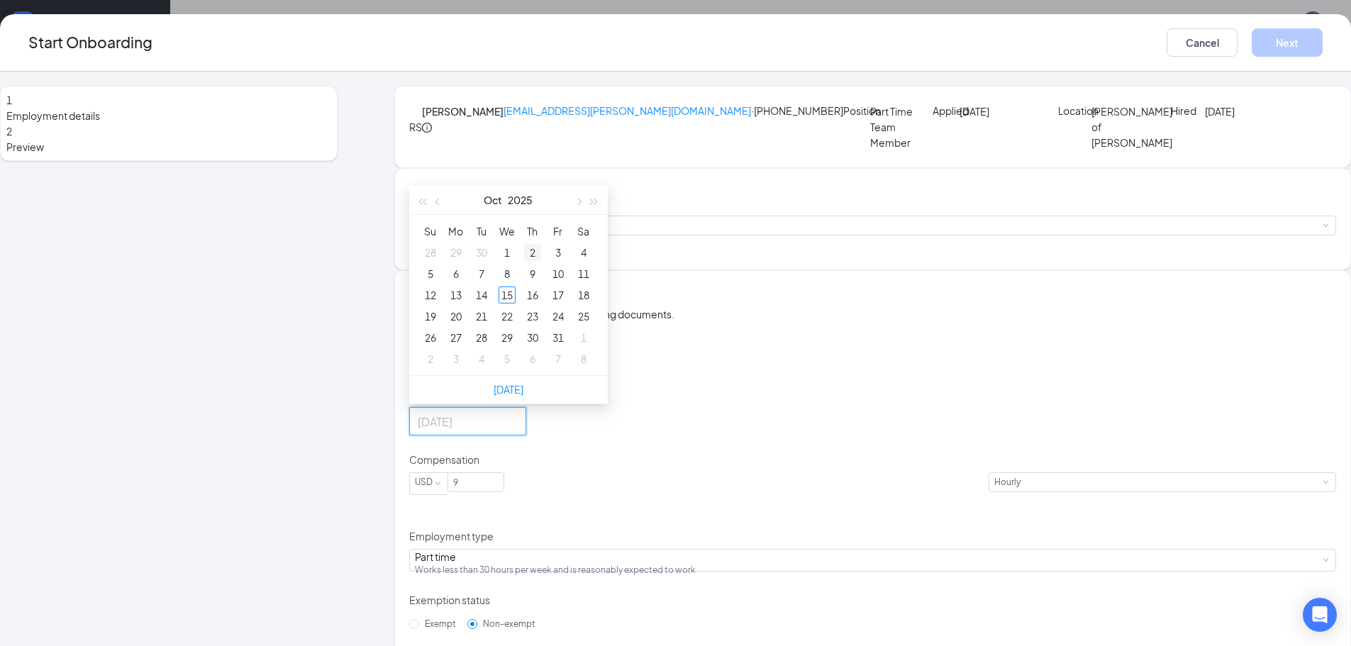
type input "Oct 2, 2025"
click at [541, 261] on div "2" at bounding box center [532, 252] width 17 height 17
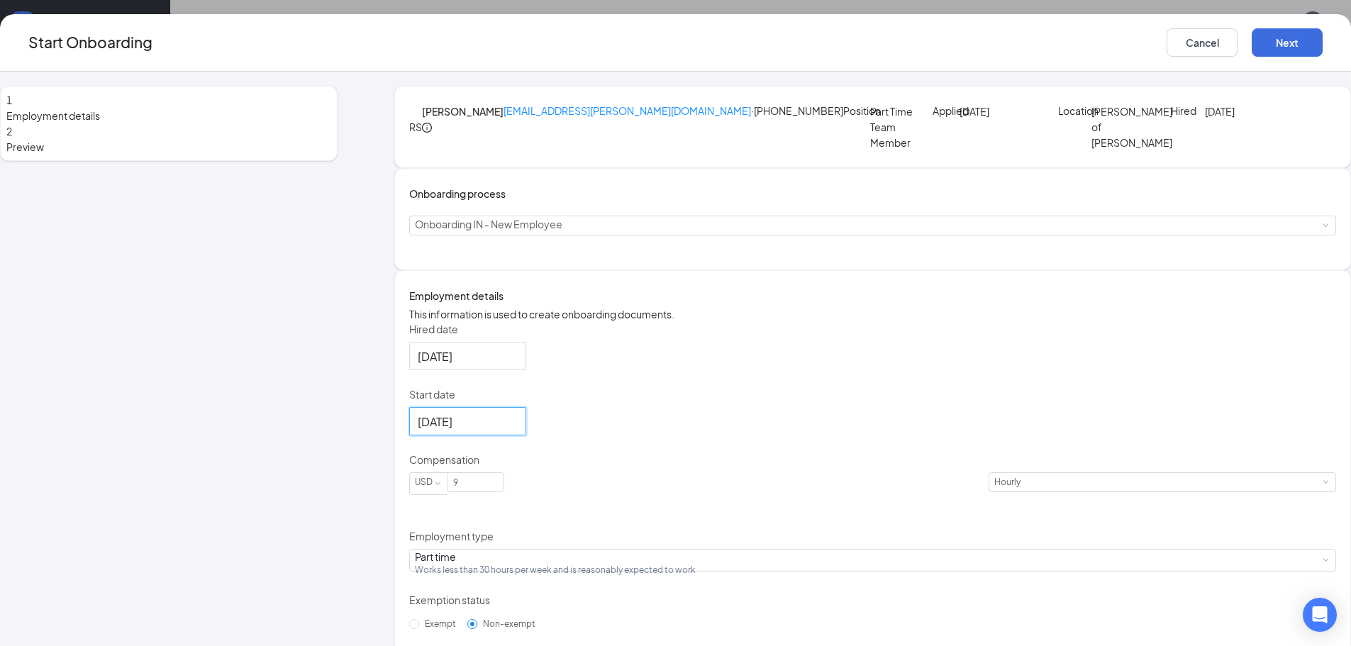
click at [615, 529] on form "Hired date Oct 2, 2025 Oct 2025 Su Mo Tu We Th Fr Sa 28 29 30 1 2 3 4 5 6 7 8 9…" at bounding box center [872, 538] width 927 height 433
drag, startPoint x: 556, startPoint y: 572, endPoint x: 525, endPoint y: 569, distance: 31.4
click at [504, 492] on input "9" at bounding box center [475, 482] width 55 height 18
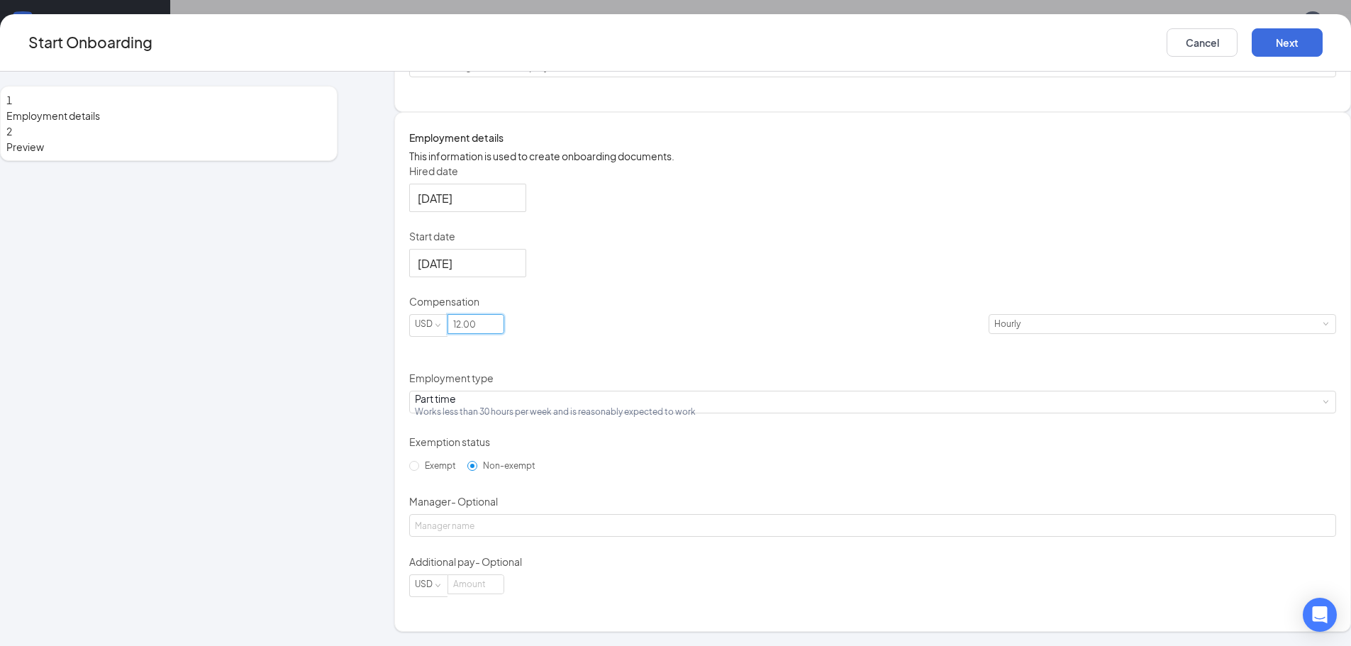
scroll to position [64, 0]
type input "12"
click at [1252, 43] on button "Next" at bounding box center [1287, 42] width 71 height 28
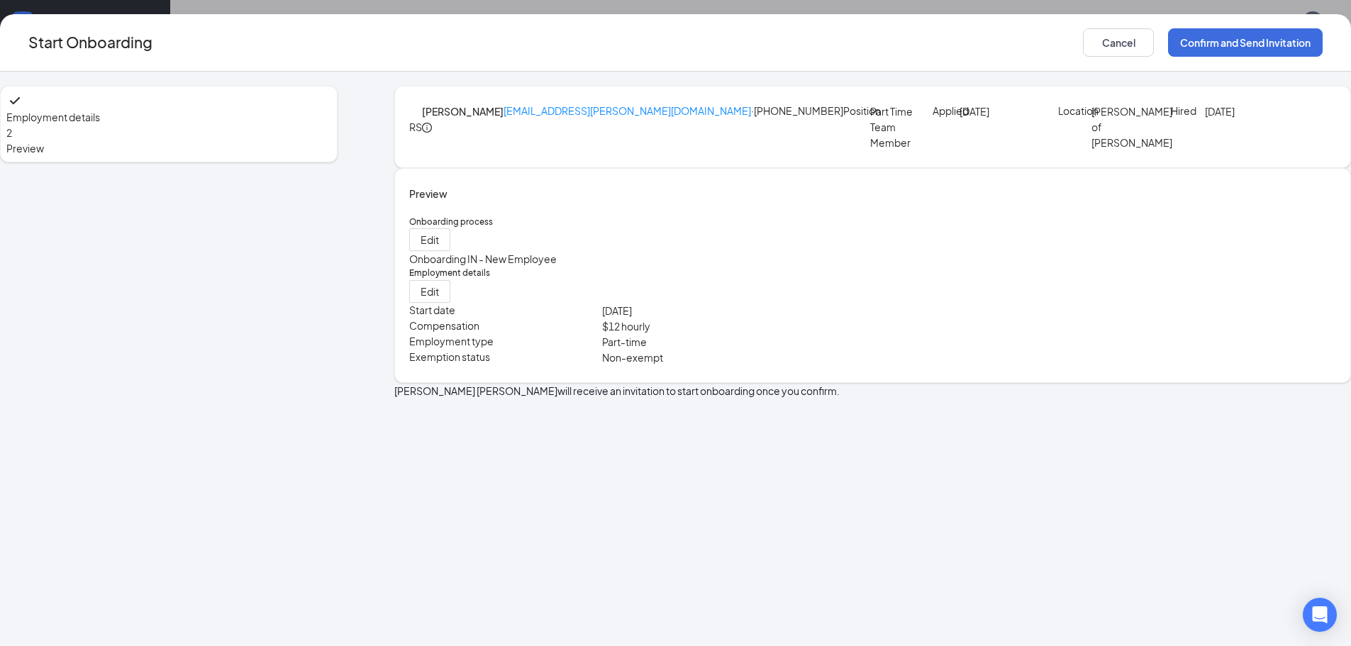
scroll to position [0, 0]
click at [1168, 40] on button "Confirm and Send Invitation" at bounding box center [1245, 42] width 155 height 28
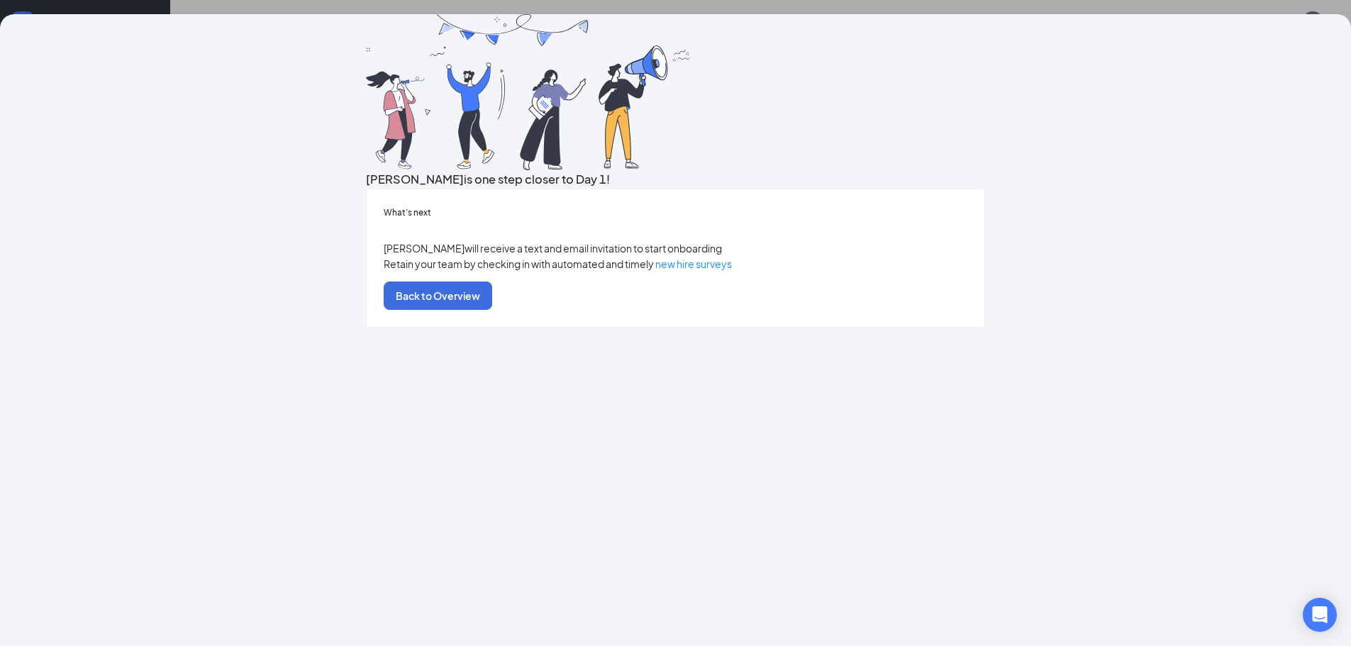
scroll to position [64, 0]
drag, startPoint x: 693, startPoint y: 529, endPoint x: 684, endPoint y: 528, distance: 9.2
click at [492, 310] on button "Back to Overview" at bounding box center [438, 296] width 109 height 28
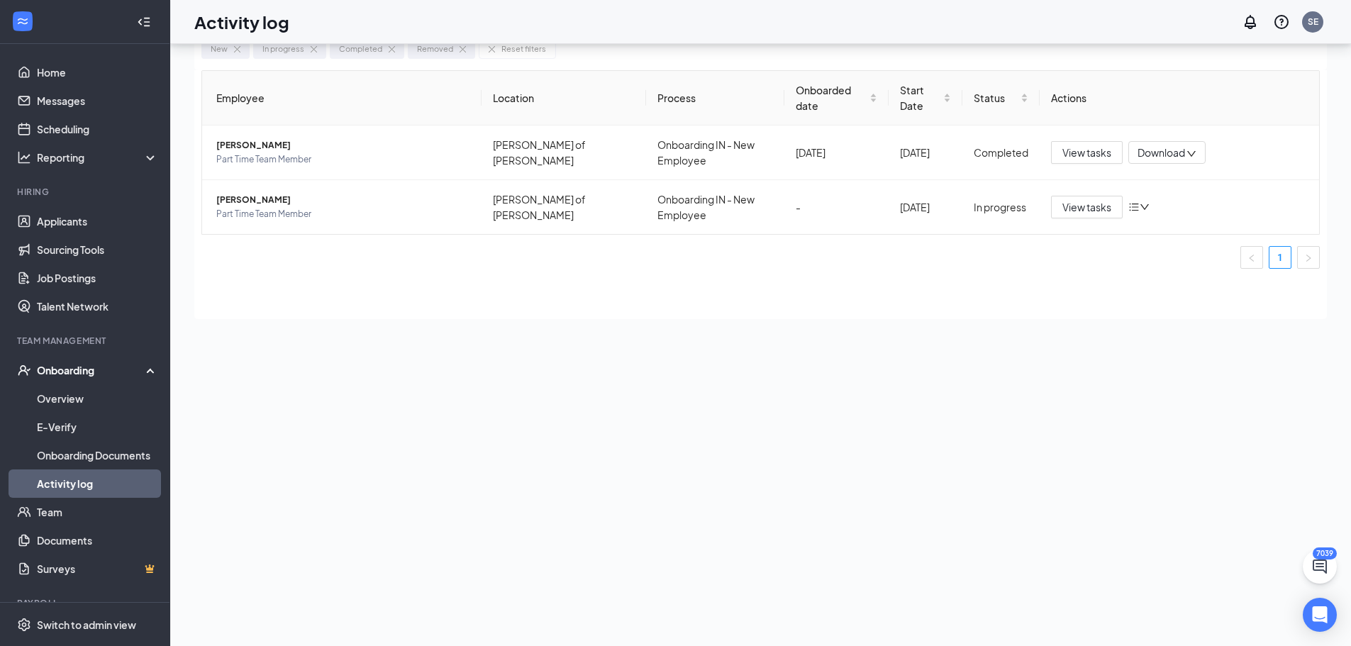
click at [67, 480] on link "Activity log" at bounding box center [97, 484] width 121 height 28
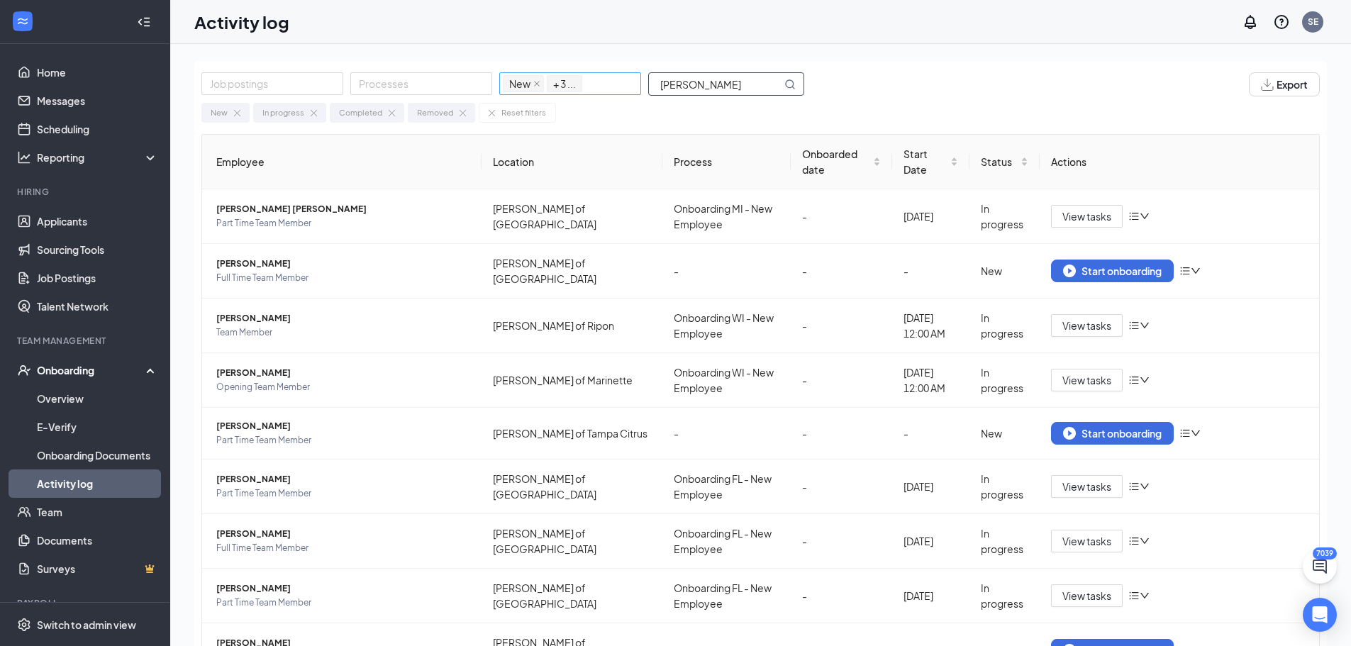
drag, startPoint x: 748, startPoint y: 88, endPoint x: 625, endPoint y: 82, distance: 123.5
click at [625, 82] on div "Job postings Processes New In progress Completed Removed + 3 ... smigielski" at bounding box center [509, 84] width 617 height 24
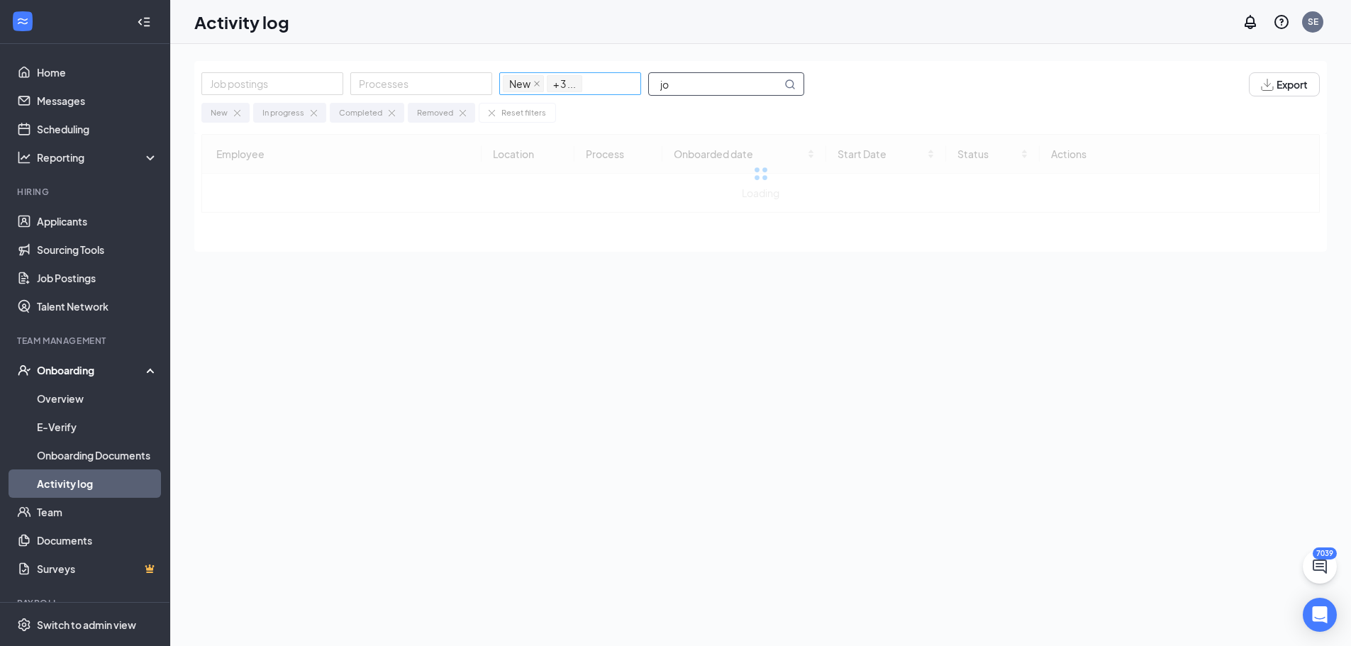
type input "j"
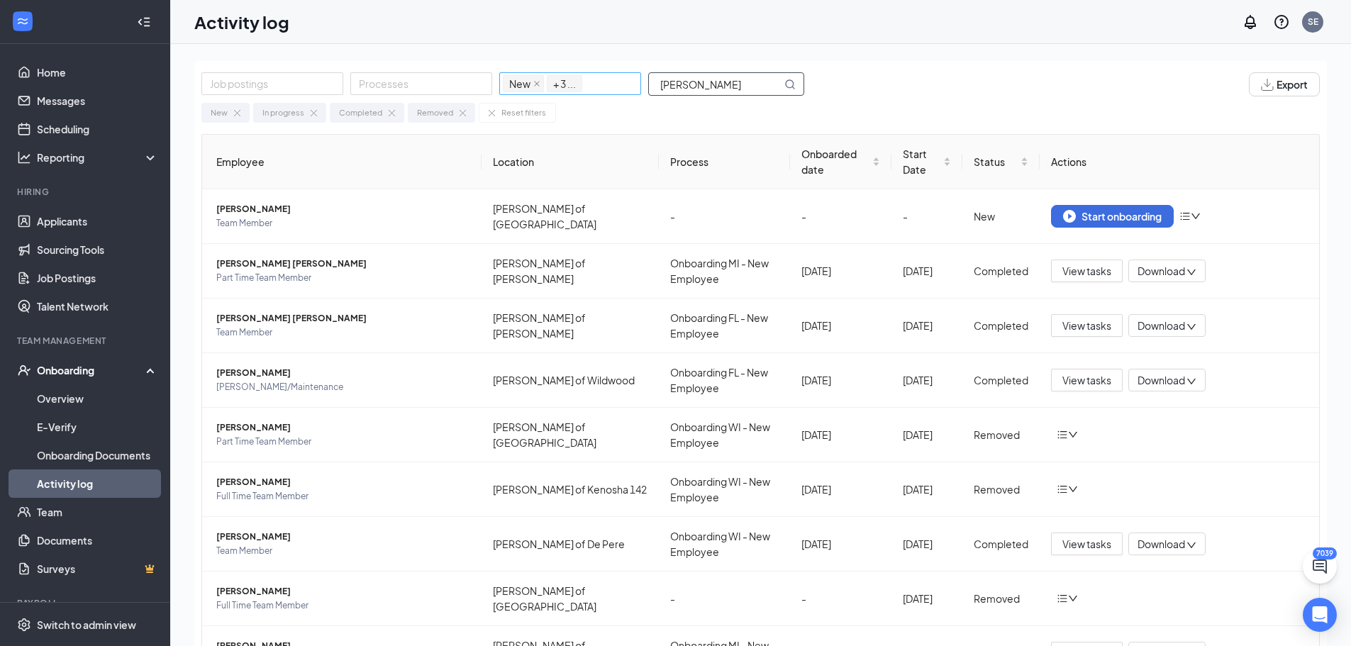
drag, startPoint x: 705, startPoint y: 87, endPoint x: 621, endPoint y: 76, distance: 84.5
click at [621, 76] on div "Job postings Processes New In progress Completed Removed + 3 ... jones" at bounding box center [509, 84] width 617 height 24
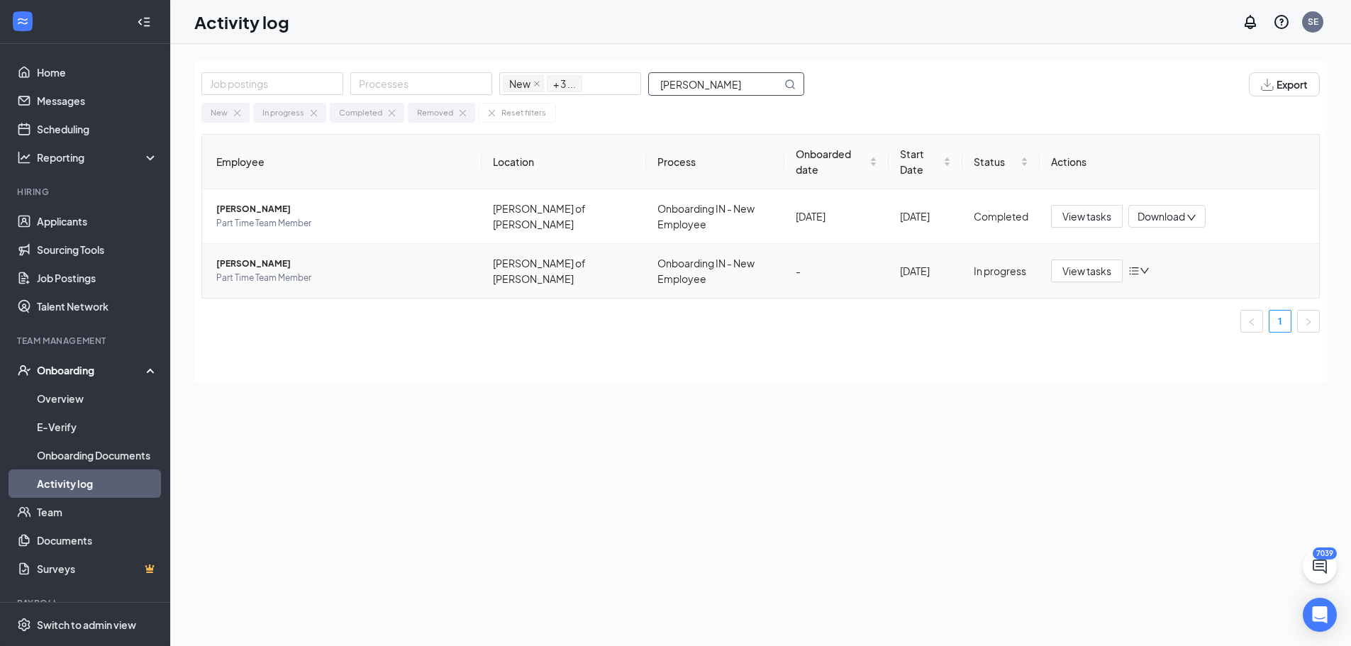
type input "smigiel"
click at [255, 257] on span "Romeo A Smigielski" at bounding box center [343, 264] width 254 height 14
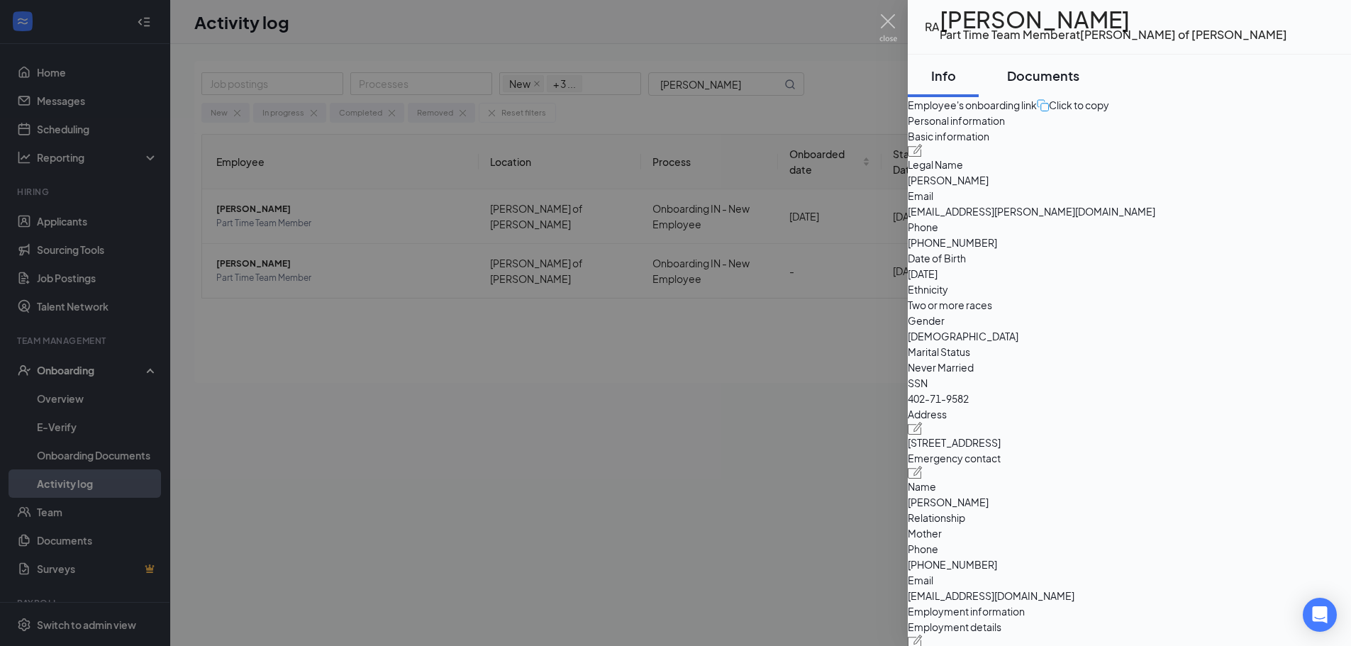
click at [1065, 82] on div "Documents" at bounding box center [1043, 76] width 72 height 18
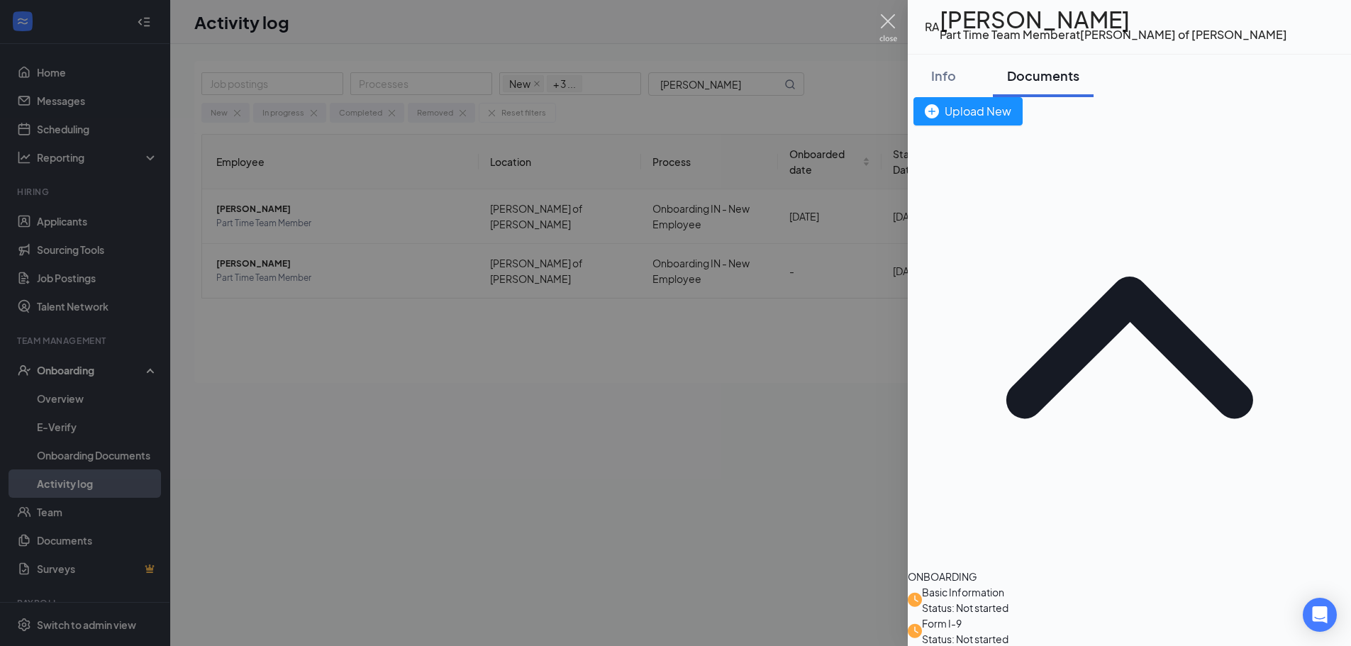
click at [895, 22] on img at bounding box center [888, 28] width 18 height 28
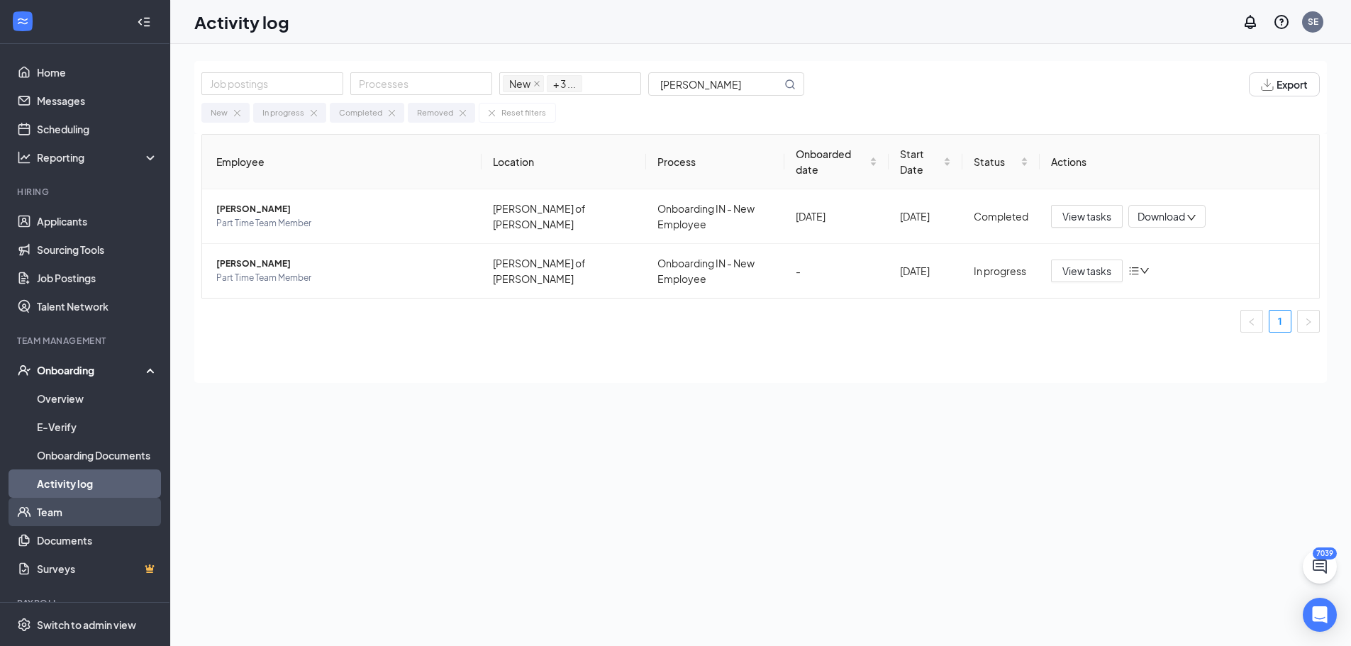
click at [48, 511] on link "Team" at bounding box center [97, 512] width 121 height 28
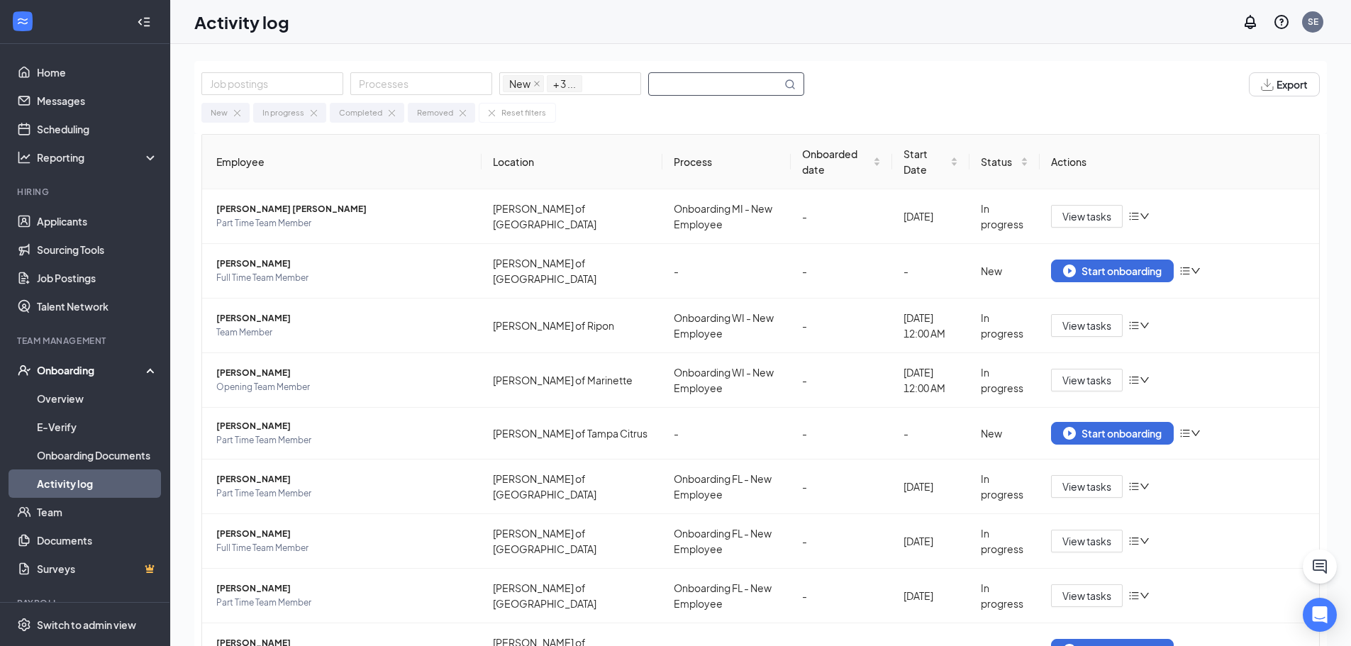
click at [702, 87] on input "text" at bounding box center [715, 84] width 133 height 22
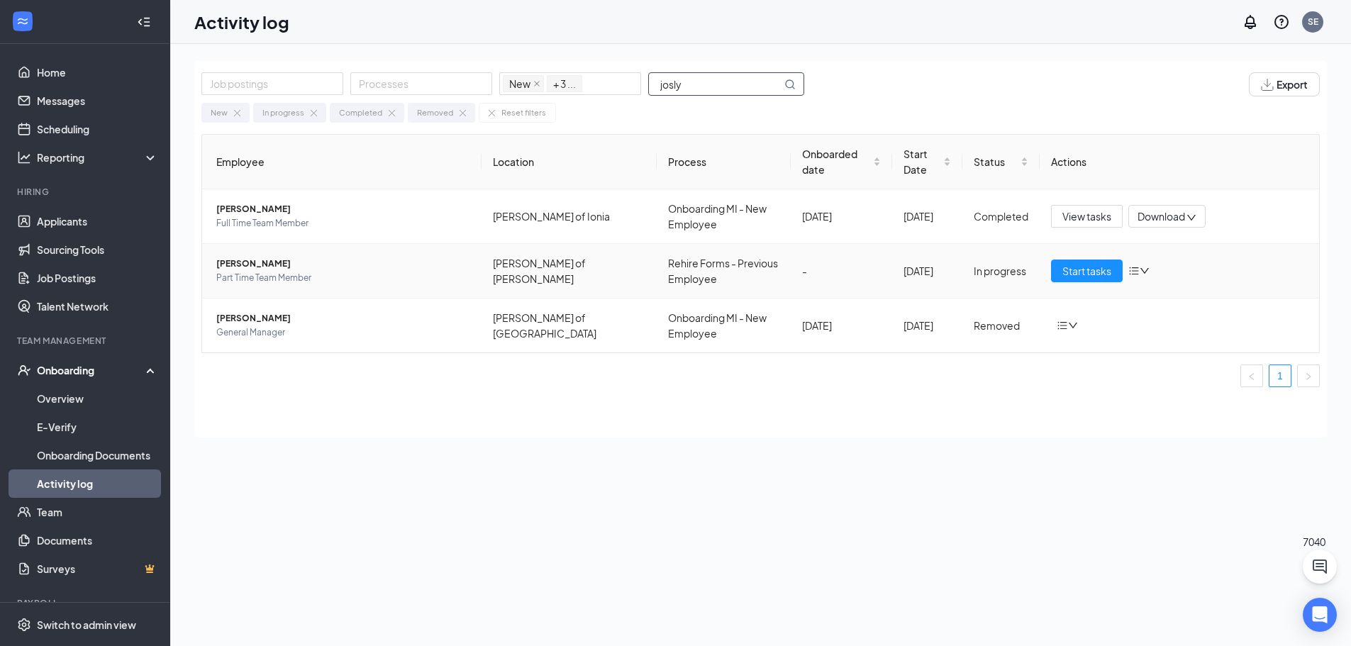
type input "josly"
click at [1141, 270] on icon "down" at bounding box center [1145, 271] width 10 height 10
click at [244, 262] on span "Joslynn R Jones" at bounding box center [343, 264] width 254 height 14
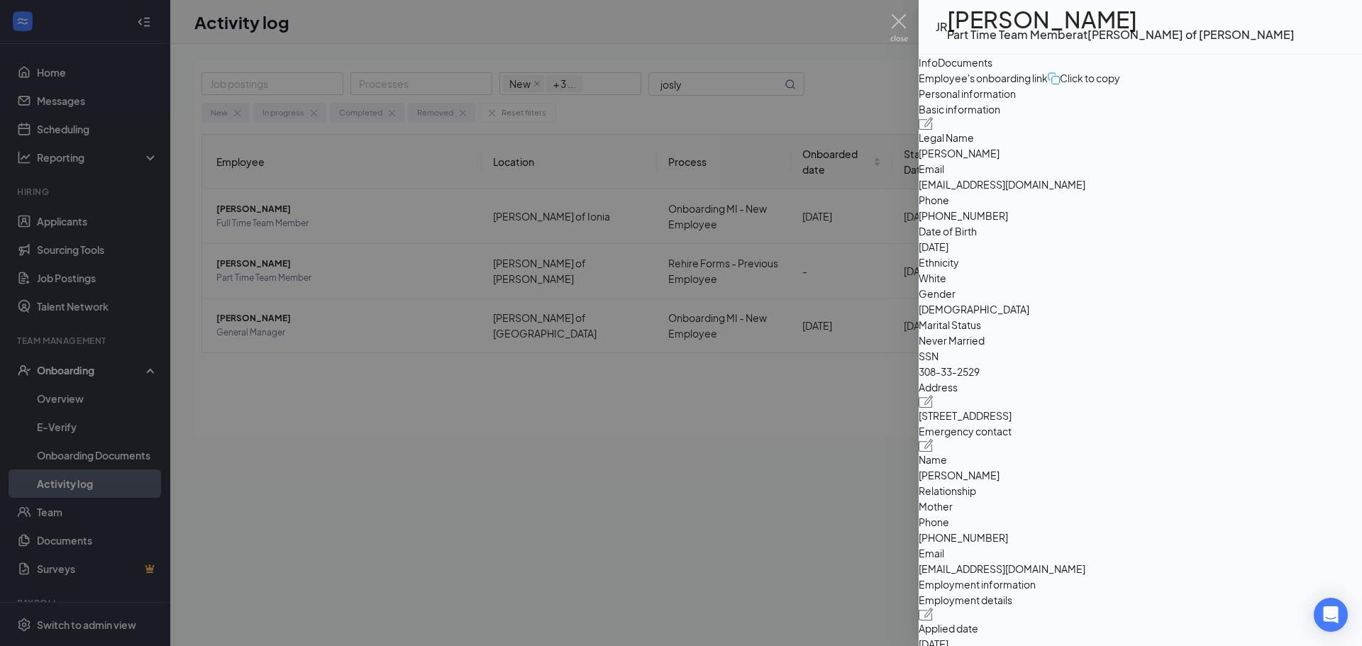
click at [992, 70] on div "Documents" at bounding box center [965, 63] width 55 height 16
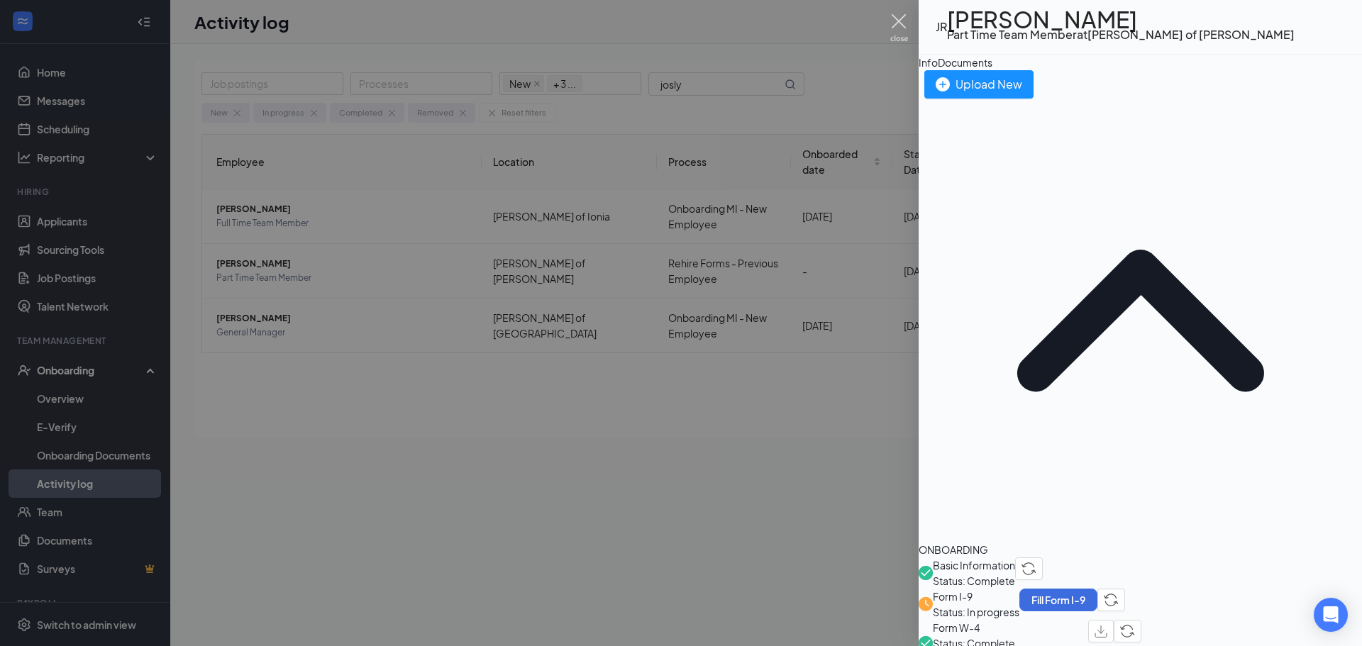
click at [904, 23] on img at bounding box center [899, 28] width 18 height 28
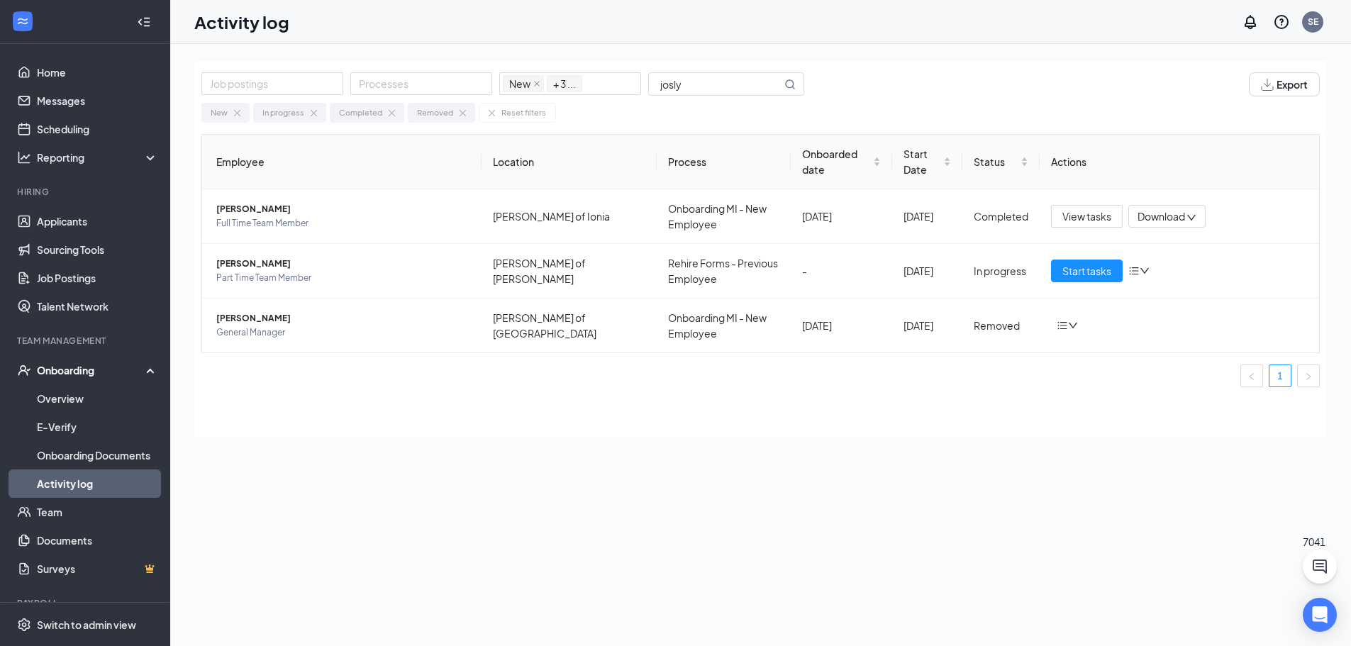
click at [58, 480] on link "Activity log" at bounding box center [97, 484] width 121 height 28
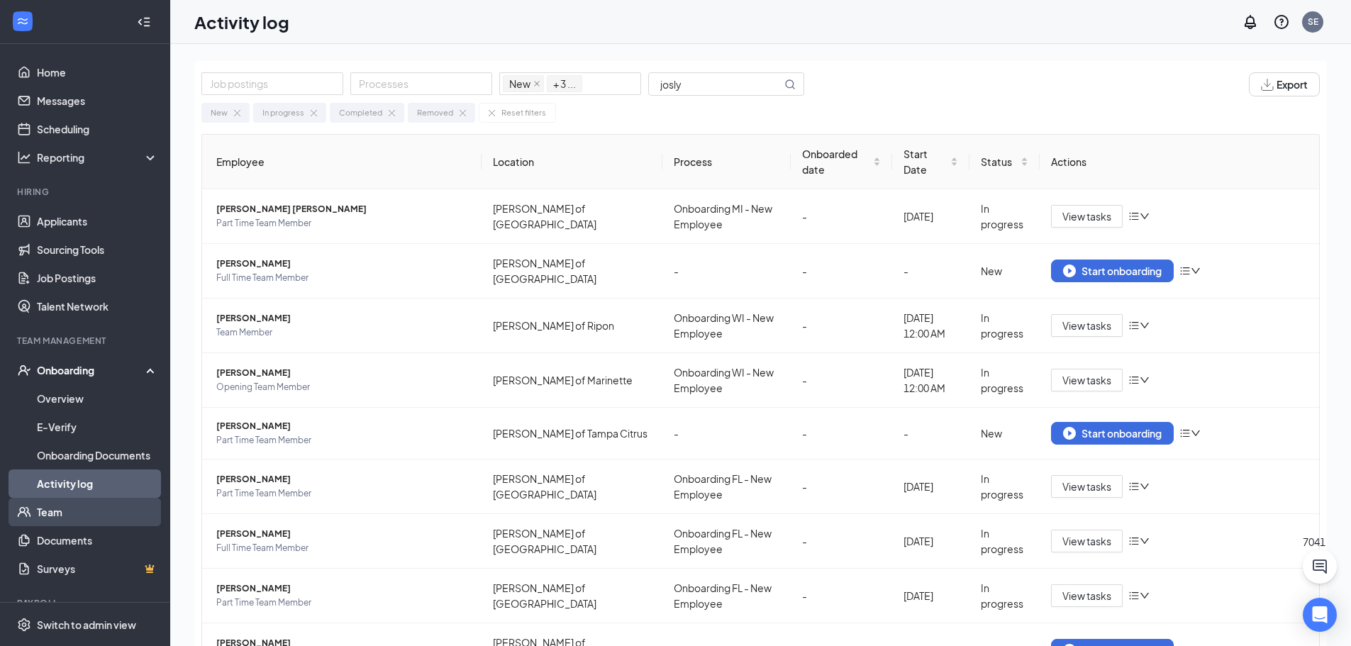
click at [50, 506] on link "Team" at bounding box center [97, 512] width 121 height 28
click at [682, 81] on input "text" at bounding box center [715, 84] width 133 height 22
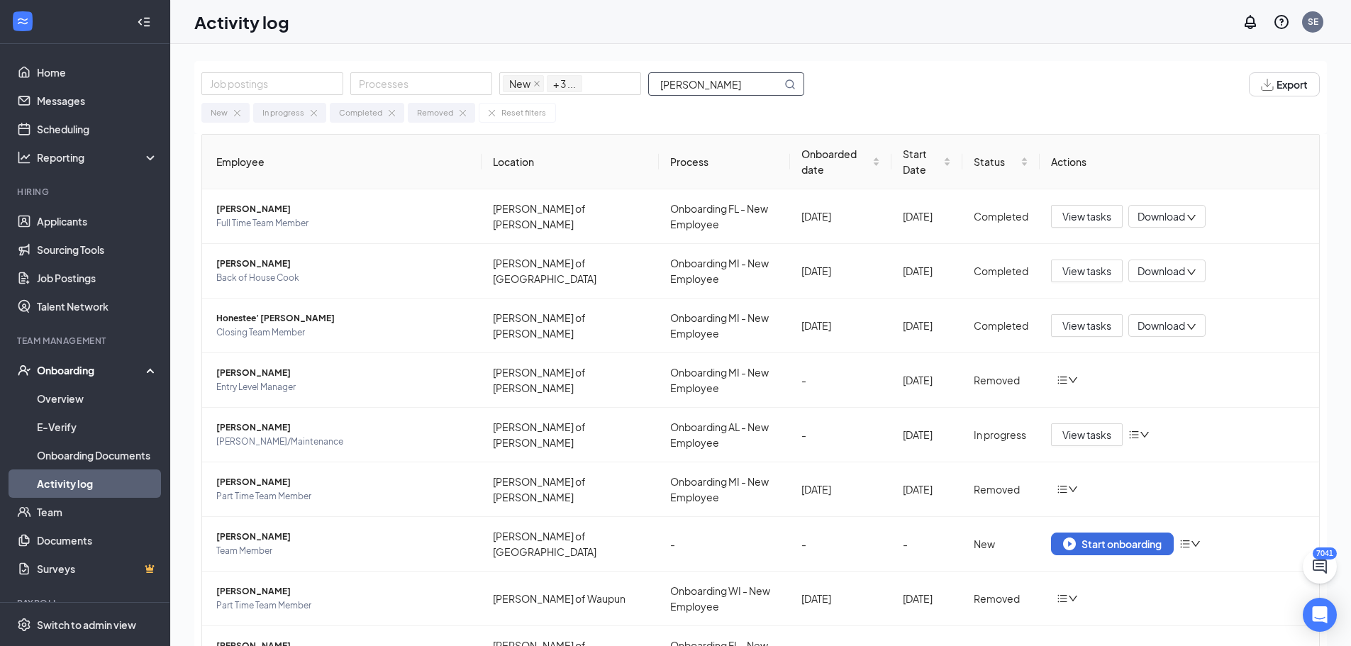
click at [655, 85] on input "wright" at bounding box center [715, 84] width 133 height 22
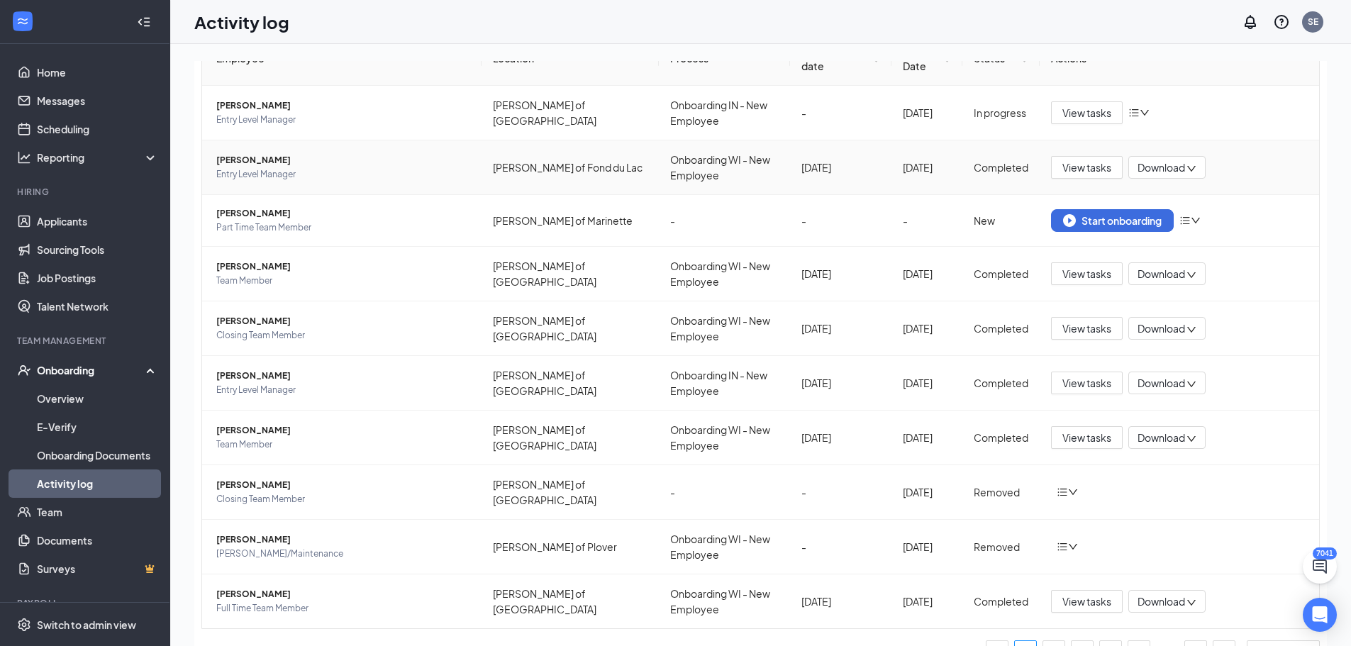
scroll to position [121, 0]
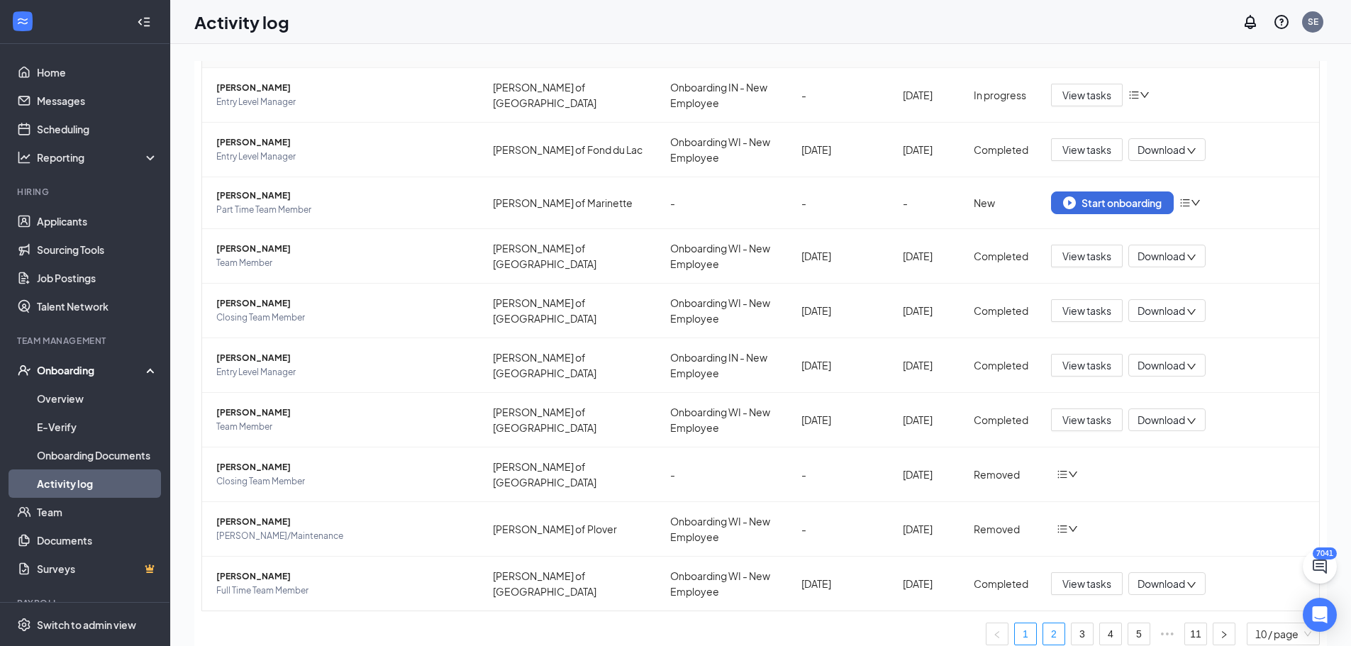
type input "brandon"
click at [1043, 634] on link "2" at bounding box center [1053, 633] width 21 height 21
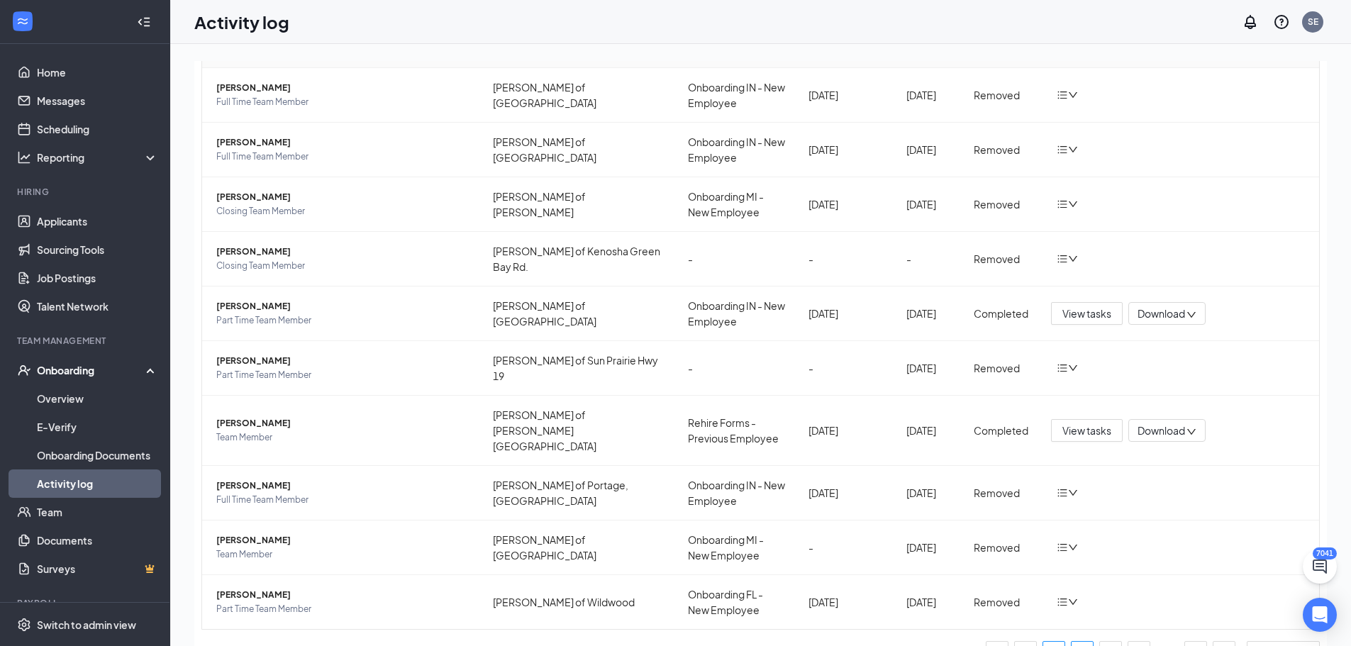
click at [1072, 642] on link "3" at bounding box center [1082, 652] width 21 height 21
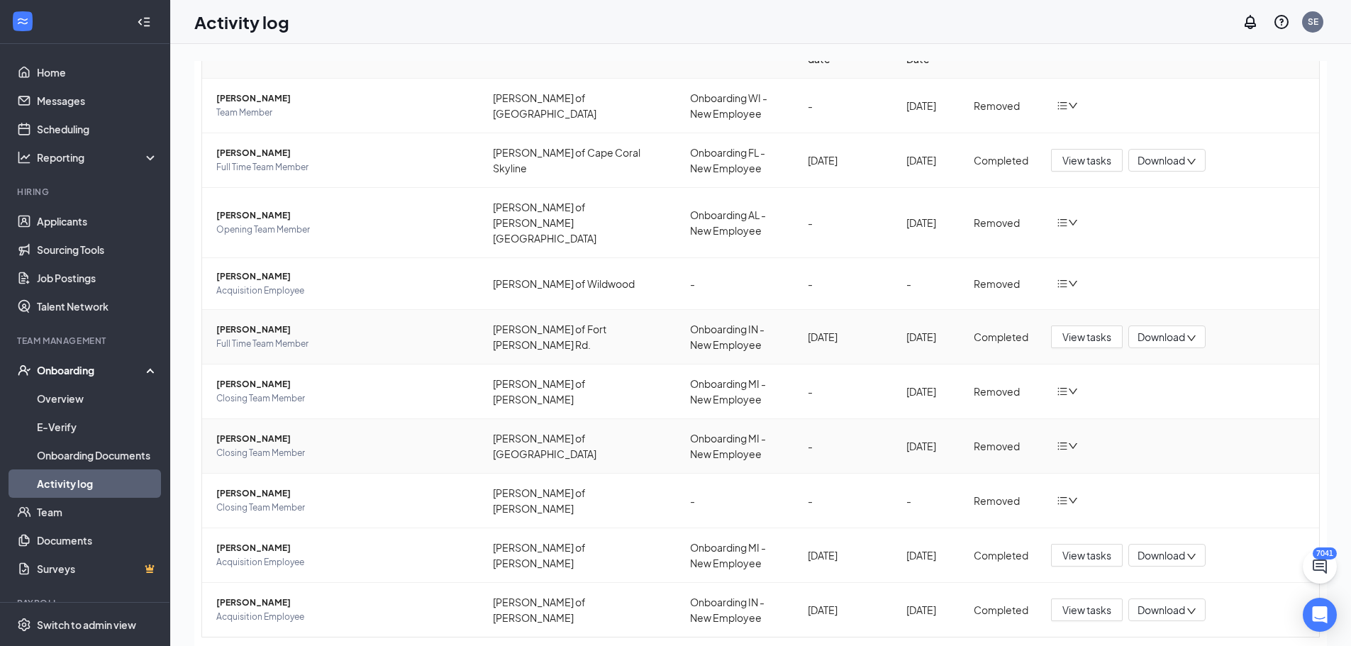
scroll to position [121, 0]
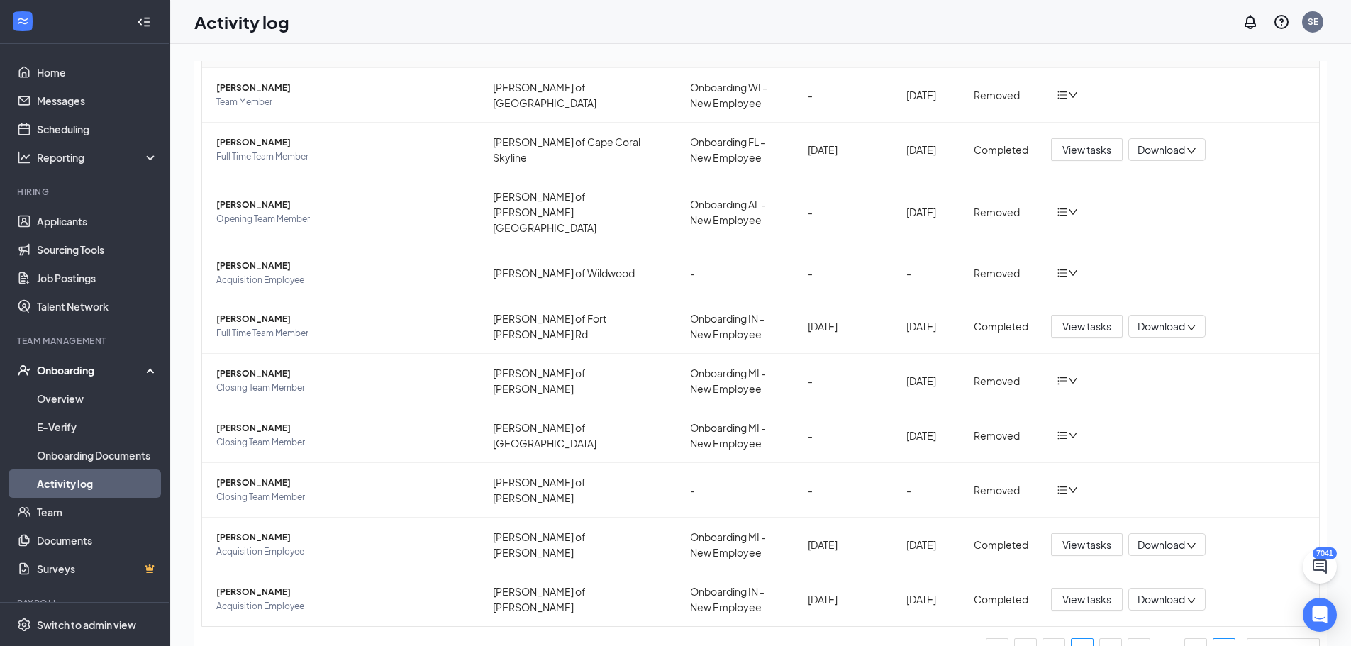
click at [1220, 646] on icon "right" at bounding box center [1224, 650] width 9 height 9
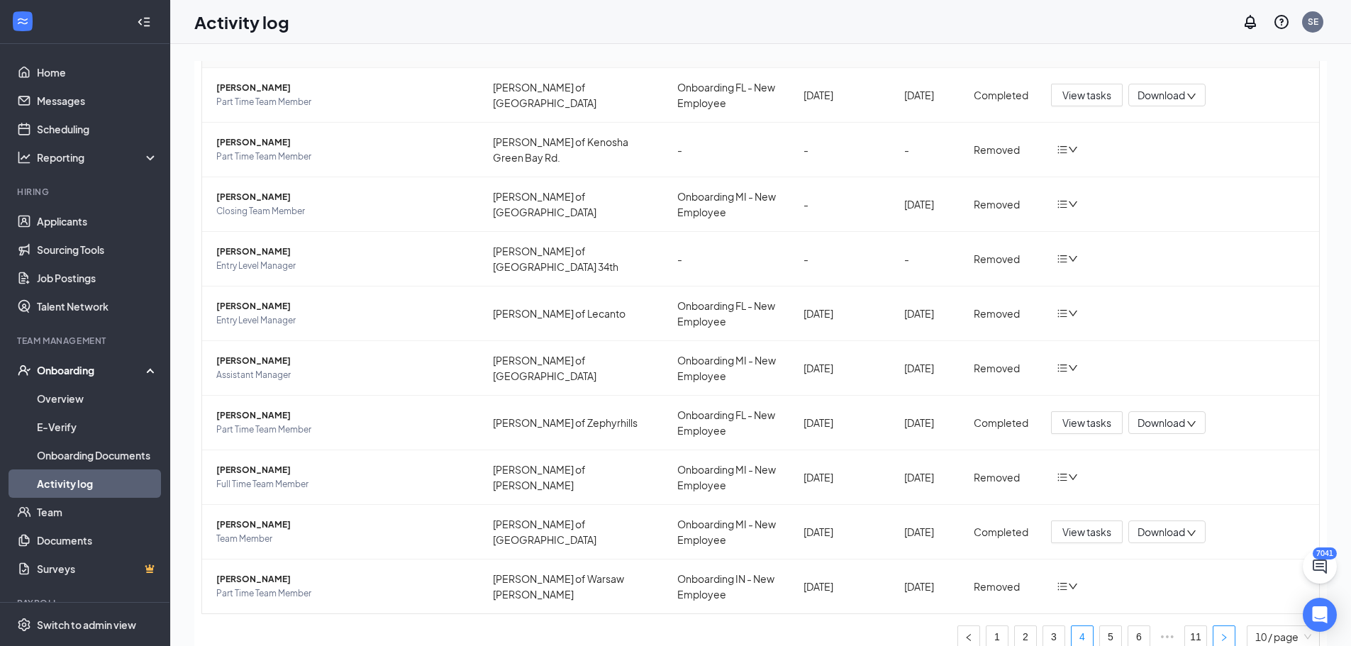
click at [1213, 631] on button "button" at bounding box center [1224, 637] width 23 height 23
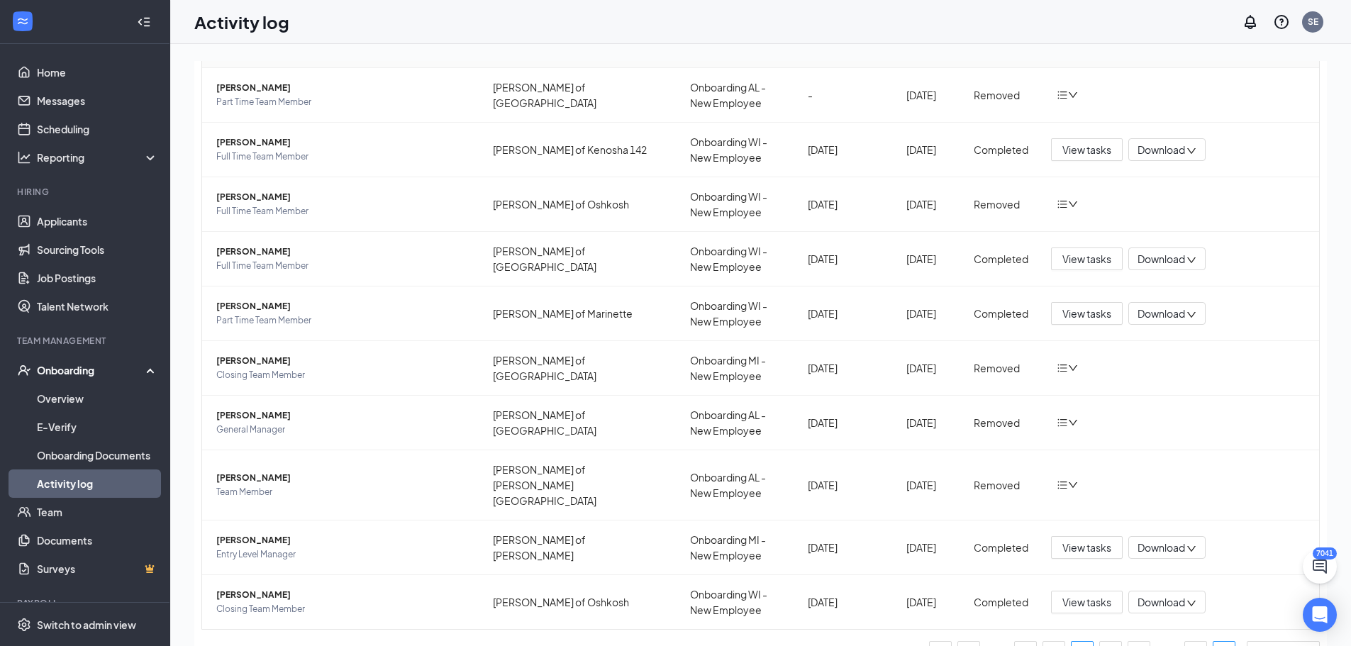
click at [1213, 641] on button "button" at bounding box center [1224, 652] width 23 height 23
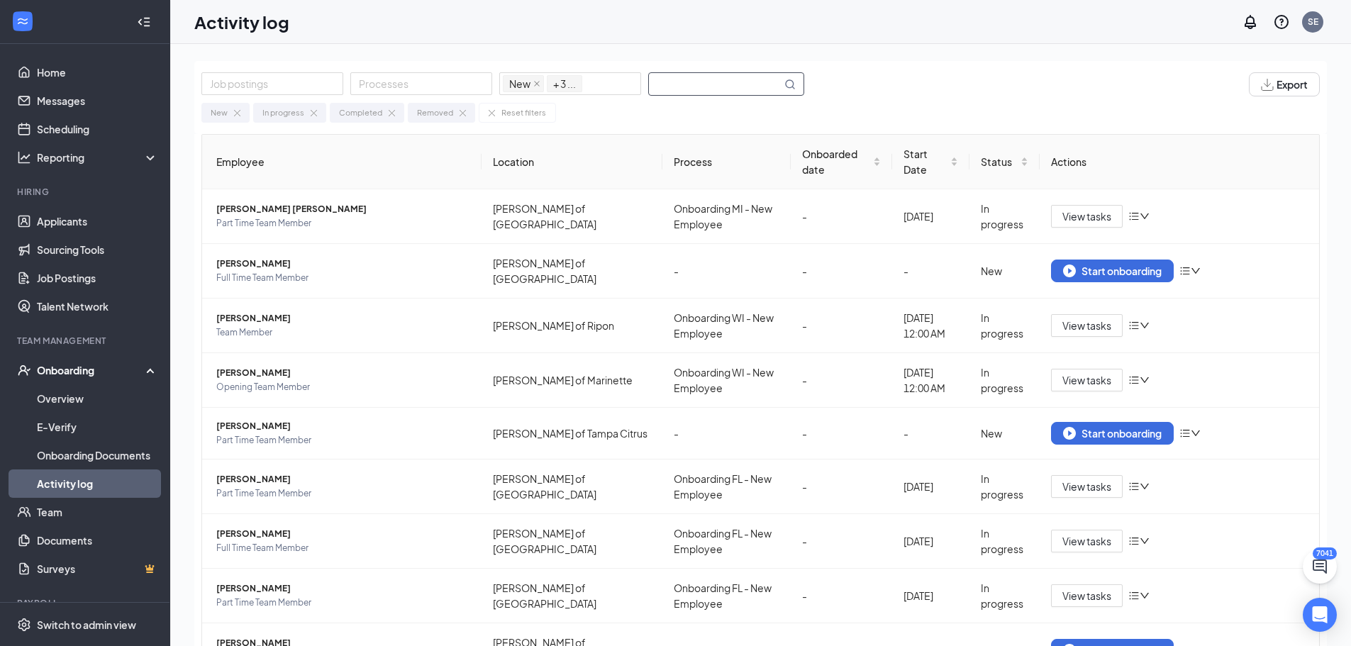
click at [723, 84] on input "text" at bounding box center [715, 84] width 133 height 22
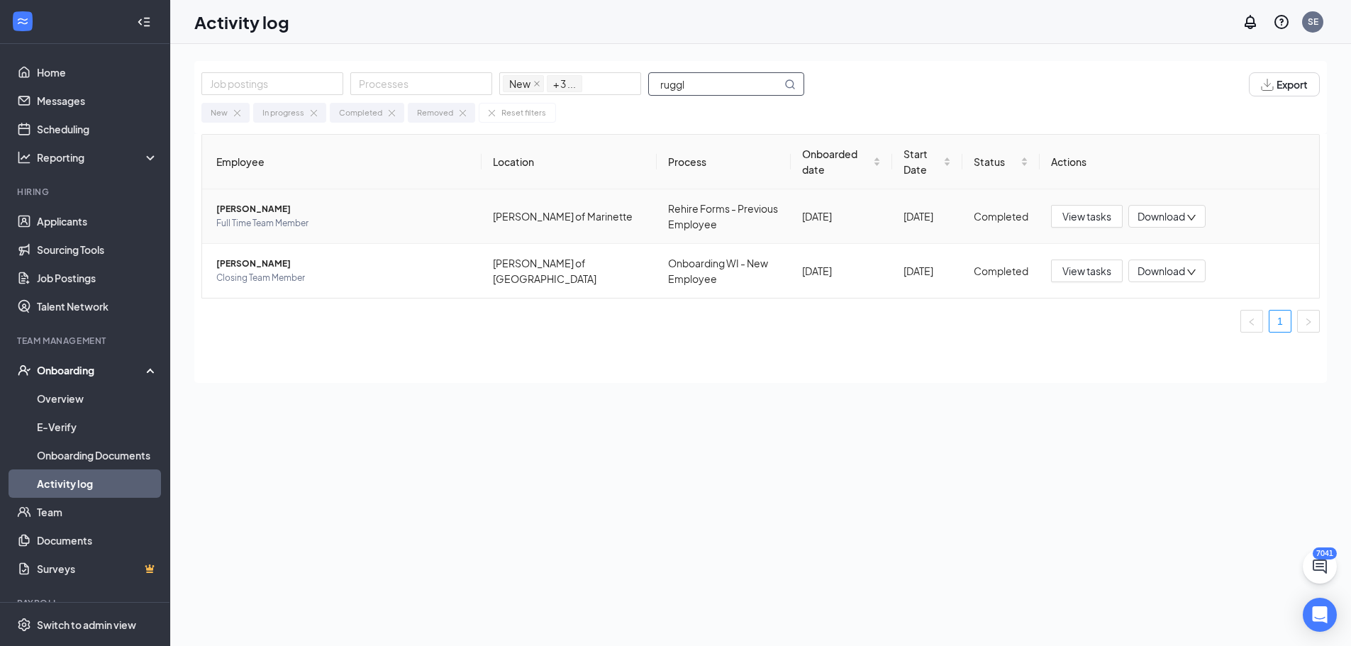
type input "ruggl"
click at [247, 204] on span "[PERSON_NAME]" at bounding box center [343, 209] width 254 height 14
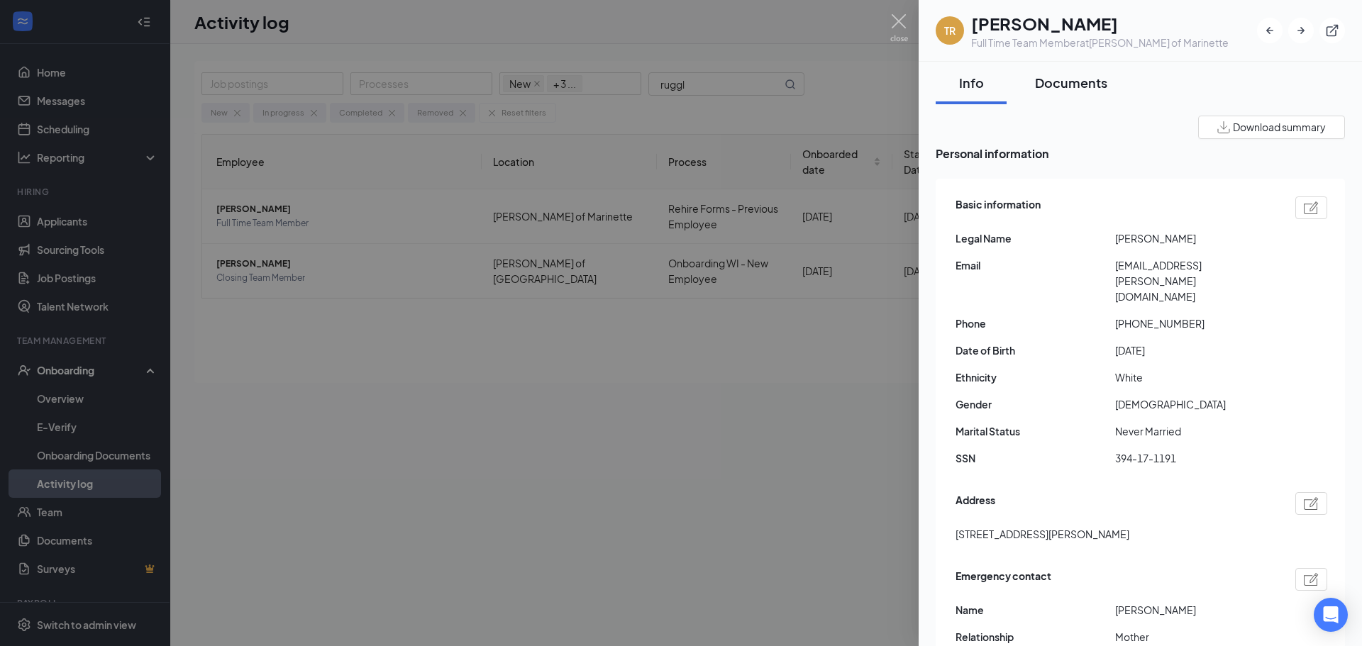
click at [1078, 86] on div "Documents" at bounding box center [1071, 83] width 72 height 18
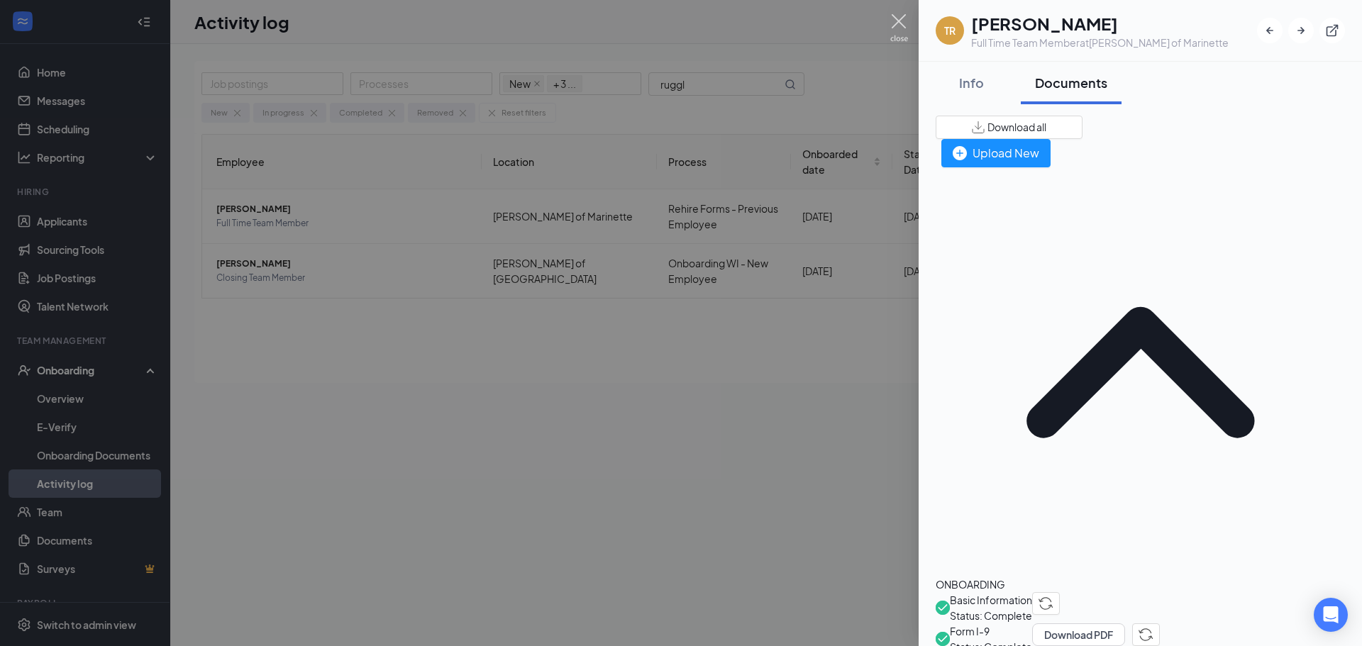
click at [900, 23] on img at bounding box center [899, 28] width 18 height 28
